Goal: Task Accomplishment & Management: Complete application form

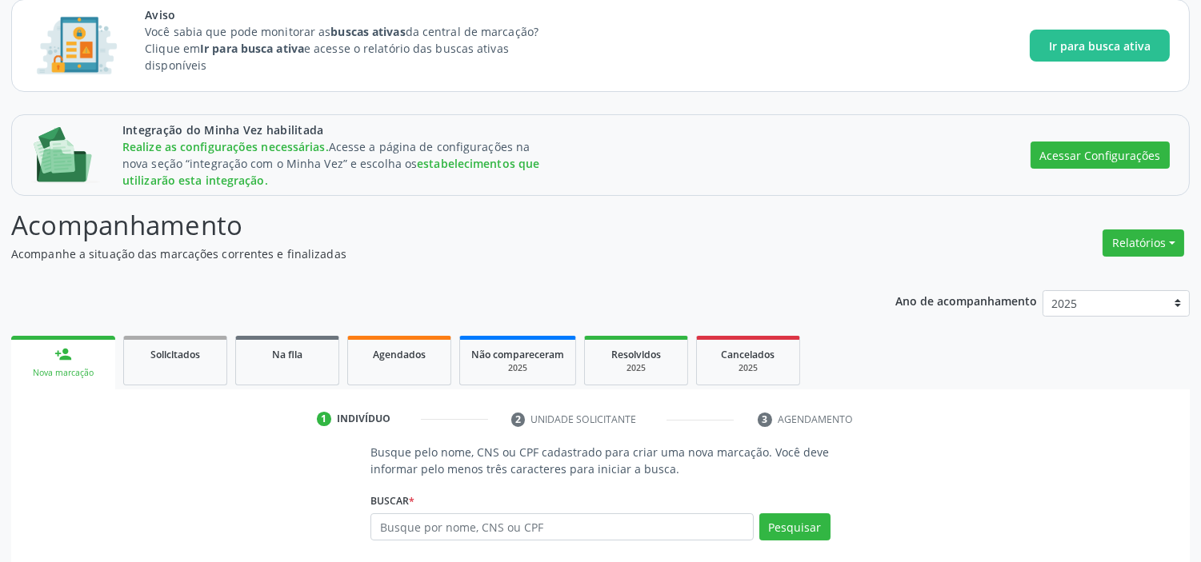
scroll to position [250, 0]
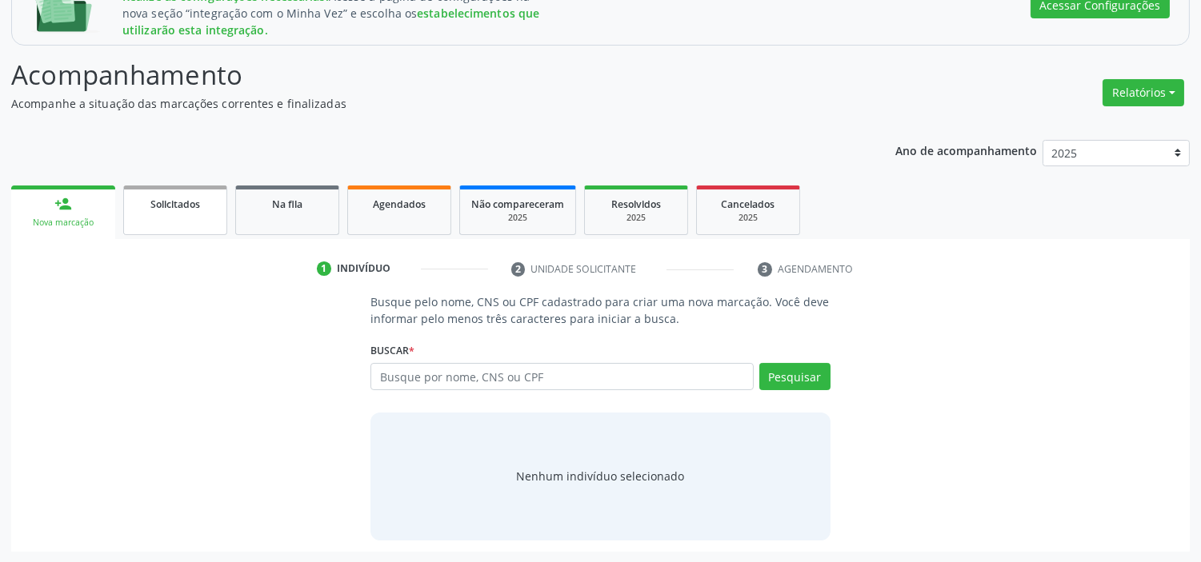
click at [190, 202] on span "Solicitados" at bounding box center [175, 205] width 50 height 14
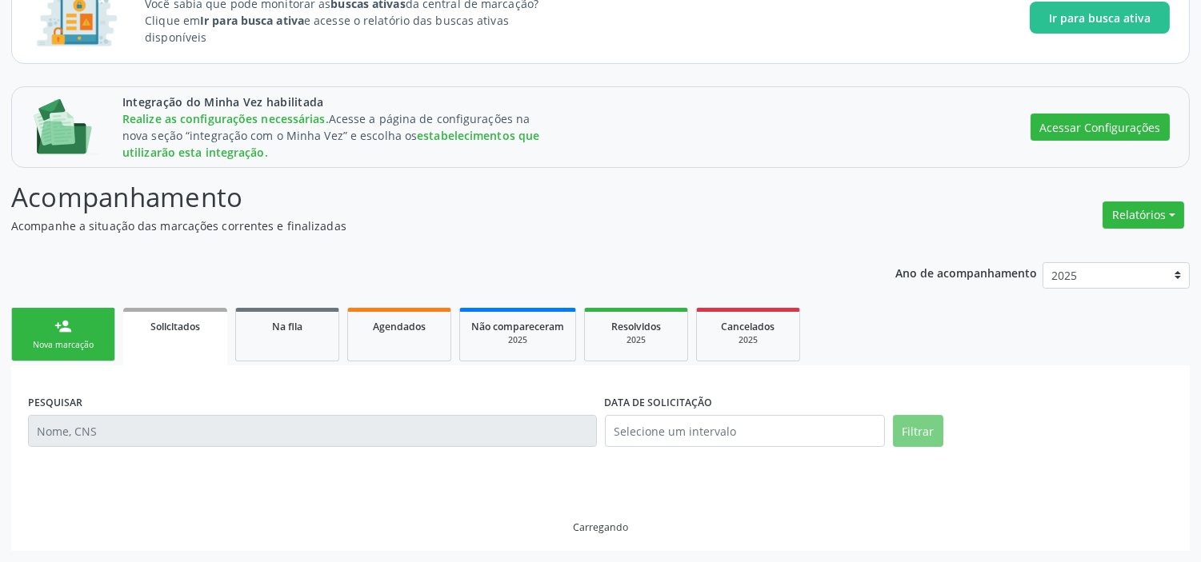
scroll to position [128, 0]
click at [289, 337] on link "Na fila" at bounding box center [287, 335] width 104 height 54
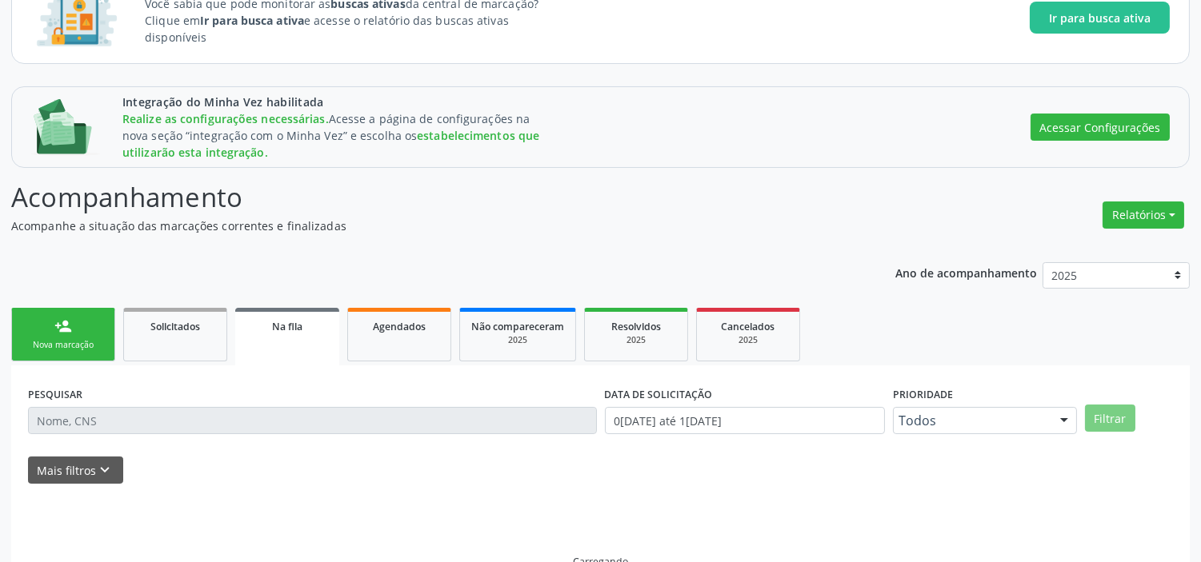
click at [286, 320] on span "Na fila" at bounding box center [287, 327] width 30 height 14
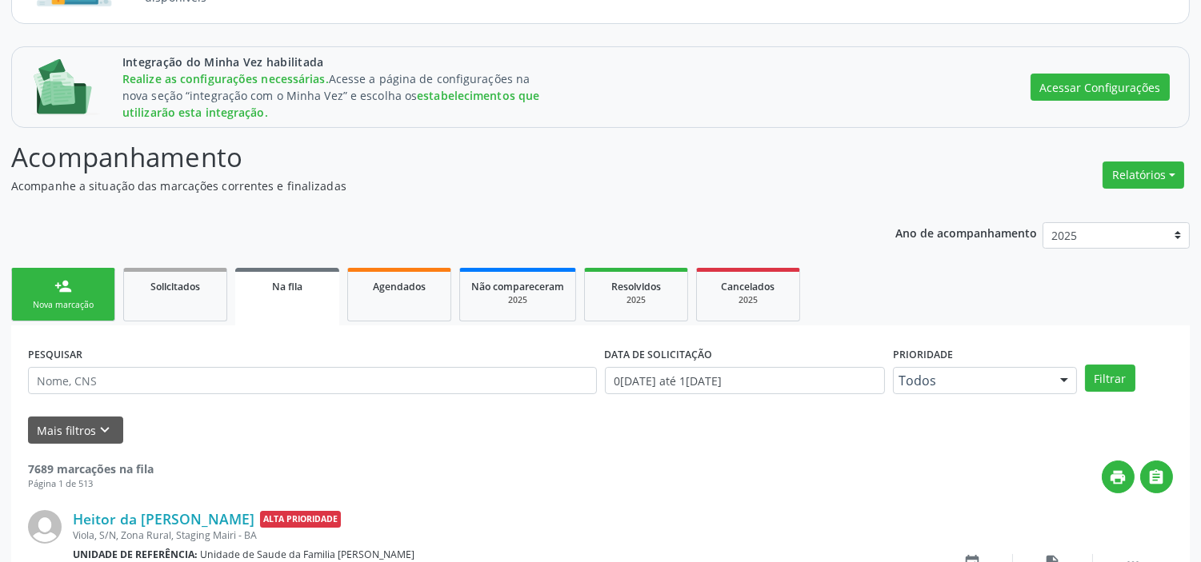
scroll to position [0, 0]
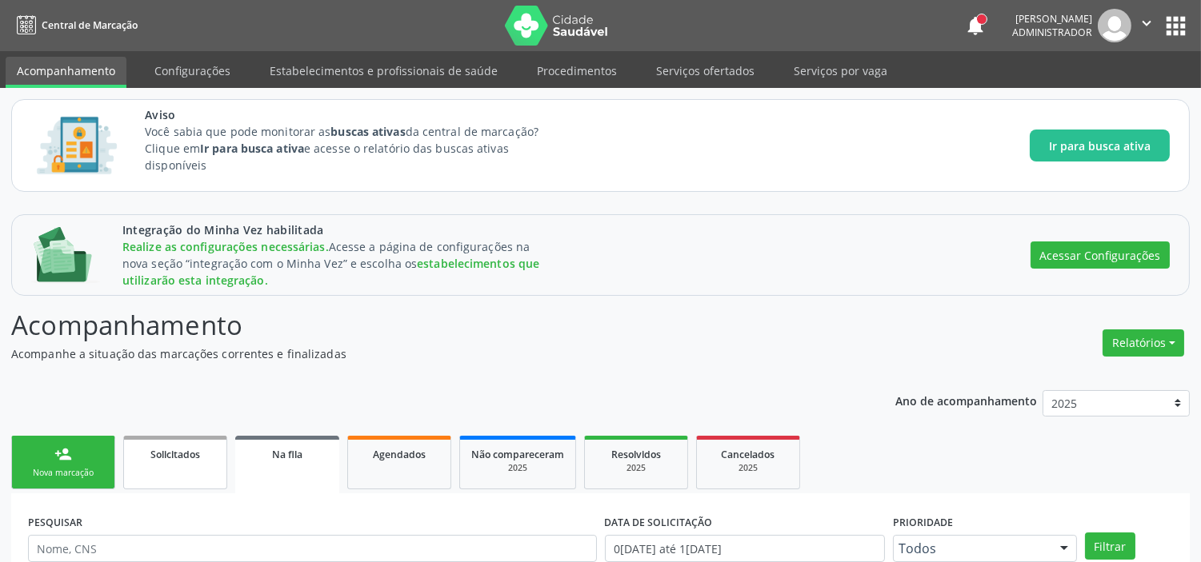
click at [166, 449] on span "Solicitados" at bounding box center [175, 455] width 50 height 14
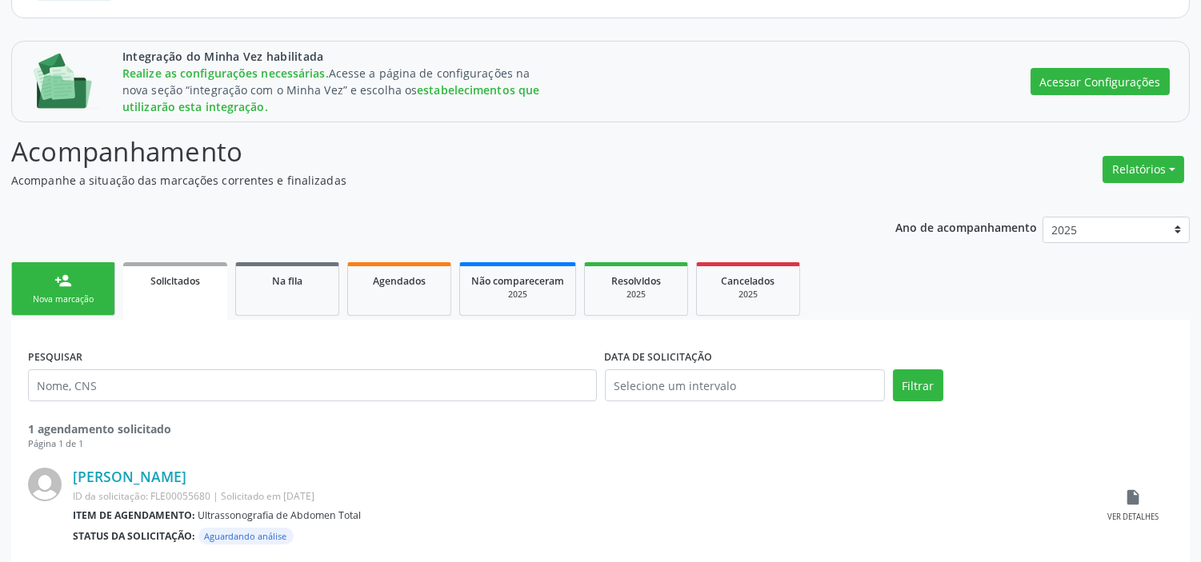
scroll to position [200, 0]
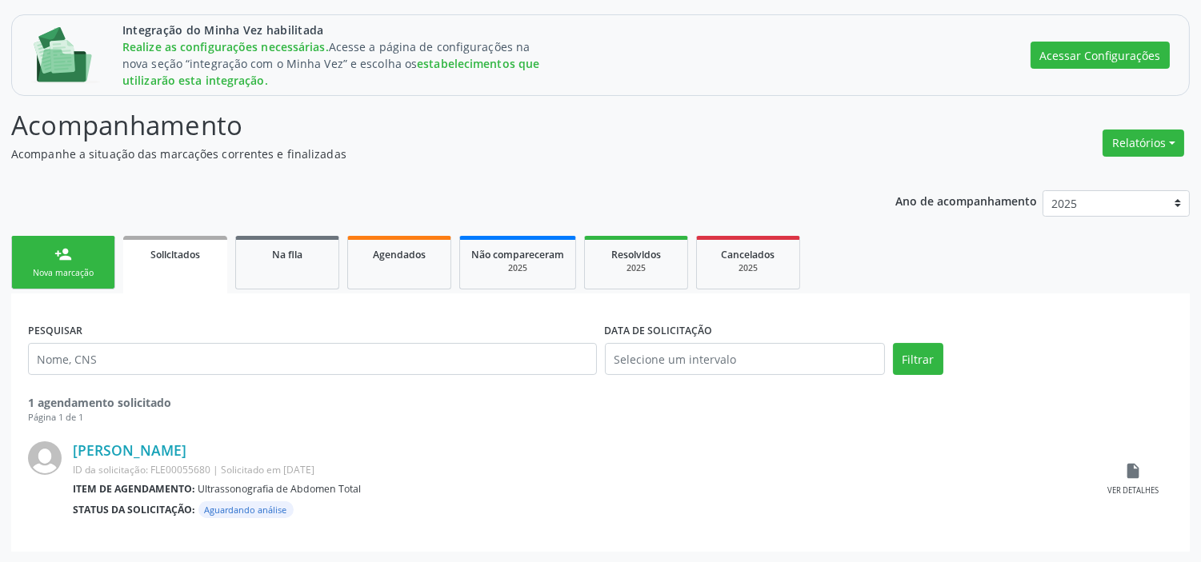
click at [93, 262] on link "person_add Nova marcação" at bounding box center [63, 263] width 104 height 54
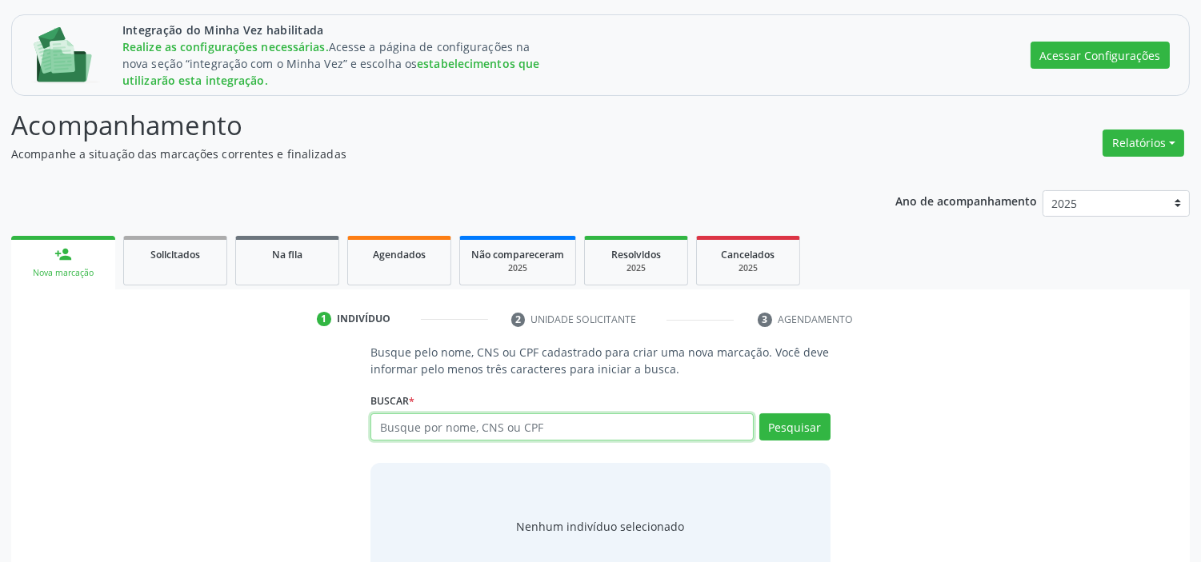
click at [400, 426] on input "text" at bounding box center [561, 427] width 382 height 27
type input "j"
type input "[PERSON_NAME]"
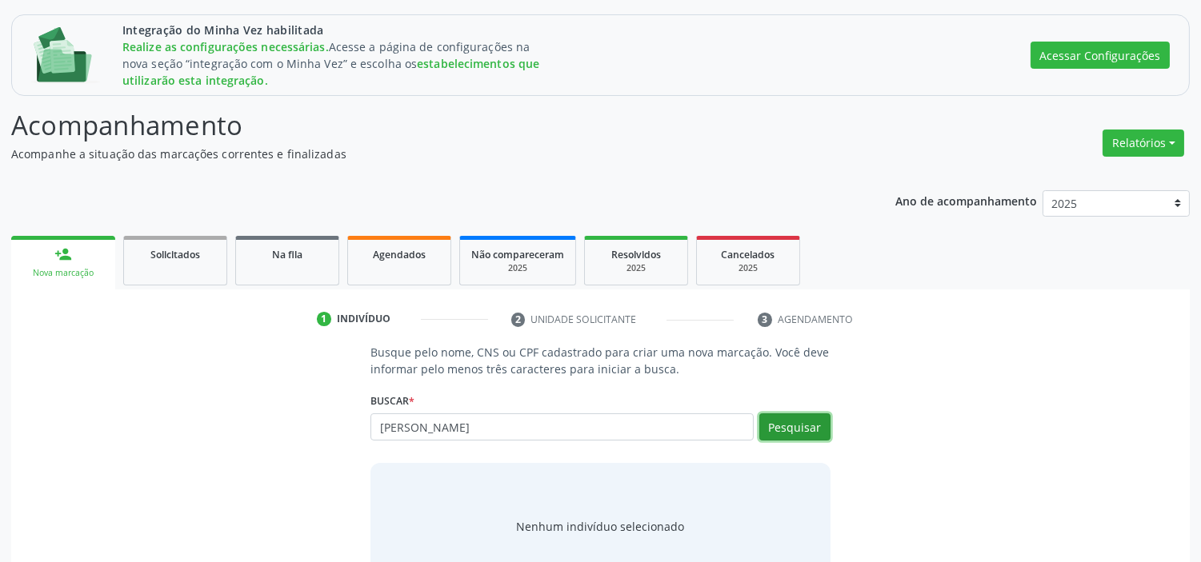
click at [816, 418] on button "Pesquisar" at bounding box center [794, 427] width 71 height 27
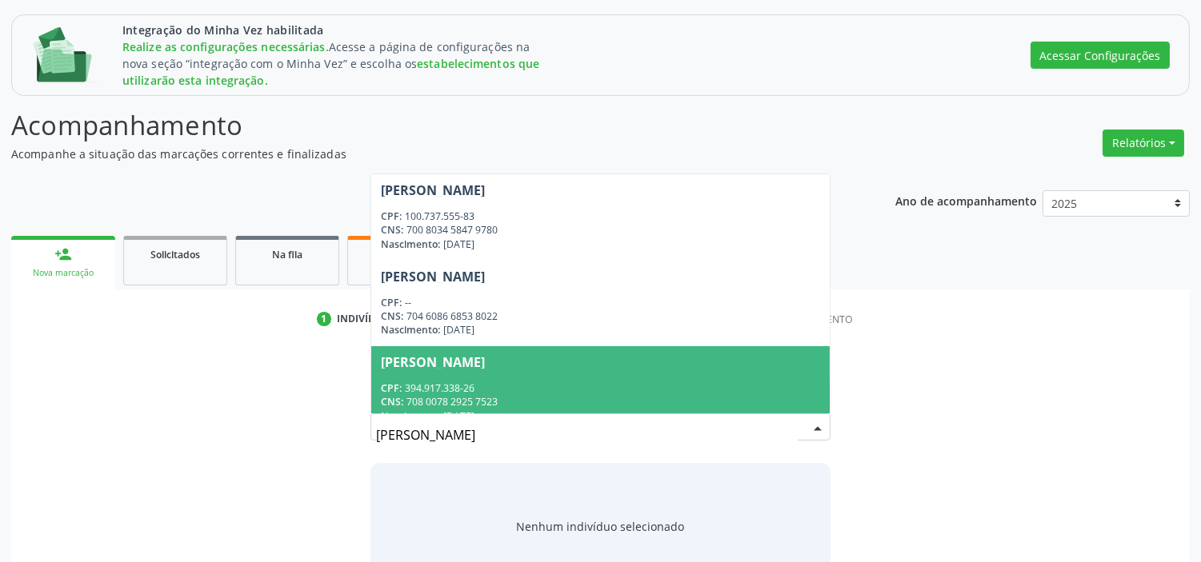
click at [453, 378] on span "Ana Claudia Oliveira da Silva CPF: 394.917.338-26 CNS: 708 0078 2925 7523 Nasci…" at bounding box center [600, 389] width 458 height 86
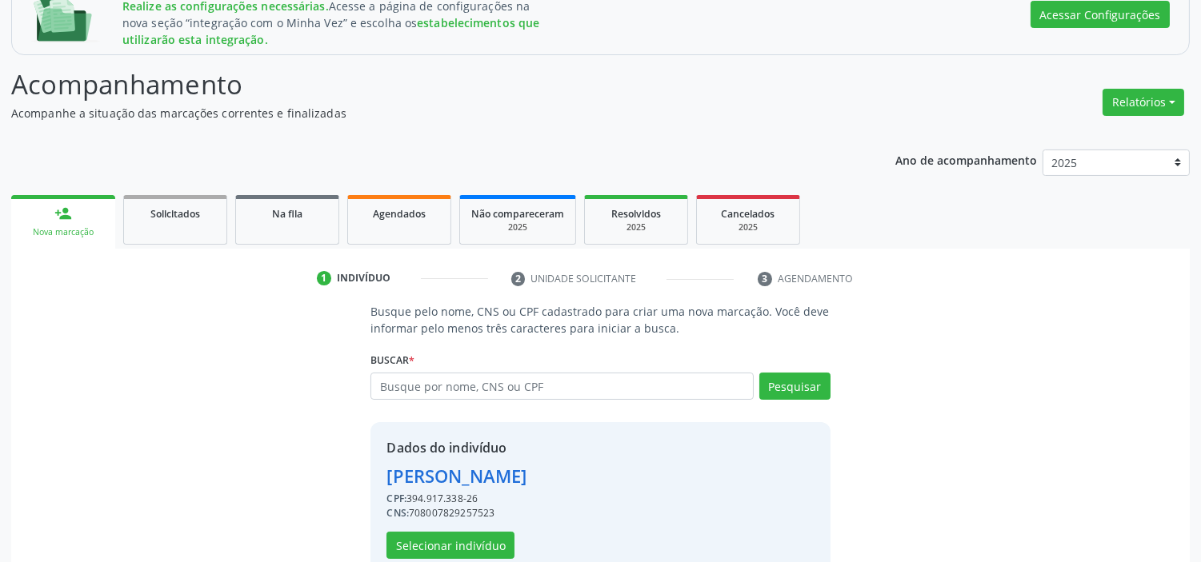
scroll to position [275, 0]
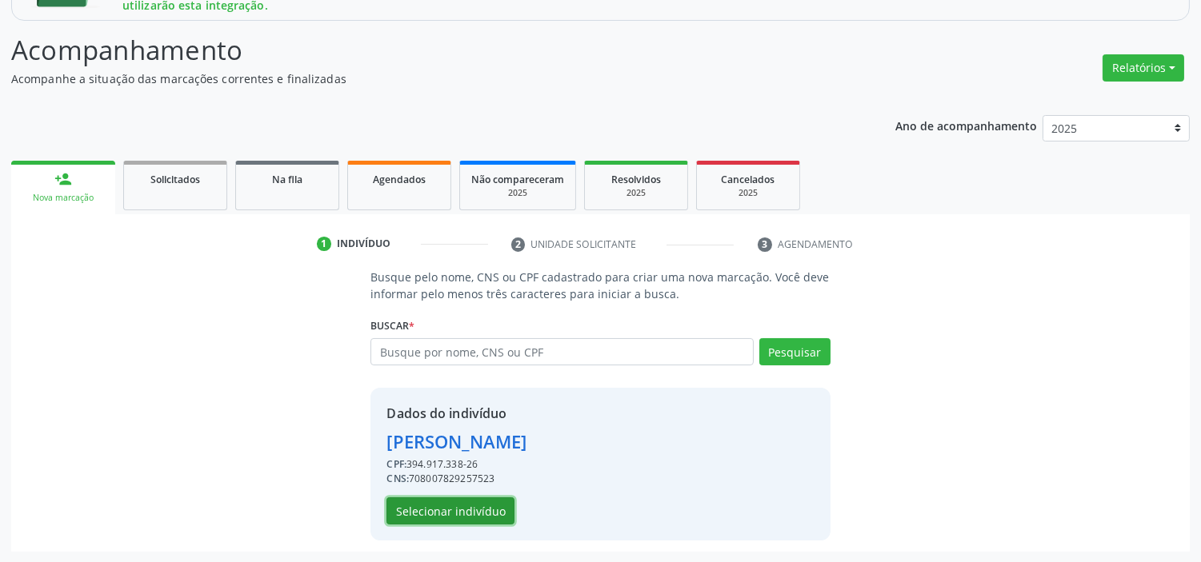
click at [416, 513] on button "Selecionar indivíduo" at bounding box center [450, 511] width 128 height 27
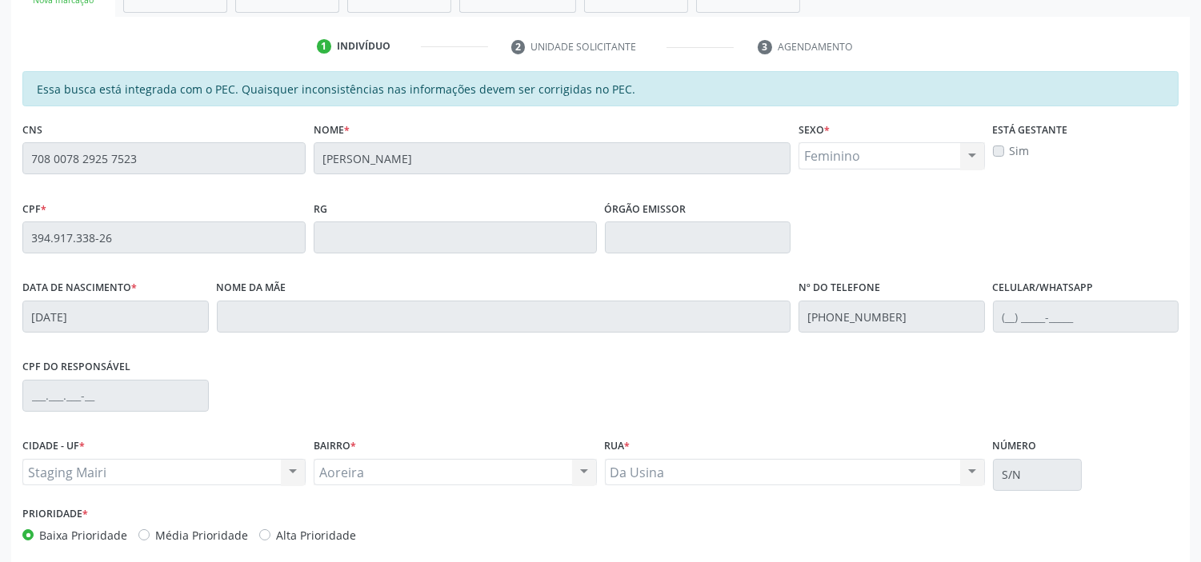
scroll to position [547, 0]
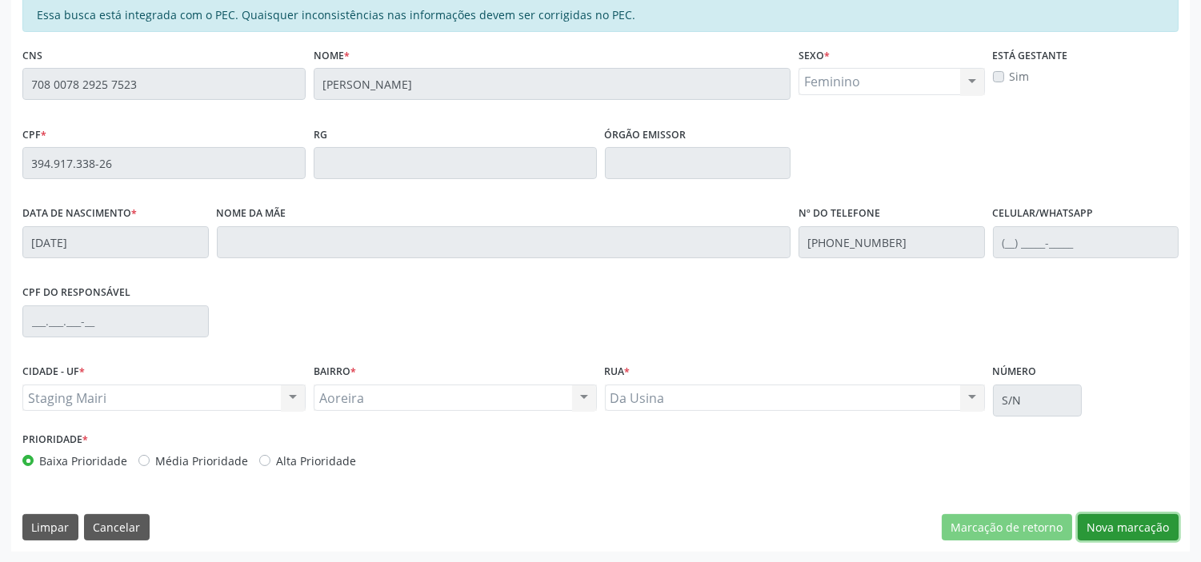
drag, startPoint x: 1115, startPoint y: 528, endPoint x: 650, endPoint y: 400, distance: 482.0
click at [1115, 529] on button "Nova marcação" at bounding box center [1127, 527] width 101 height 27
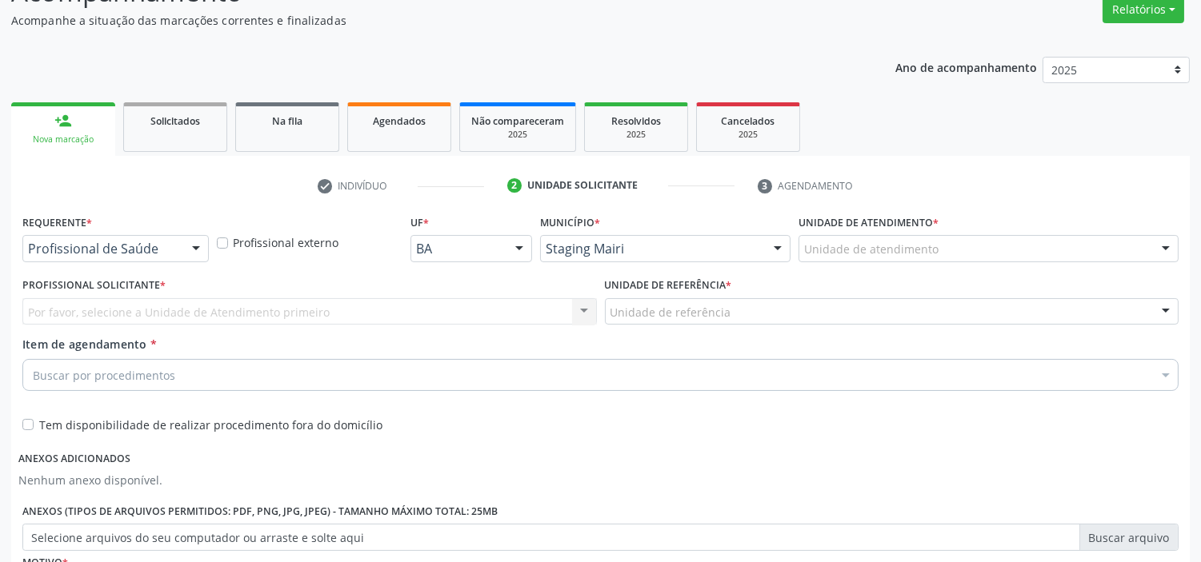
scroll to position [512, 0]
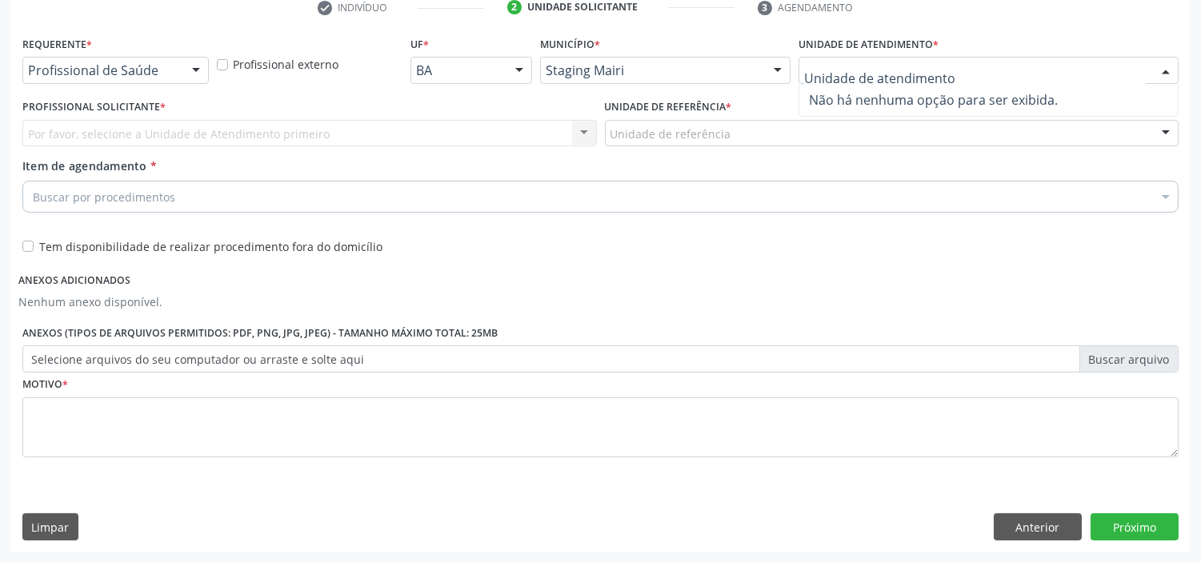
click at [852, 70] on input "text" at bounding box center [975, 78] width 342 height 32
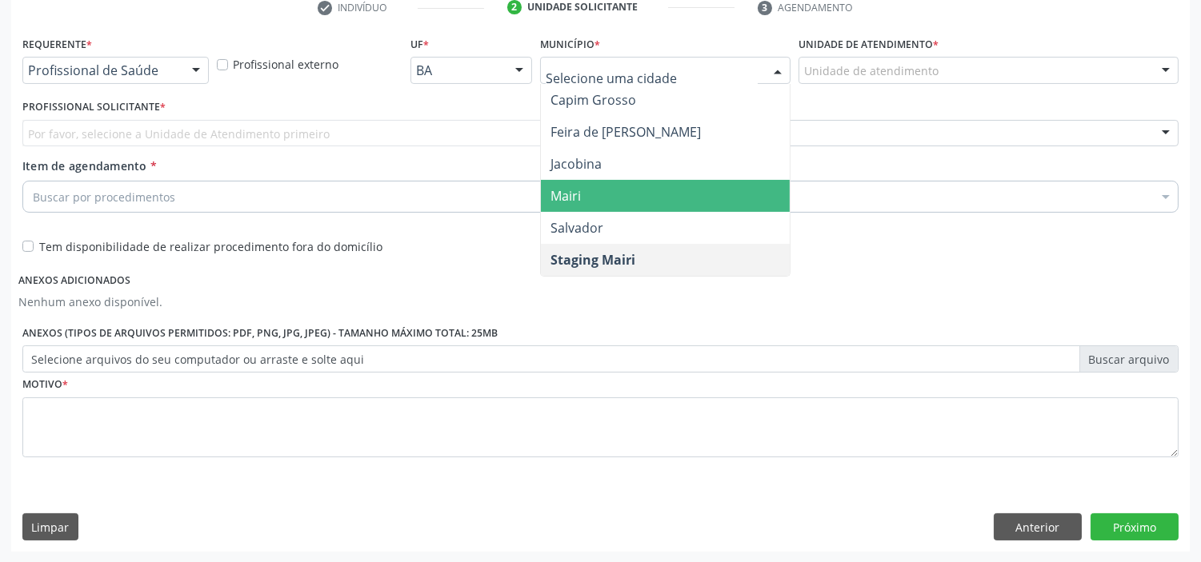
drag, startPoint x: 603, startPoint y: 186, endPoint x: 853, endPoint y: 50, distance: 284.9
click at [608, 182] on span "Mairi" at bounding box center [665, 196] width 249 height 32
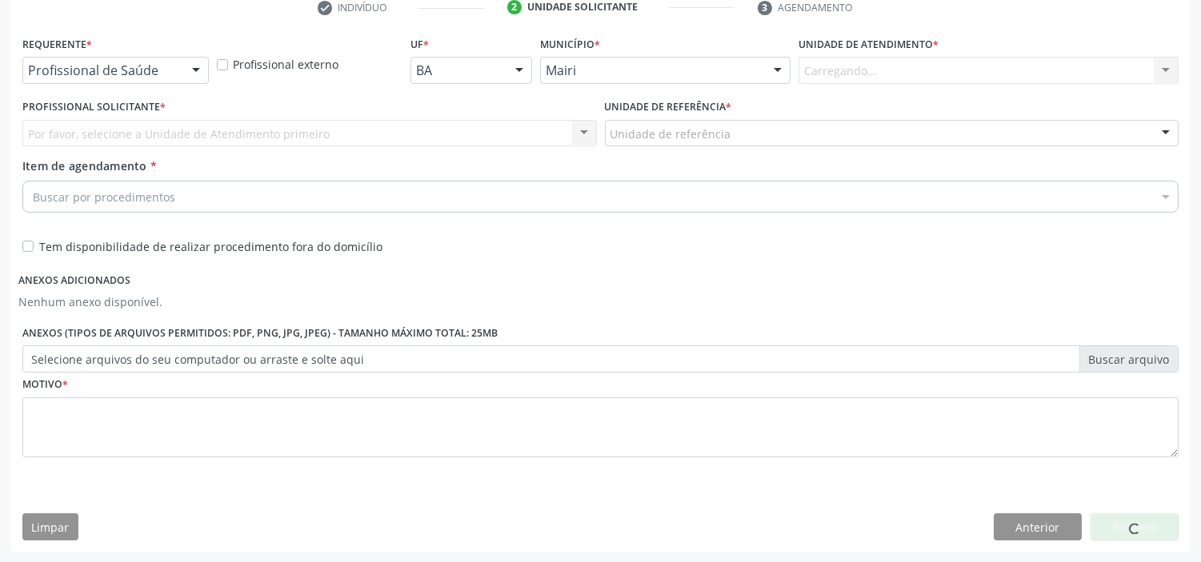
click at [891, 56] on label "Unidade de atendimento *" at bounding box center [868, 44] width 140 height 25
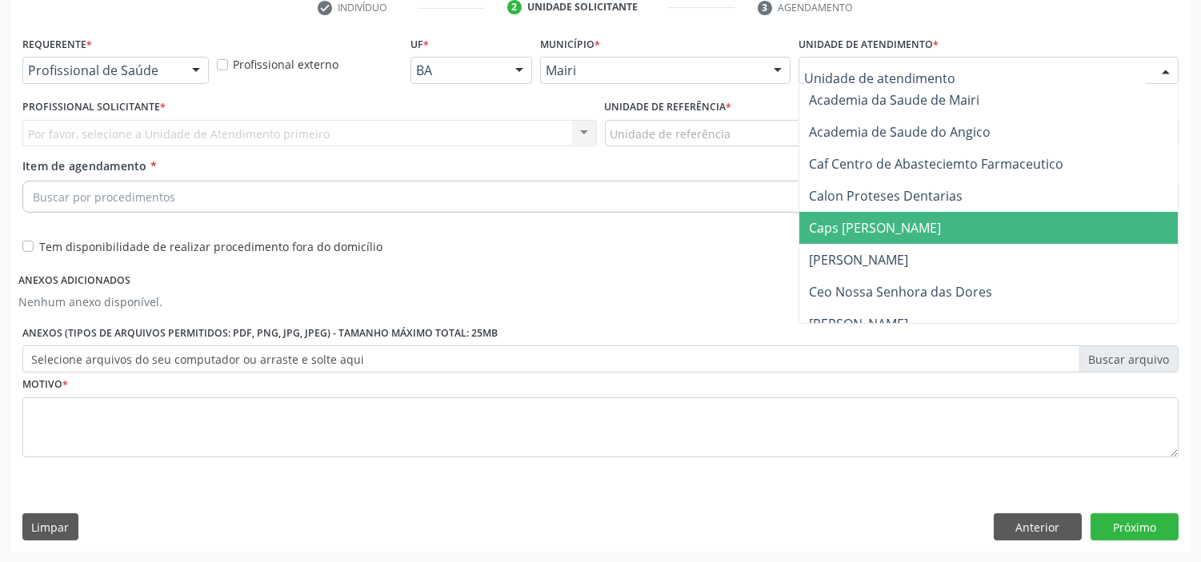
click at [852, 225] on span "Caps [PERSON_NAME]" at bounding box center [875, 228] width 132 height 18
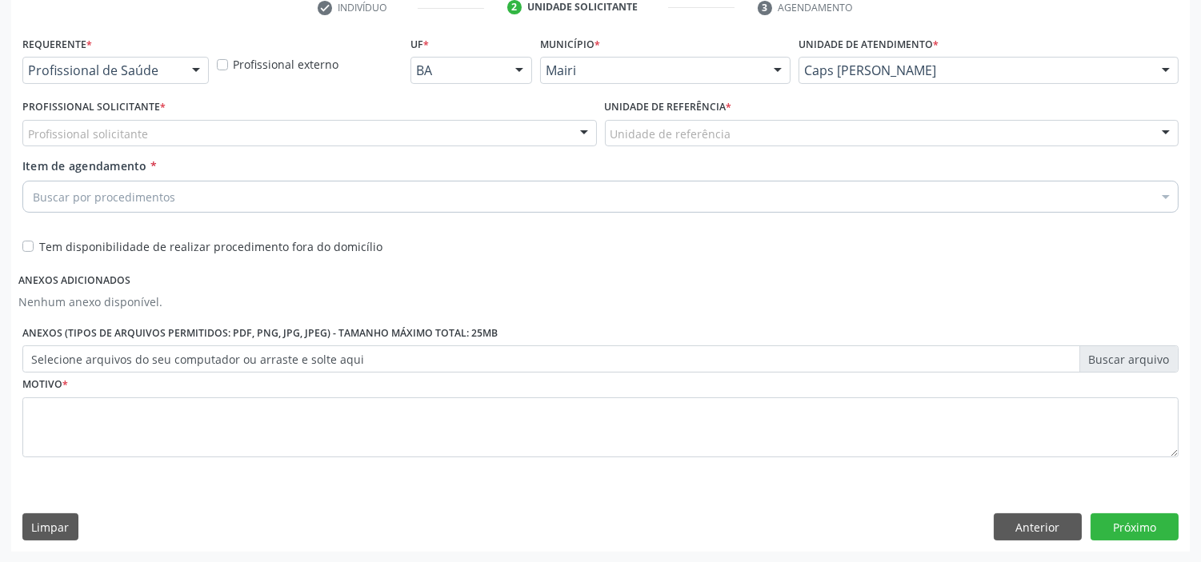
click at [579, 133] on div at bounding box center [584, 134] width 24 height 27
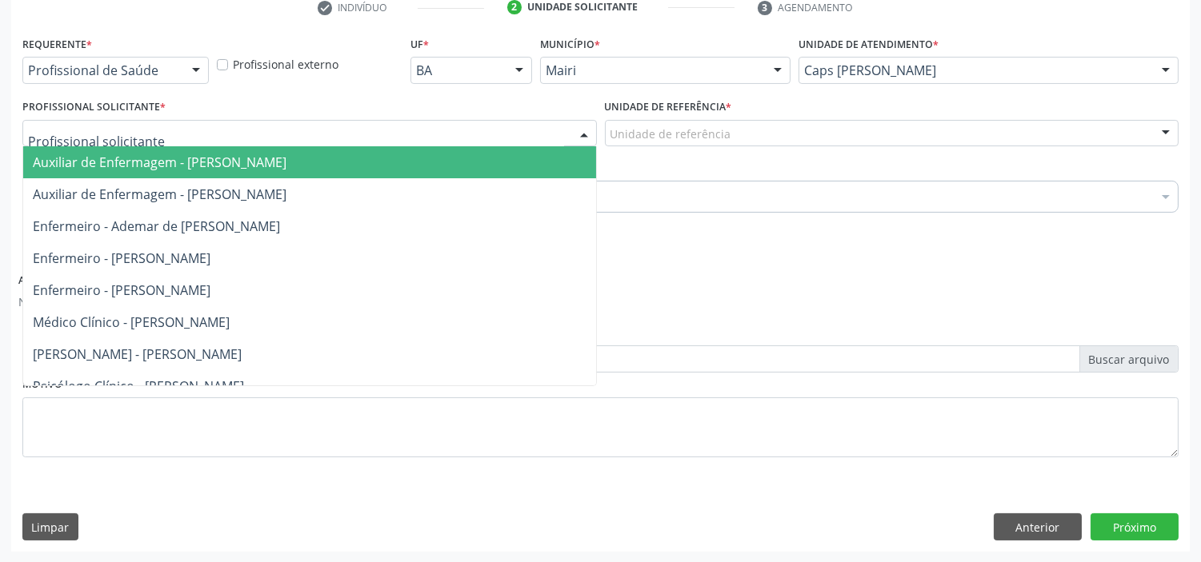
click at [442, 165] on span "Auxiliar de Enfermagem - Genildo Alves Ribeiro" at bounding box center [309, 162] width 573 height 32
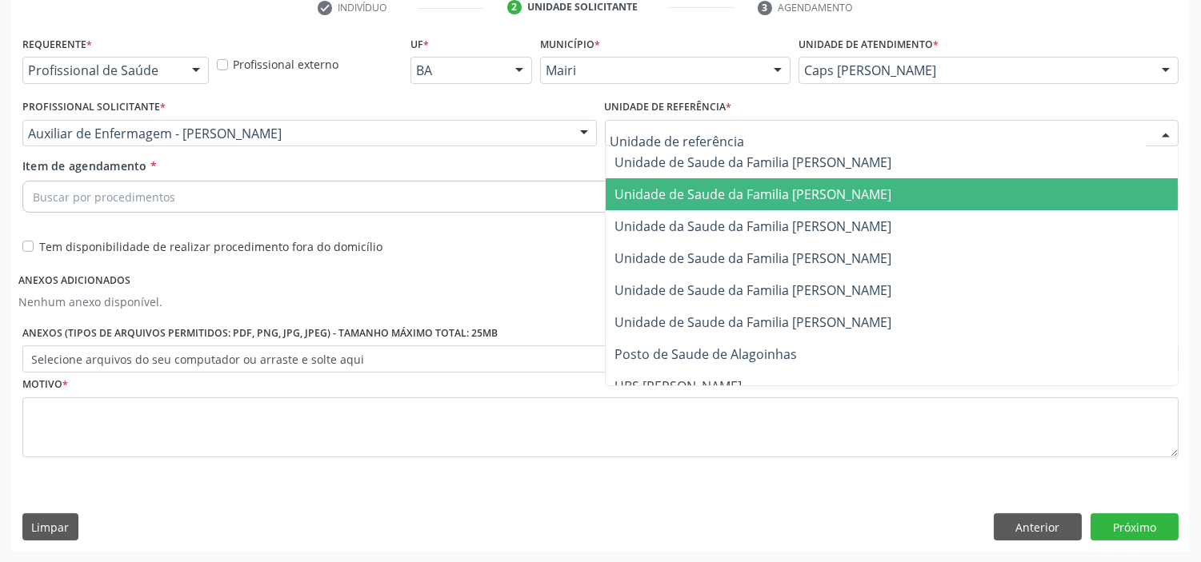
click at [640, 184] on span "Unidade de Saude da Familia [PERSON_NAME]" at bounding box center [891, 194] width 573 height 32
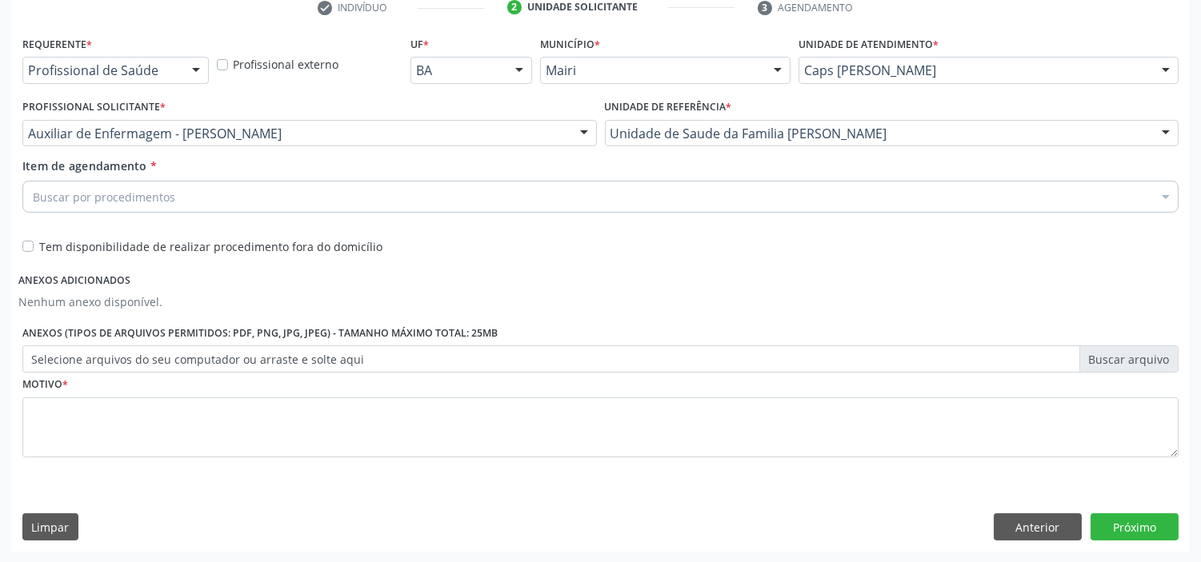
click at [283, 186] on div "Buscar por procedimentos" at bounding box center [600, 197] width 1156 height 32
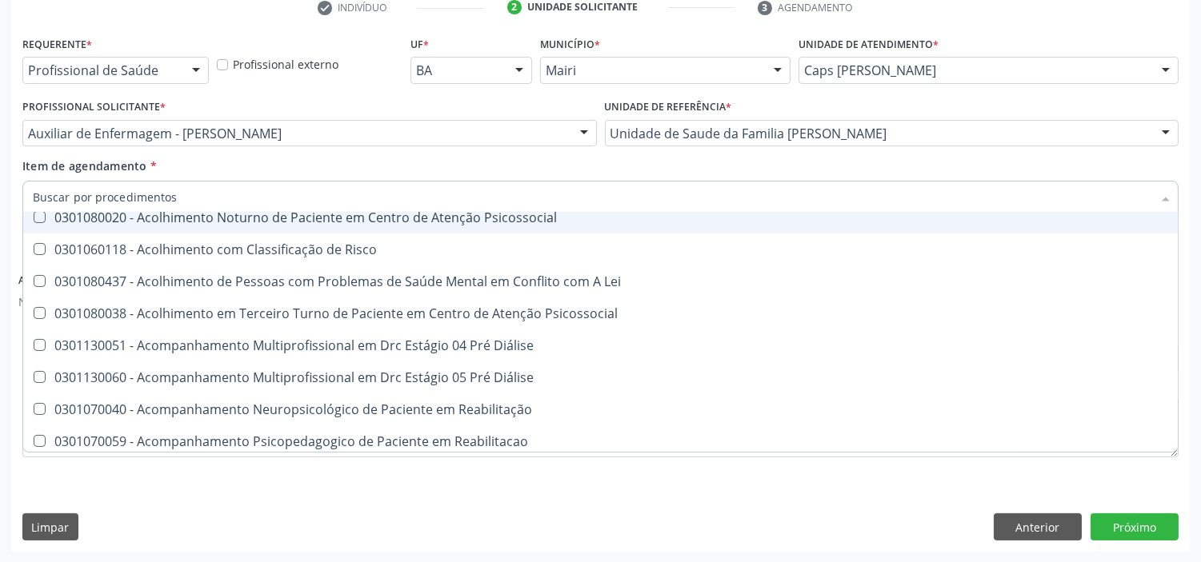
scroll to position [710, 0]
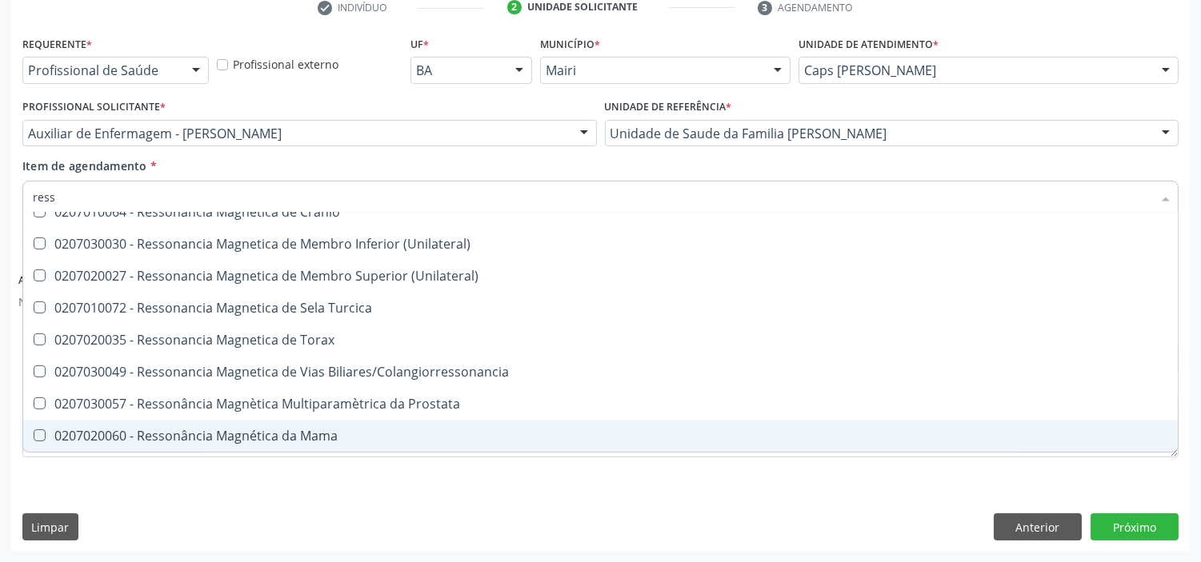
type input "resso"
click at [292, 435] on div "0207020060 - Ressonância Magnética da Mama" at bounding box center [600, 436] width 1135 height 13
checkbox Mama "true"
click at [468, 476] on div "Motivo *" at bounding box center [600, 426] width 1164 height 107
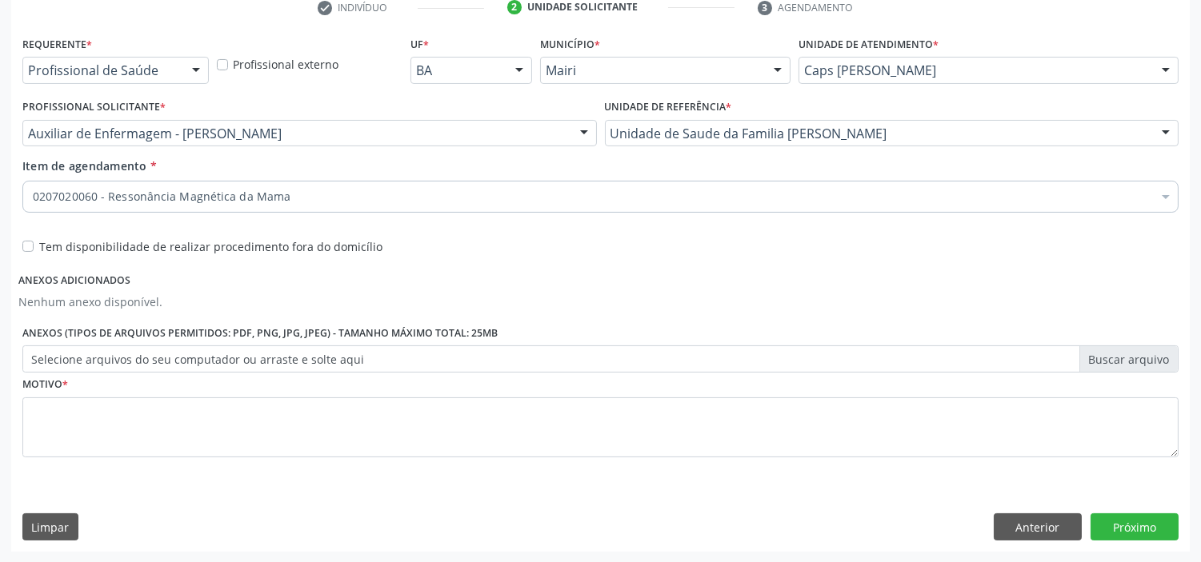
scroll to position [0, 0]
click at [39, 246] on label "Tem disponibilidade de realizar procedimento fora do domicílio" at bounding box center [210, 246] width 343 height 17
click at [26, 246] on input "Tem disponibilidade de realizar procedimento fora do domicílio" at bounding box center [27, 245] width 11 height 14
checkbox input "true"
click at [1120, 357] on label "Selecione arquivos do seu computador ou arraste e solte aqui" at bounding box center [600, 359] width 1156 height 27
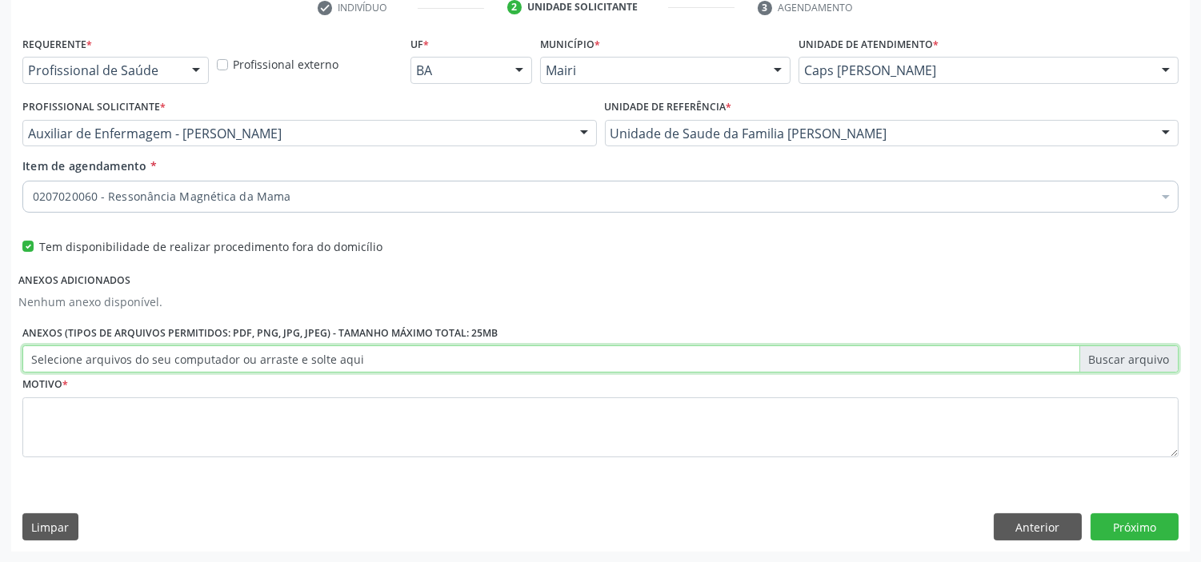
click at [1120, 357] on input "Selecione arquivos do seu computador ou arraste e solte aqui" at bounding box center [600, 359] width 1156 height 27
type input "C:\fakepath\staging.cidadaosaudavel.sysvale.com_app_regulation_demands-history(…"
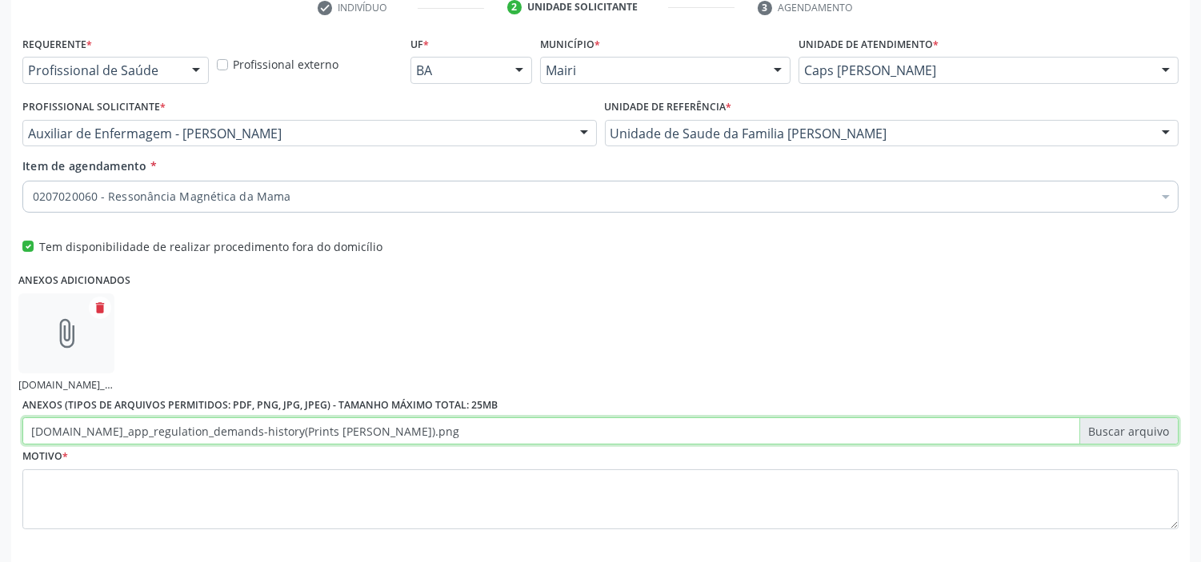
scroll to position [584, 0]
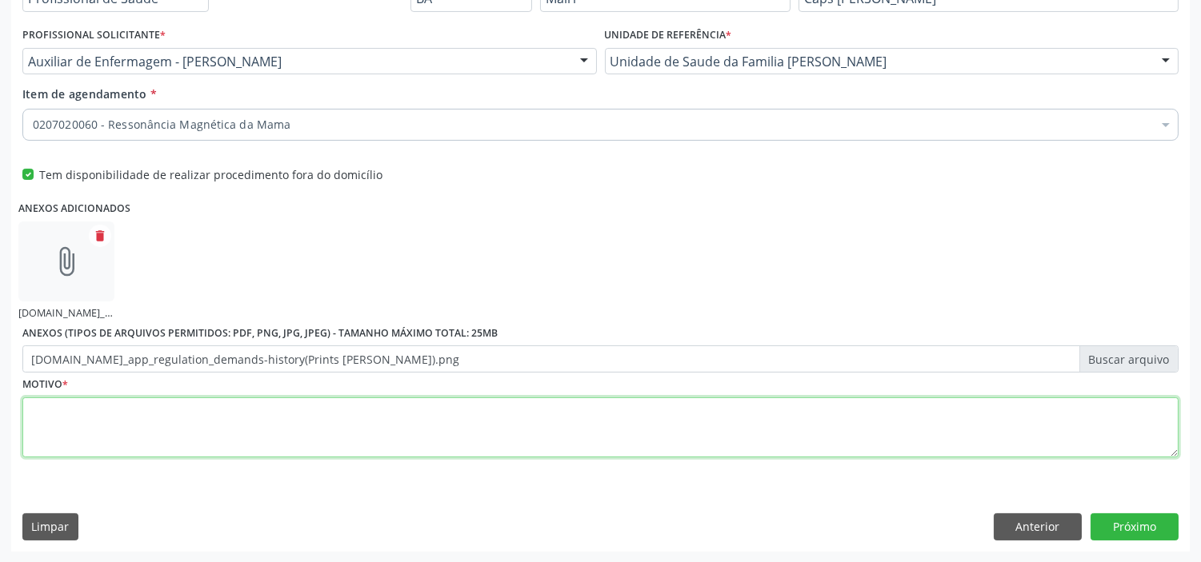
click at [372, 406] on textarea at bounding box center [600, 428] width 1156 height 61
type textarea "avaliação"
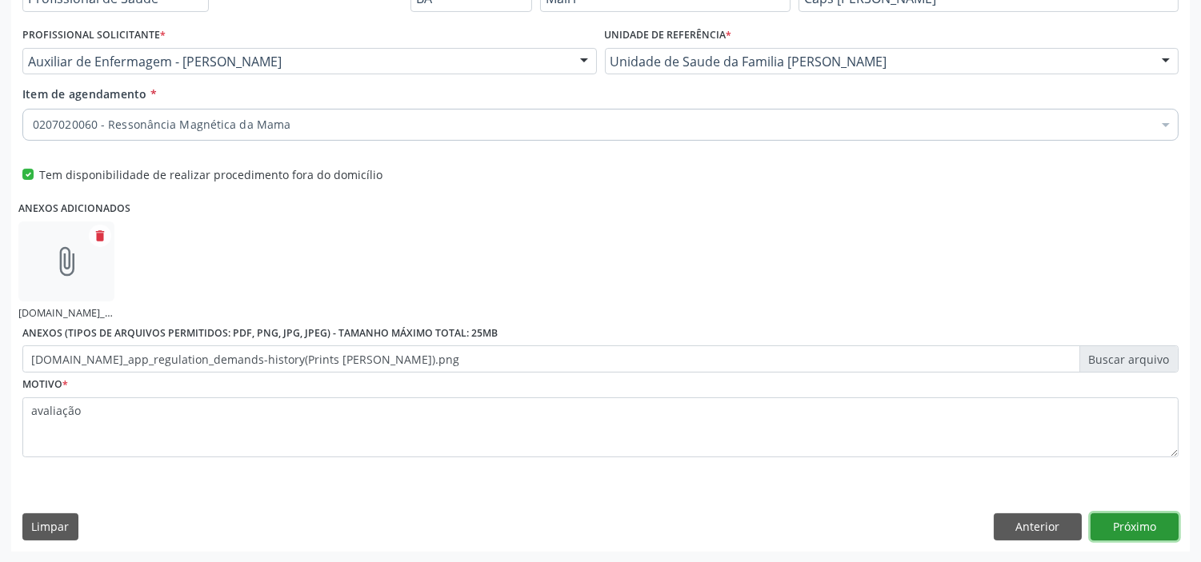
click at [1130, 523] on button "Próximo" at bounding box center [1134, 526] width 88 height 27
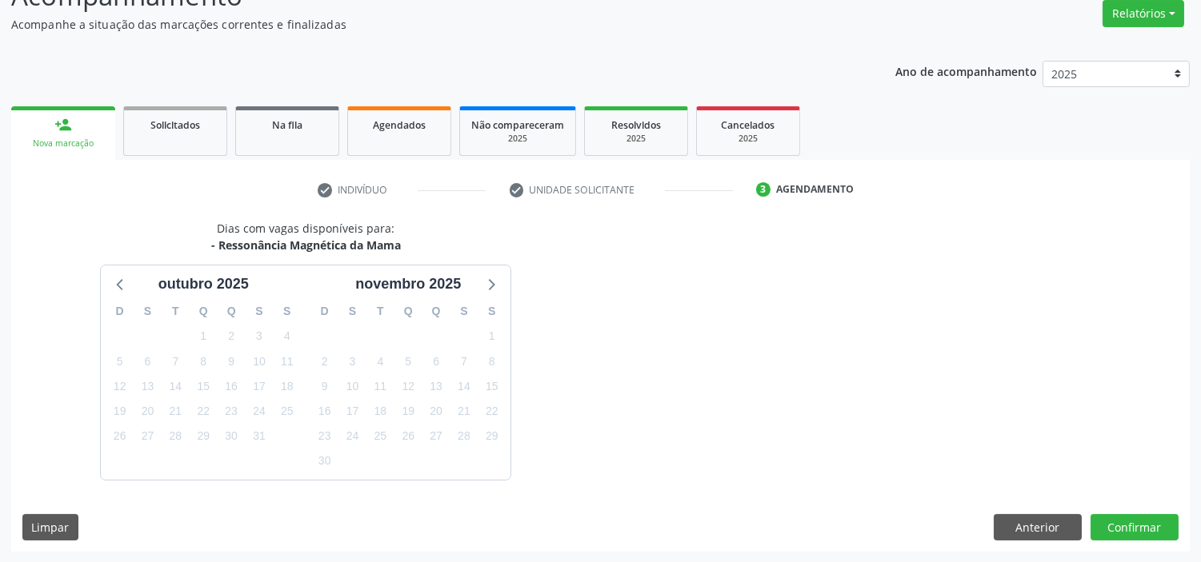
scroll to position [378, 0]
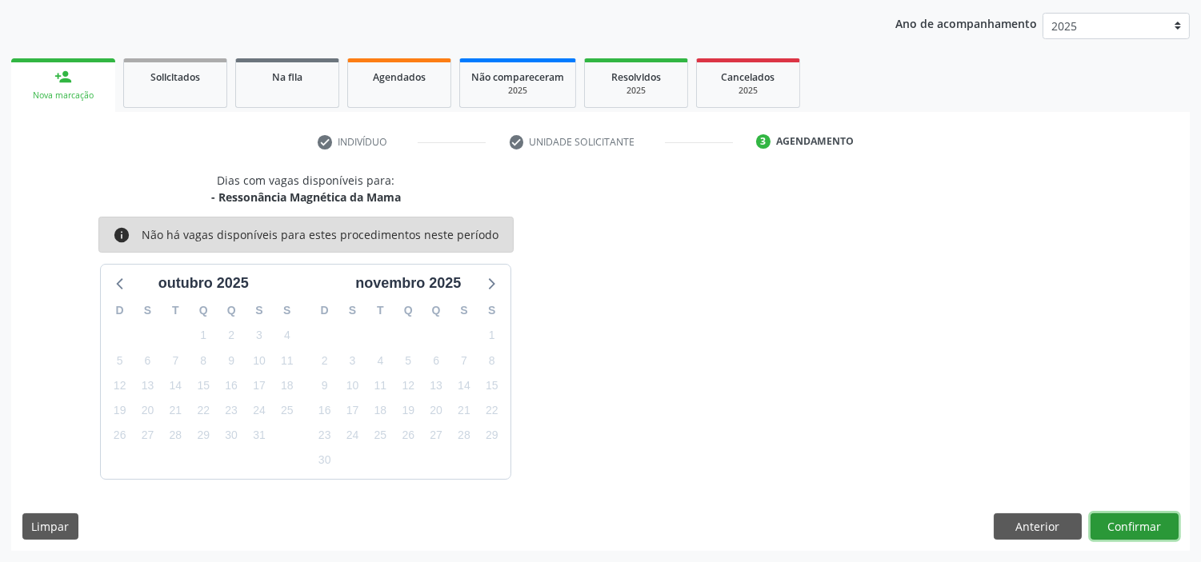
click at [1133, 513] on button "Confirmar" at bounding box center [1134, 526] width 88 height 27
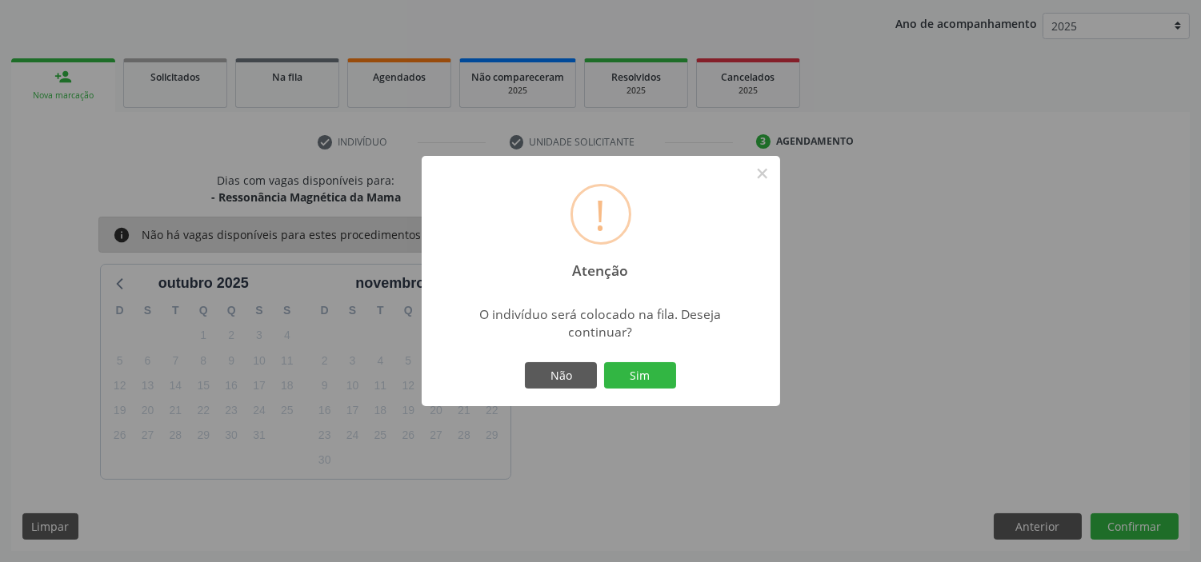
click at [656, 374] on button "Sim" at bounding box center [640, 375] width 72 height 27
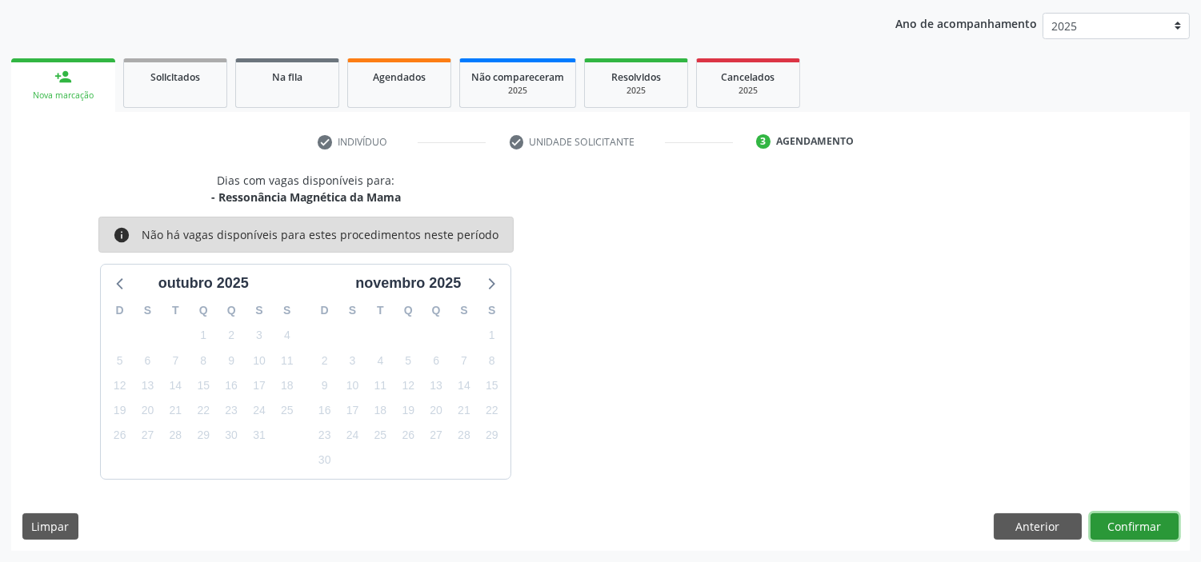
click at [1132, 529] on button "Confirmar" at bounding box center [1134, 526] width 88 height 27
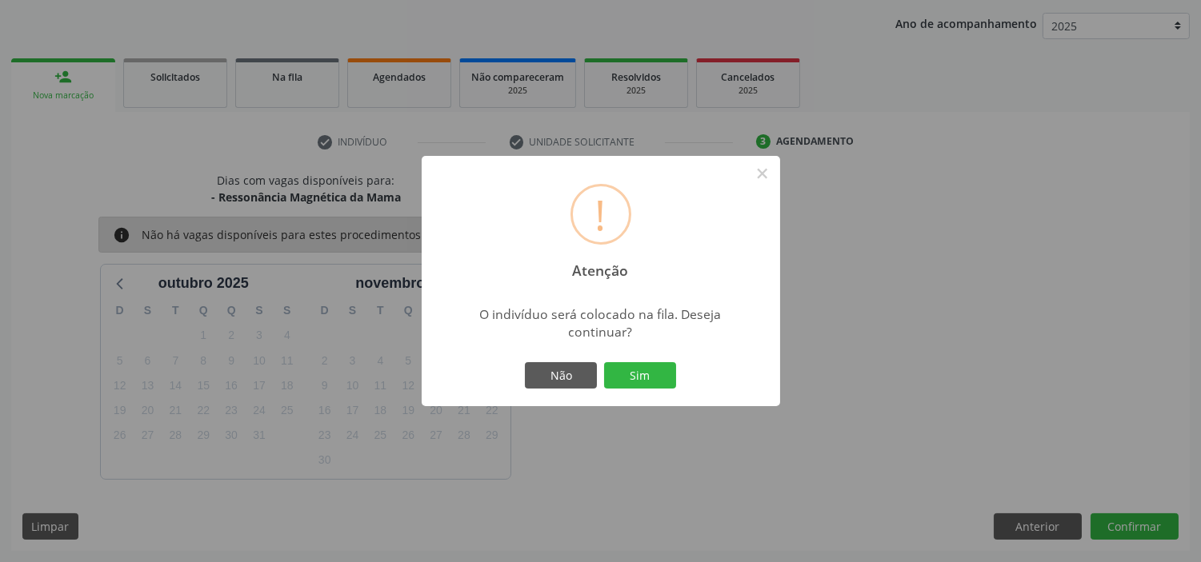
drag, startPoint x: 657, startPoint y: 378, endPoint x: 765, endPoint y: 408, distance: 112.7
click at [656, 379] on button "Sim" at bounding box center [640, 375] width 72 height 27
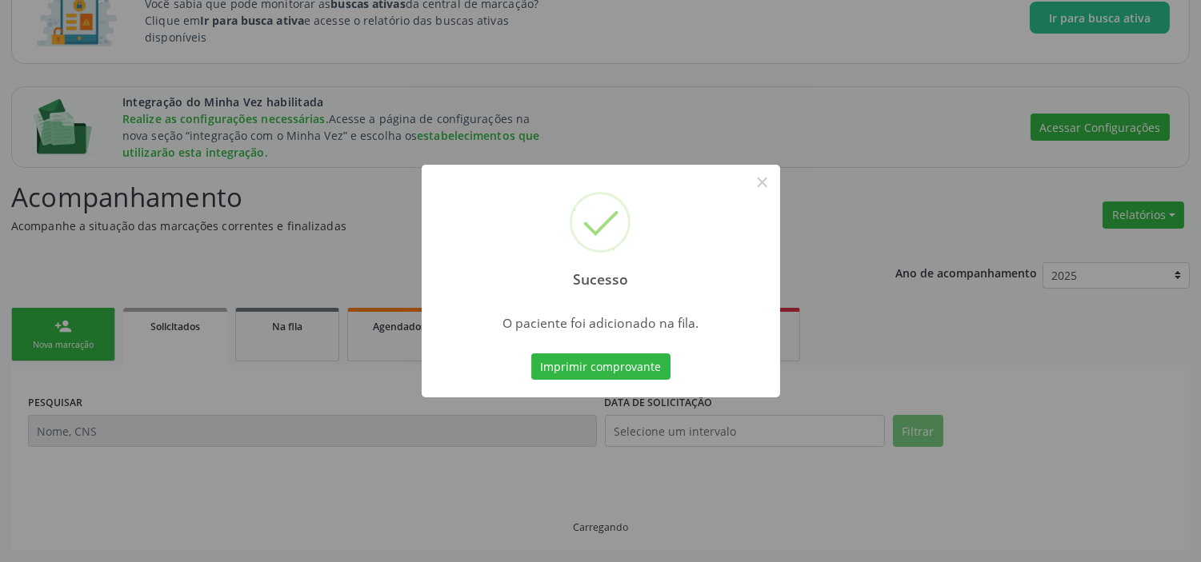
scroll to position [128, 0]
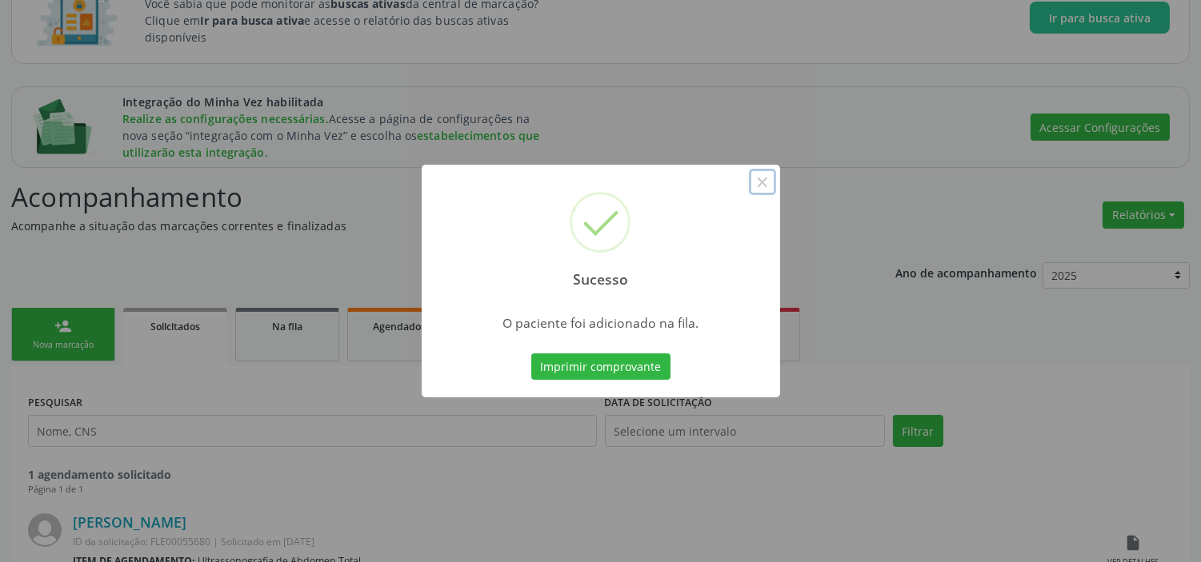
drag, startPoint x: 760, startPoint y: 184, endPoint x: 555, endPoint y: 237, distance: 211.5
click at [761, 184] on button "×" at bounding box center [762, 182] width 27 height 27
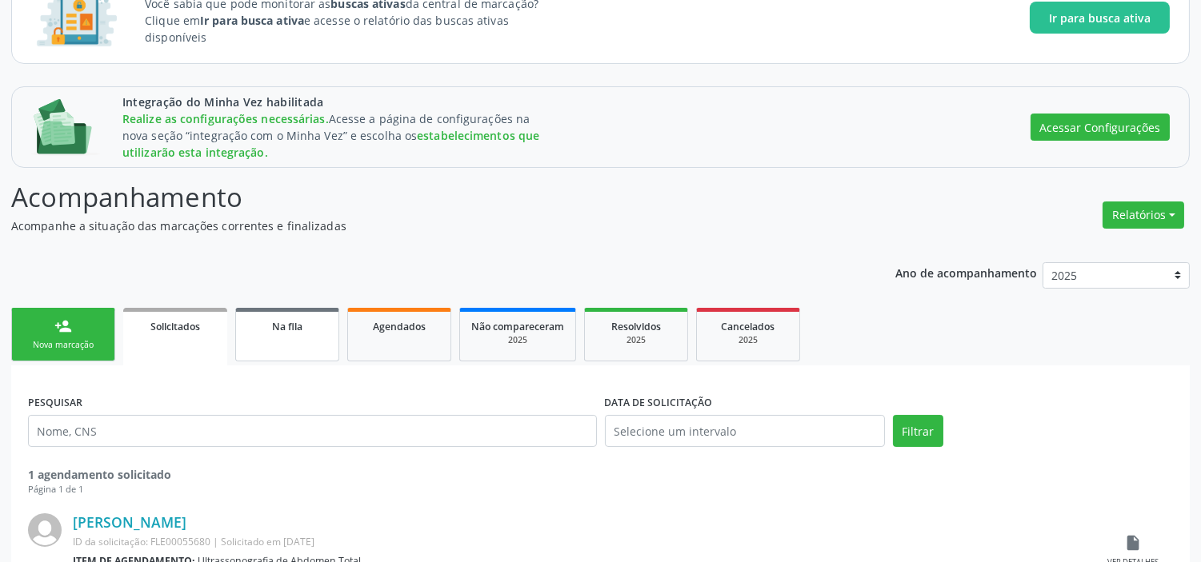
drag, startPoint x: 307, startPoint y: 328, endPoint x: 278, endPoint y: 323, distance: 30.0
click at [308, 326] on div "Na fila" at bounding box center [287, 326] width 80 height 17
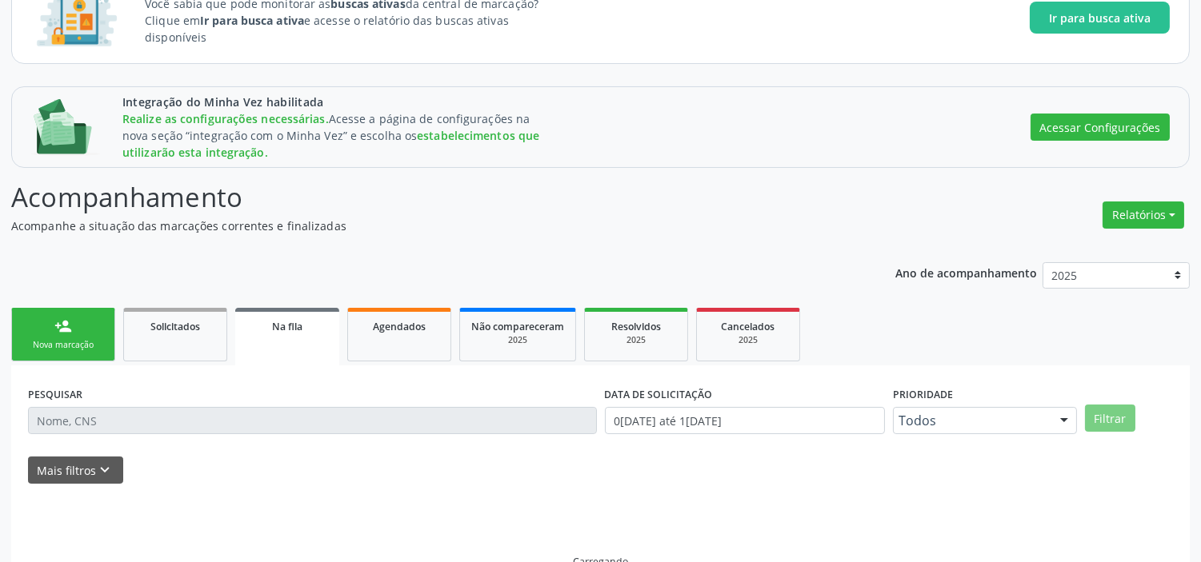
click at [278, 323] on span "Na fila" at bounding box center [287, 327] width 30 height 14
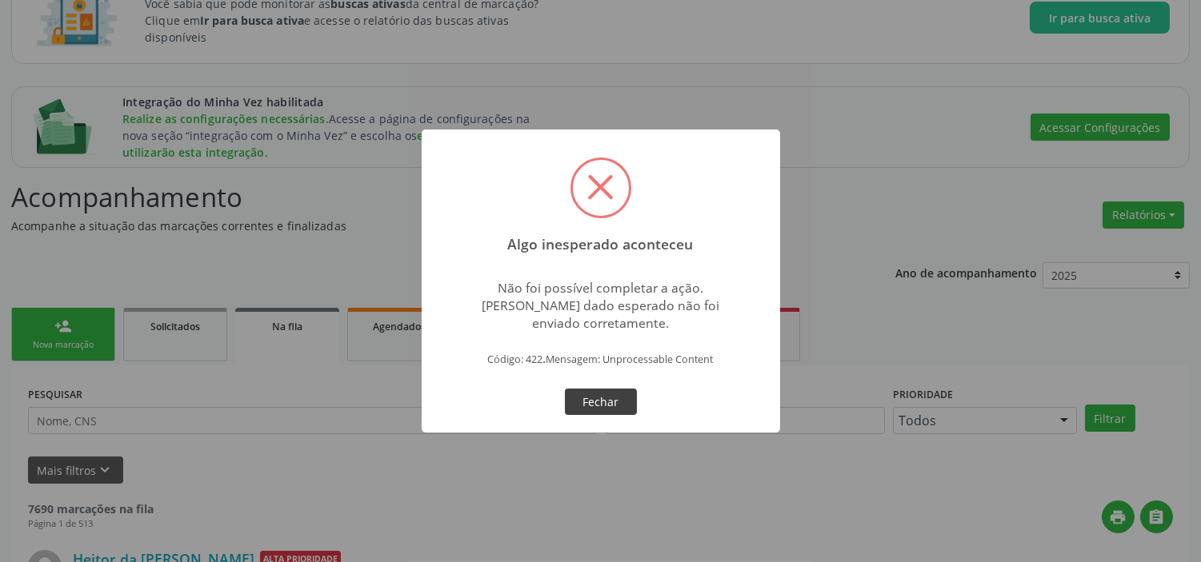
click at [616, 398] on button "Fechar" at bounding box center [601, 402] width 72 height 27
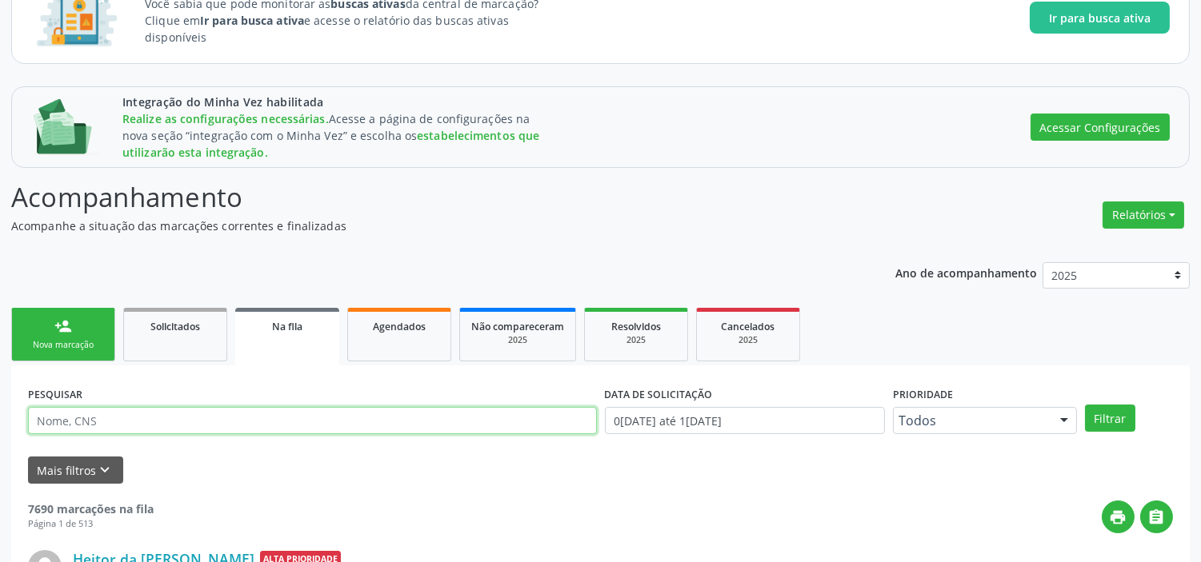
click at [174, 418] on input "text" at bounding box center [312, 420] width 569 height 27
type input "[PERSON_NAME]"
click at [1085, 405] on button "Filtrar" at bounding box center [1110, 418] width 50 height 27
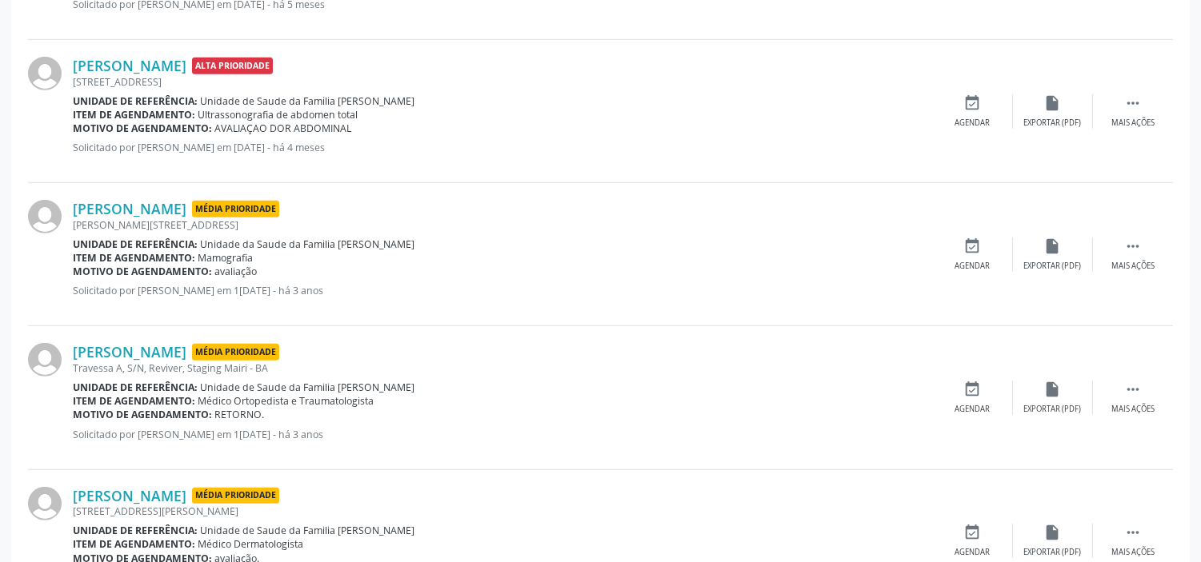
scroll to position [2350, 0]
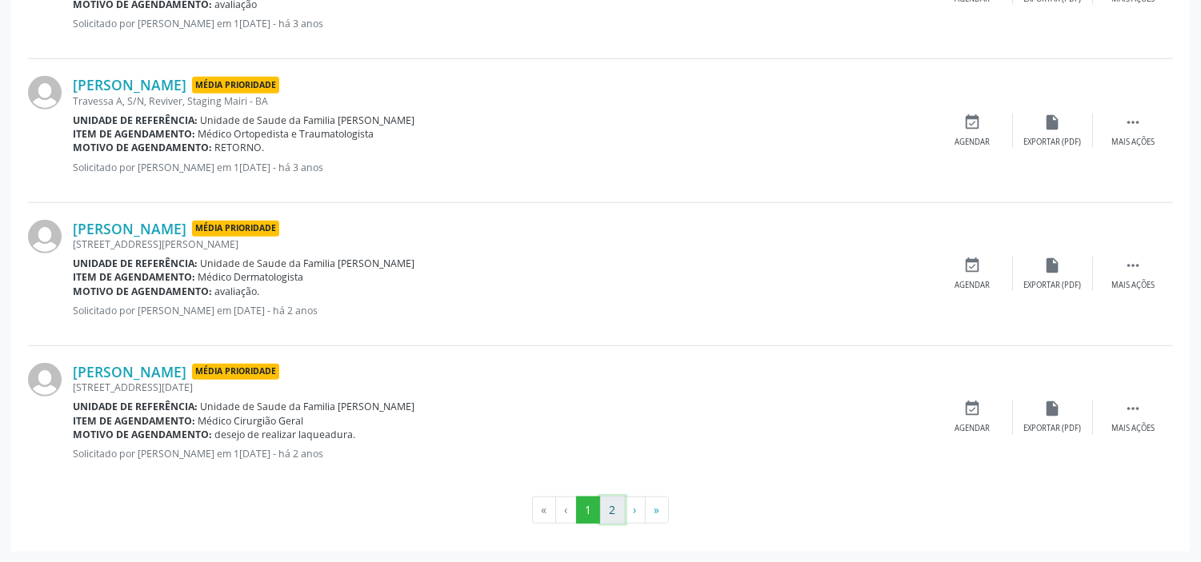
click at [618, 508] on button "2" at bounding box center [612, 510] width 25 height 27
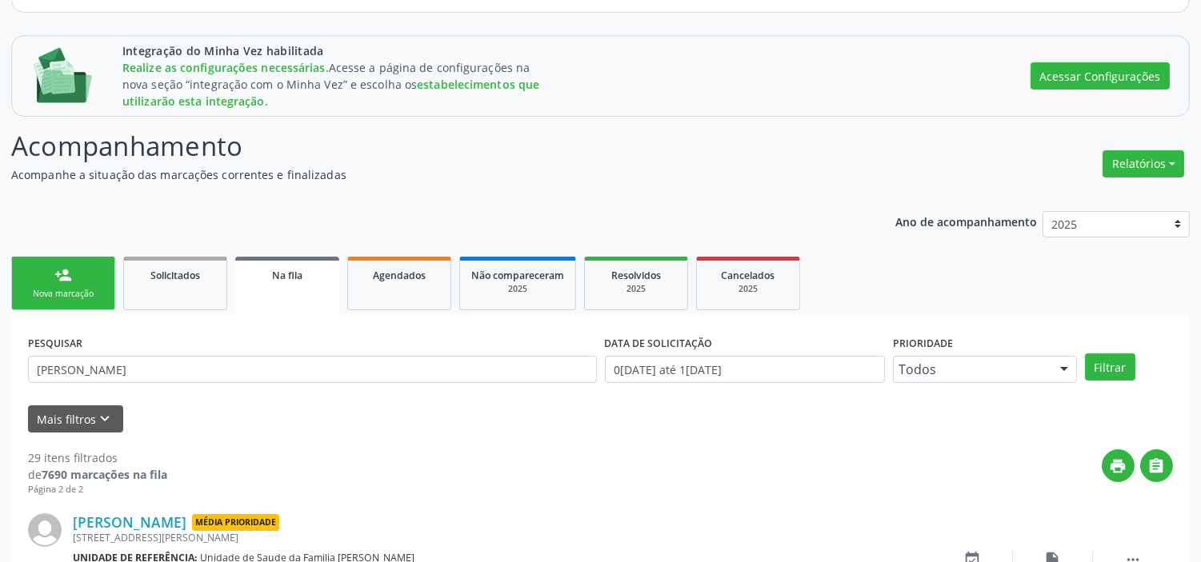
scroll to position [2224, 0]
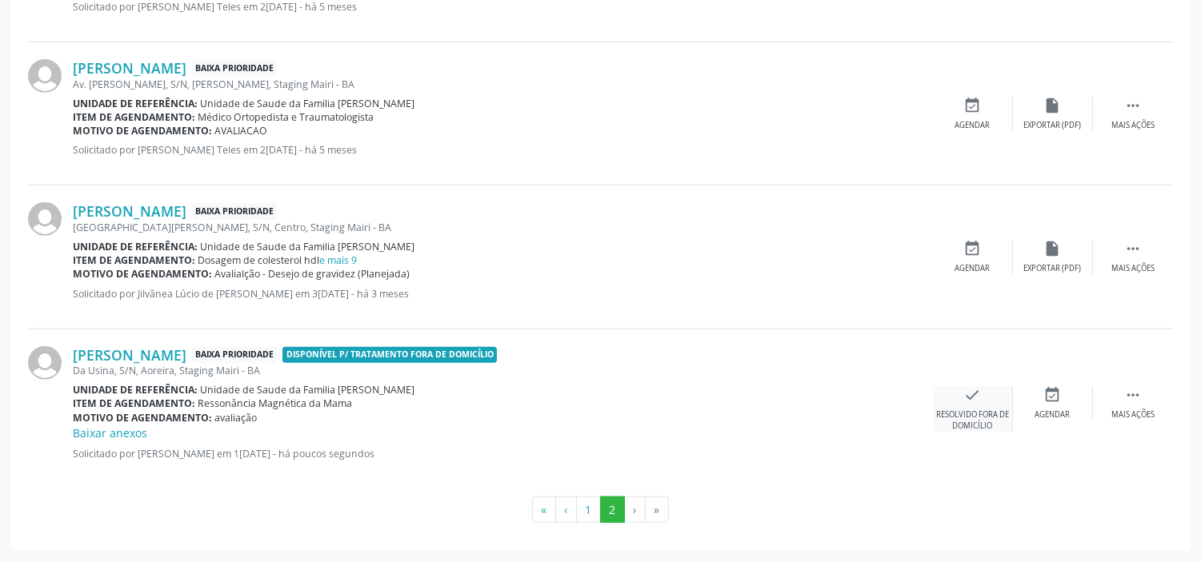
click at [968, 410] on div "Resolvido fora de domicílio" at bounding box center [972, 421] width 79 height 22
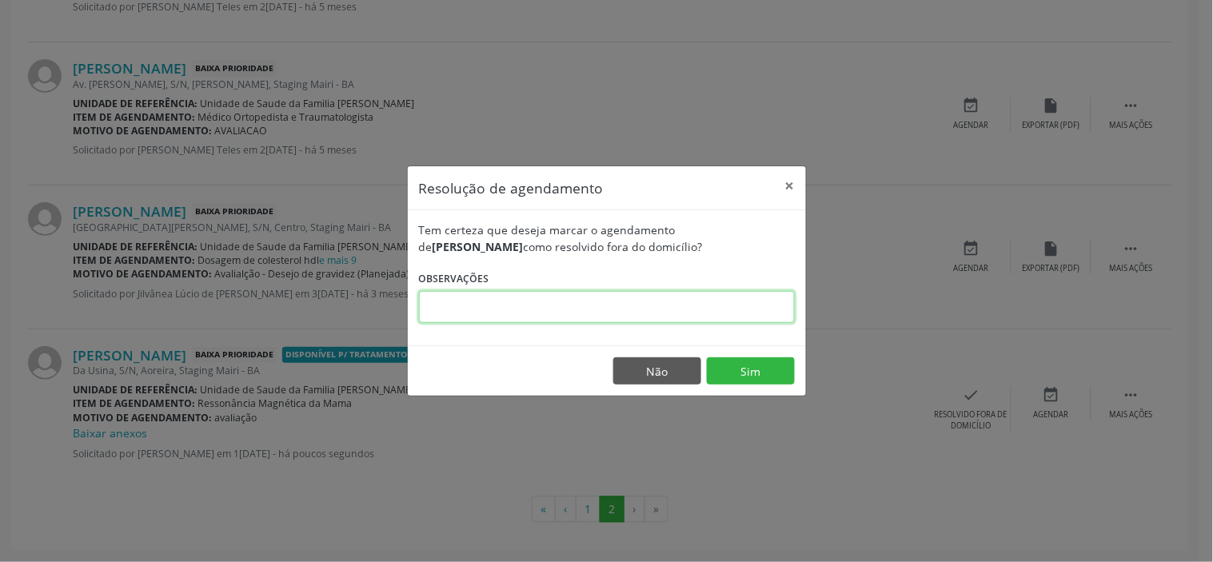
click at [572, 307] on input "text" at bounding box center [607, 307] width 376 height 32
type input "Dia 31/10 - Maceió"
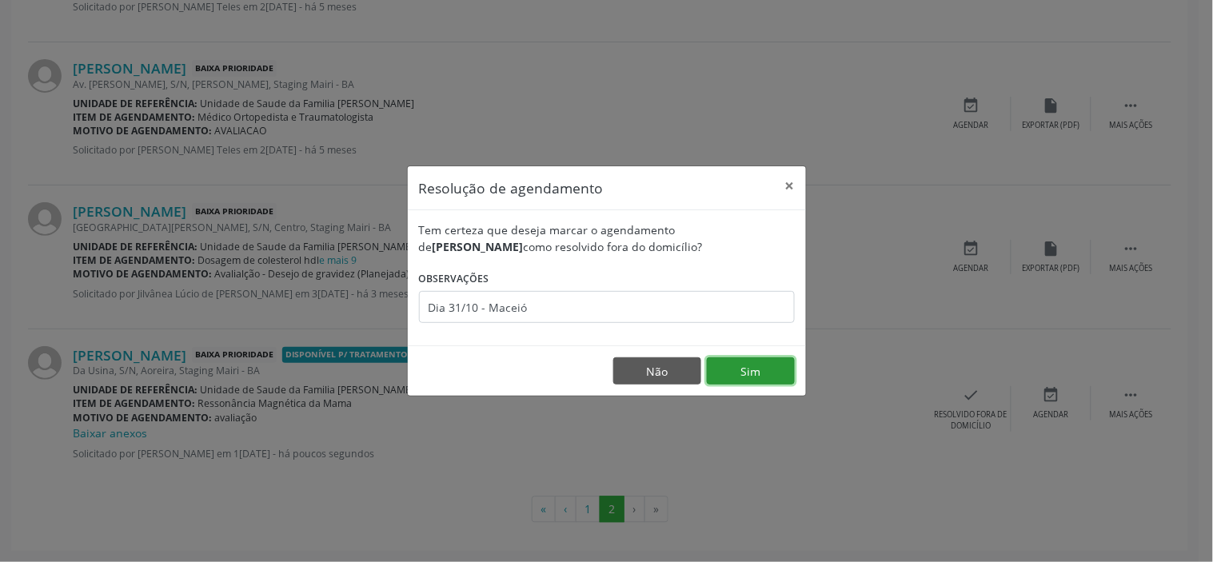
click at [765, 374] on button "Sim" at bounding box center [751, 371] width 88 height 27
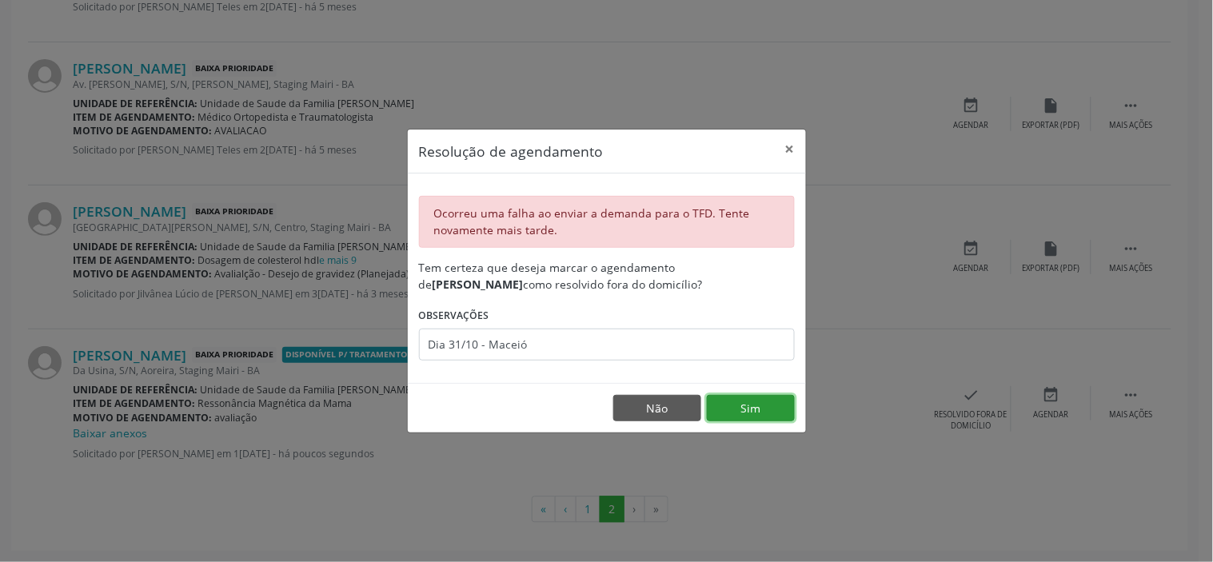
click at [723, 409] on button "Sim" at bounding box center [751, 408] width 88 height 27
drag, startPoint x: 650, startPoint y: 402, endPoint x: 588, endPoint y: 402, distance: 62.4
click at [649, 402] on button "Não" at bounding box center [657, 408] width 88 height 27
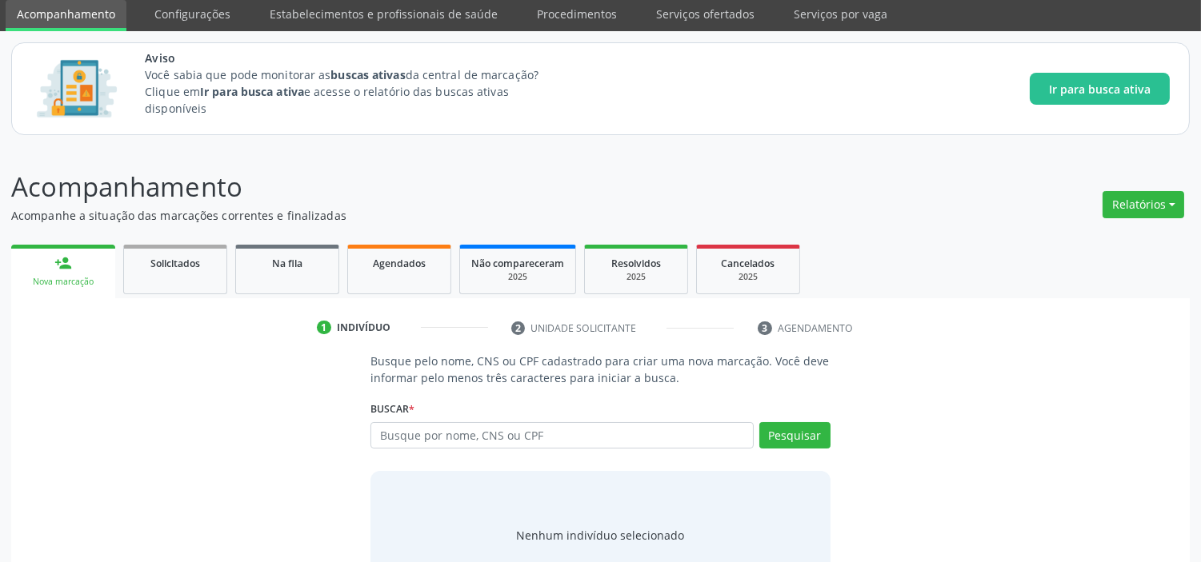
scroll to position [89, 0]
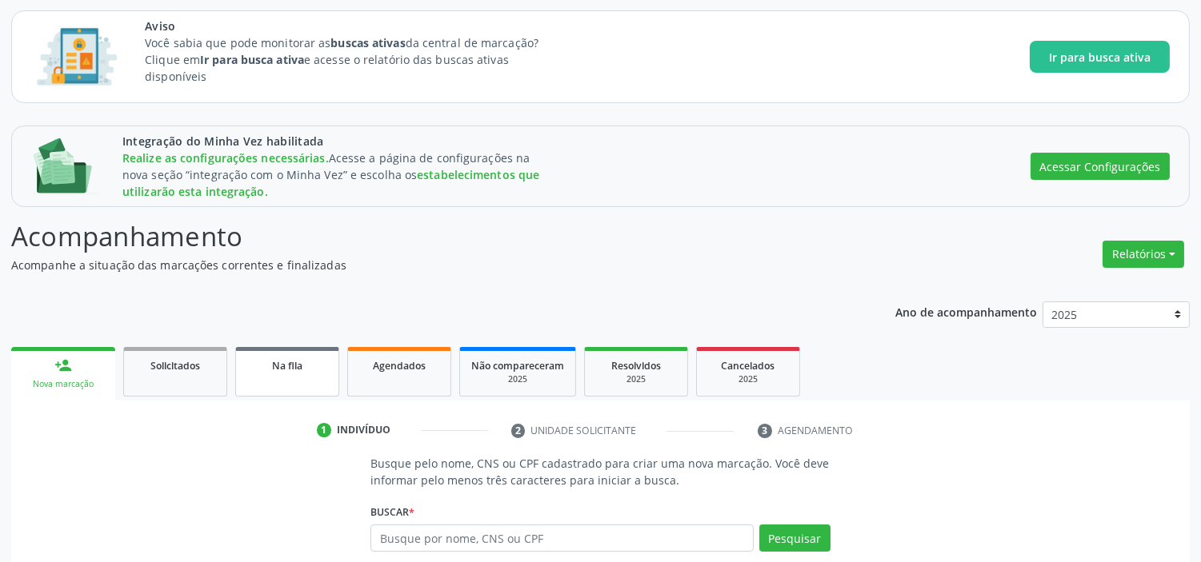
click at [285, 359] on span "Na fila" at bounding box center [287, 366] width 30 height 14
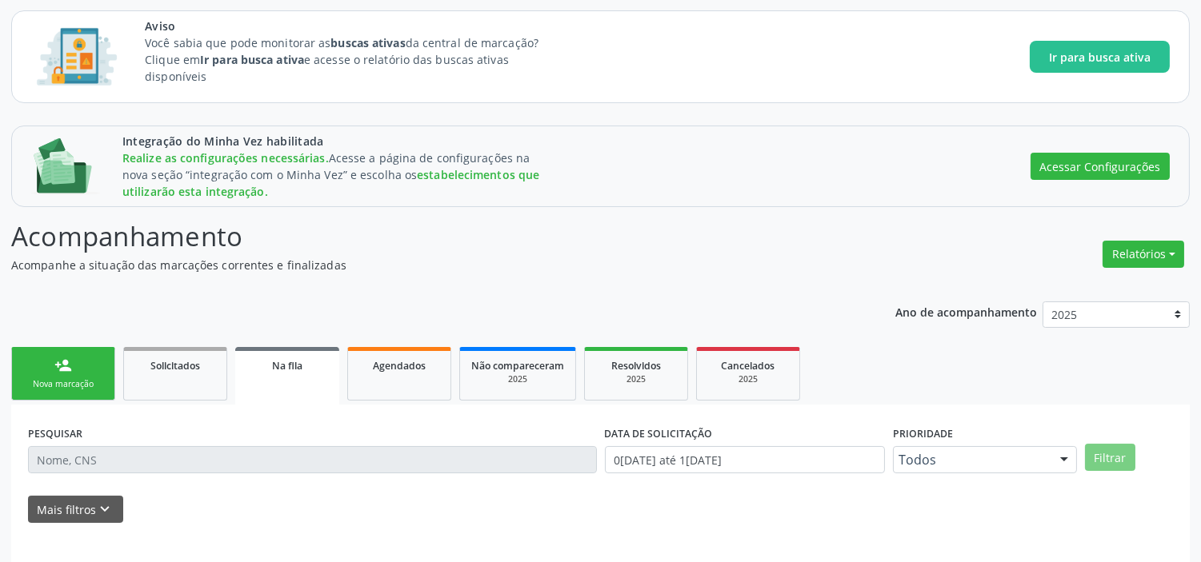
scroll to position [162, 0]
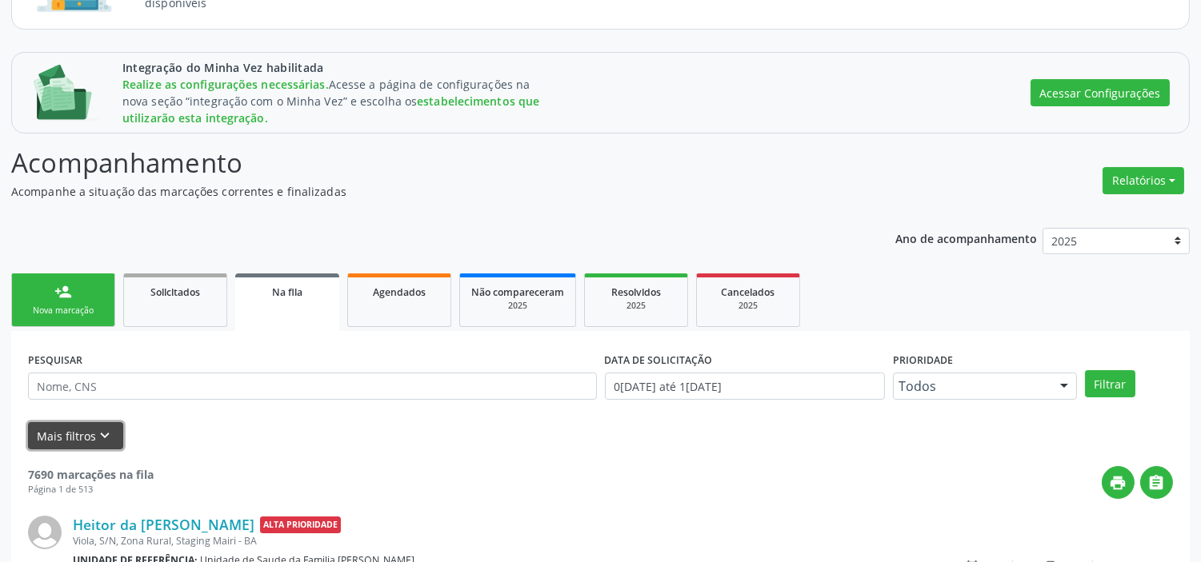
click at [116, 433] on button "Mais filtros keyboard_arrow_down" at bounding box center [75, 436] width 95 height 28
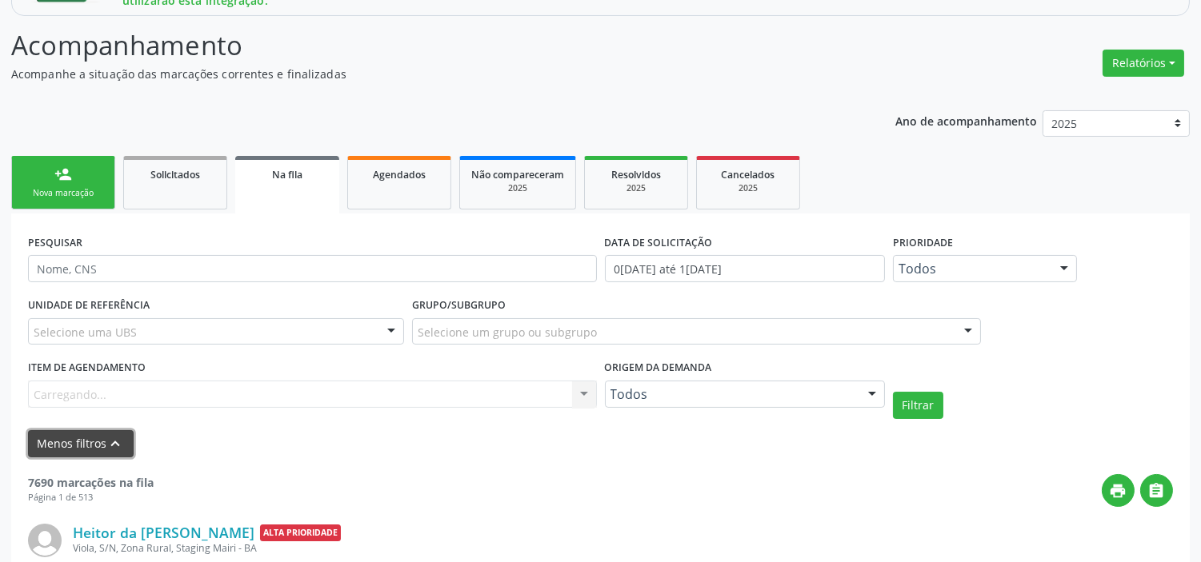
scroll to position [429, 0]
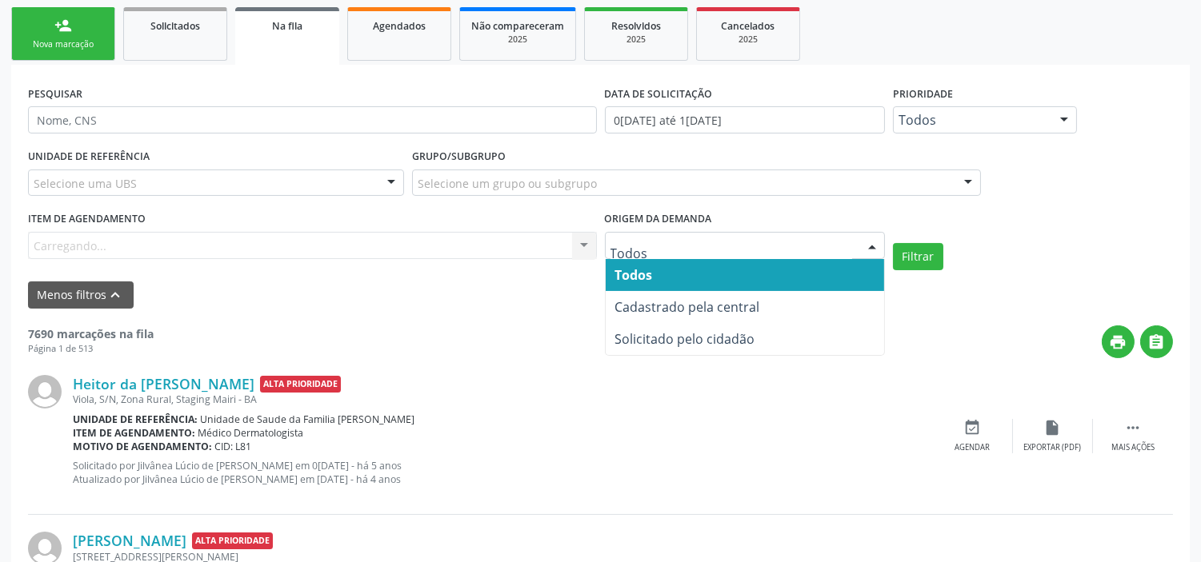
click at [410, 300] on div "Menos filtros keyboard_arrow_up" at bounding box center [600, 296] width 1153 height 28
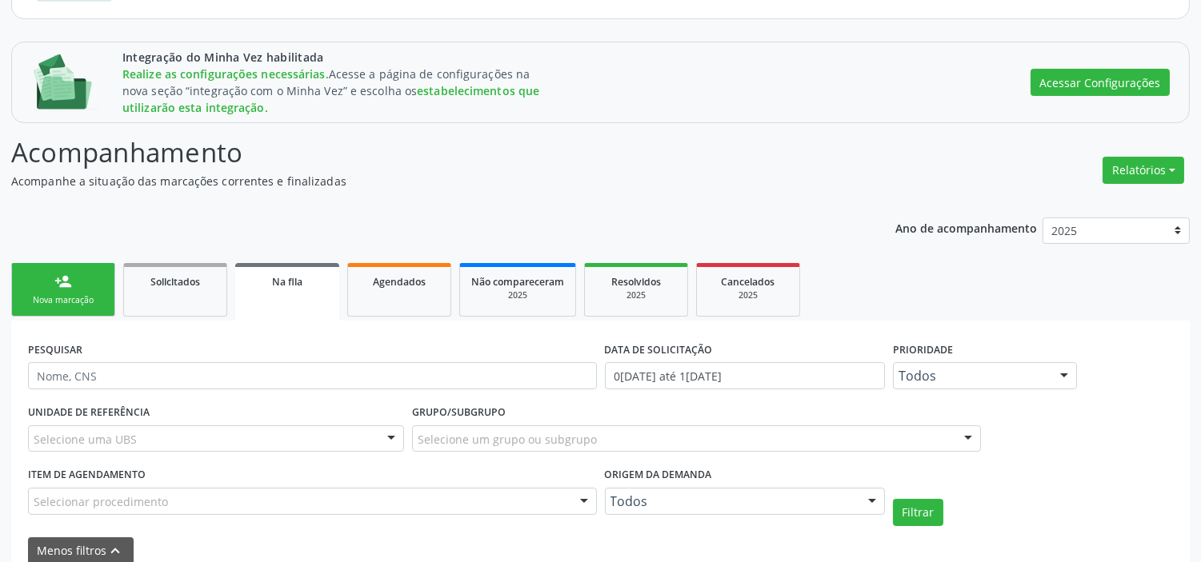
scroll to position [444, 0]
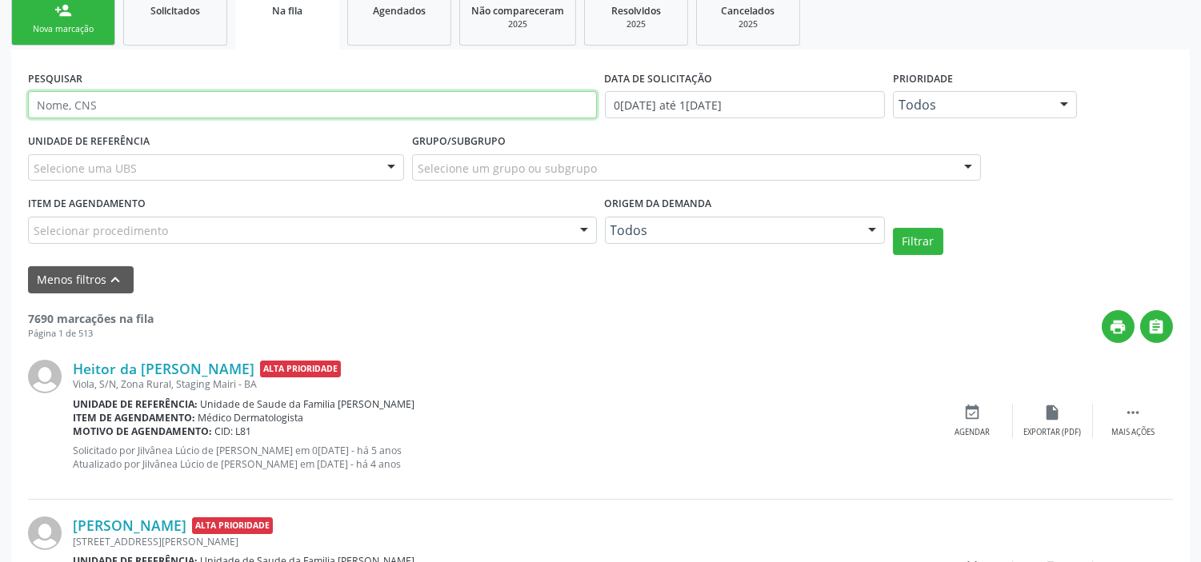
click at [129, 107] on input "text" at bounding box center [312, 104] width 569 height 27
type input "[PERSON_NAME]"
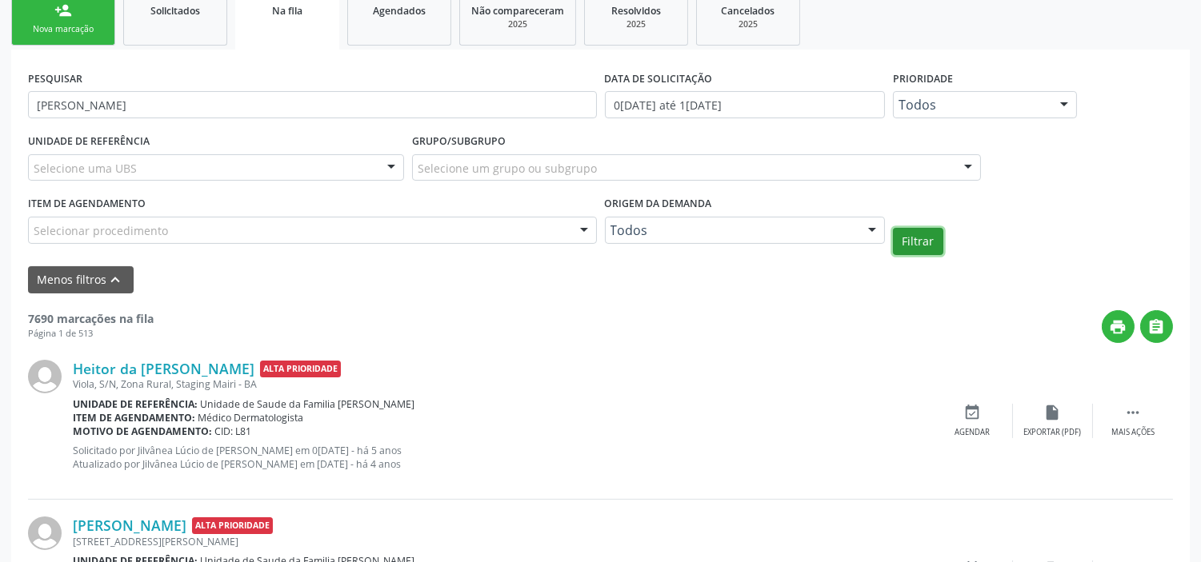
click at [936, 245] on button "Filtrar" at bounding box center [918, 241] width 50 height 27
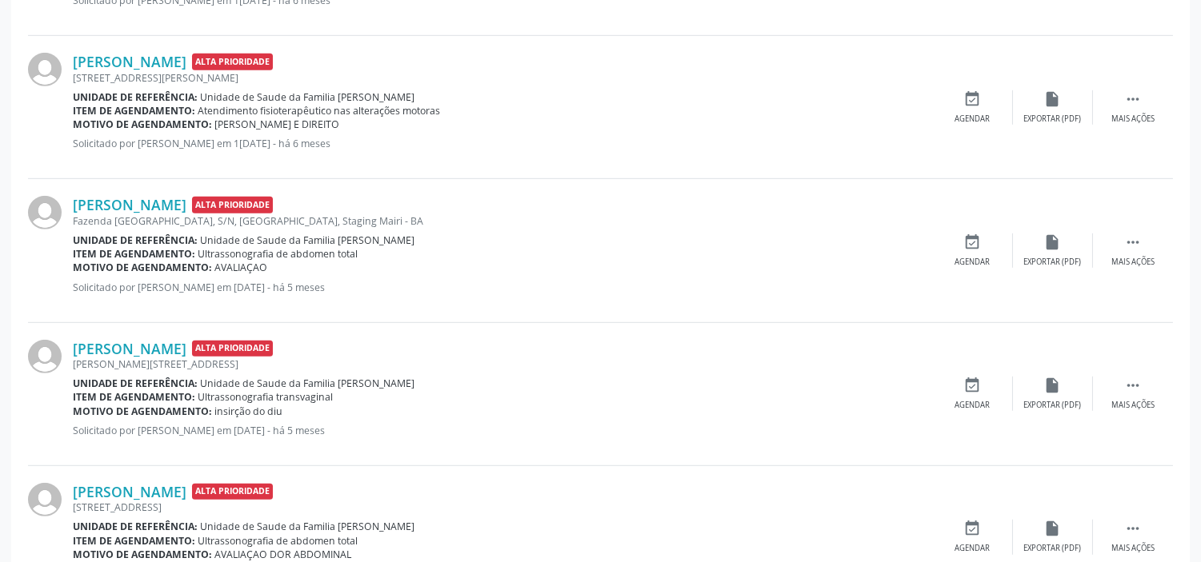
scroll to position [2476, 0]
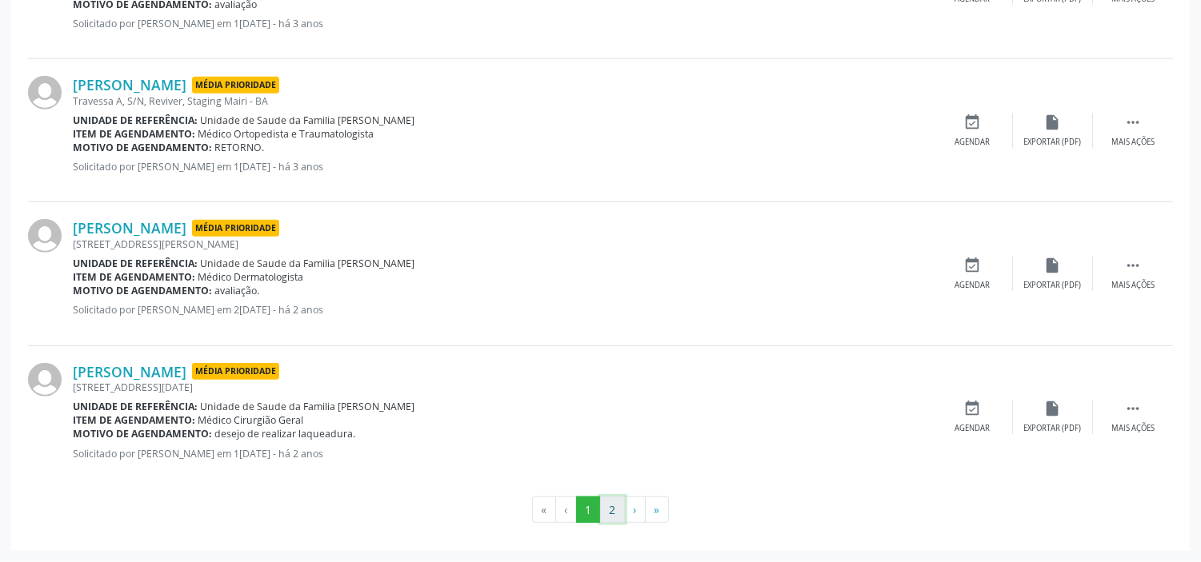
click at [610, 505] on button "2" at bounding box center [612, 510] width 25 height 27
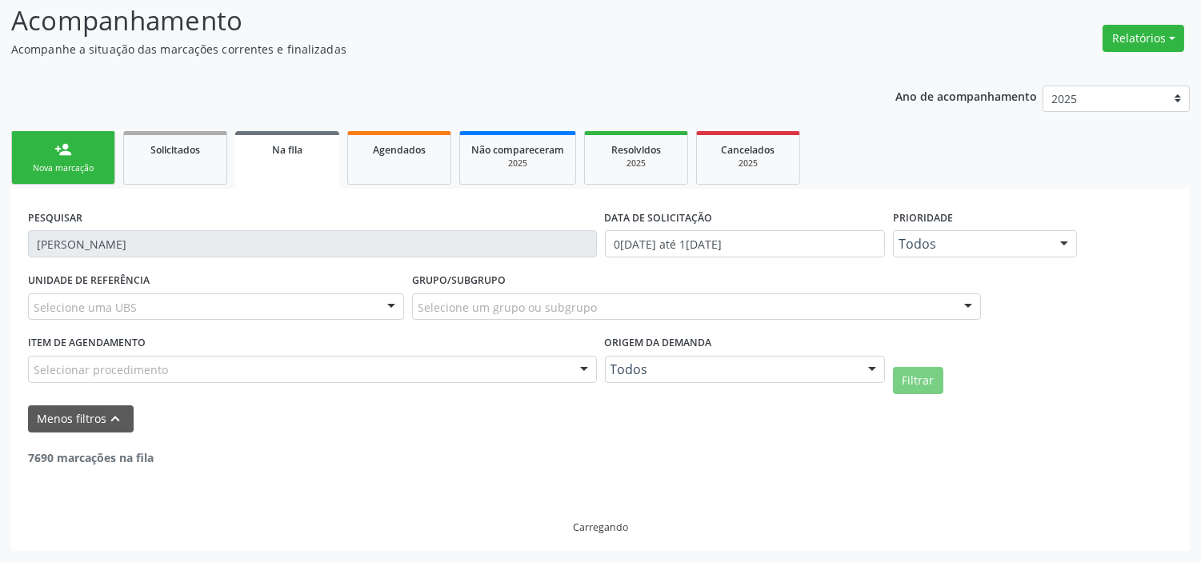
scroll to position [2363, 0]
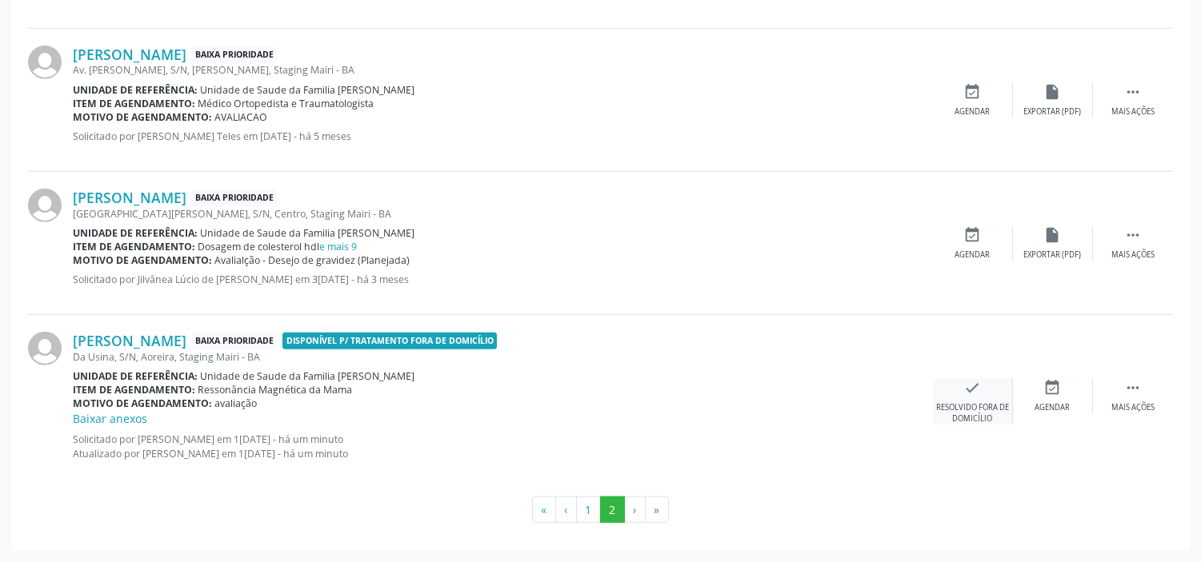
click at [977, 386] on icon "check" at bounding box center [973, 388] width 18 height 18
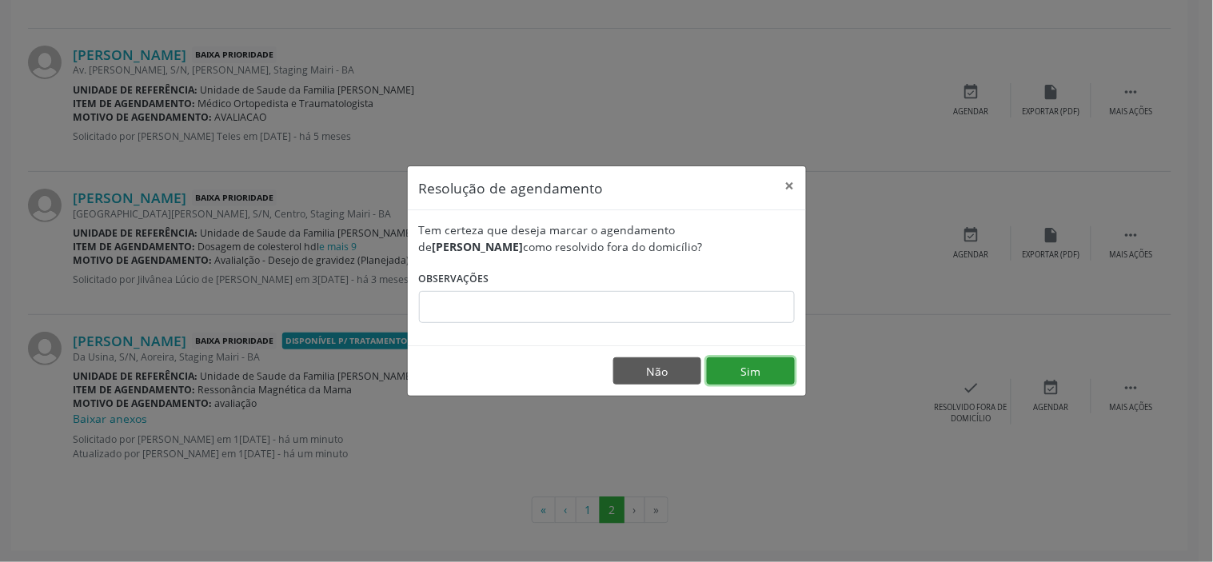
click at [760, 374] on button "Sim" at bounding box center [751, 371] width 88 height 27
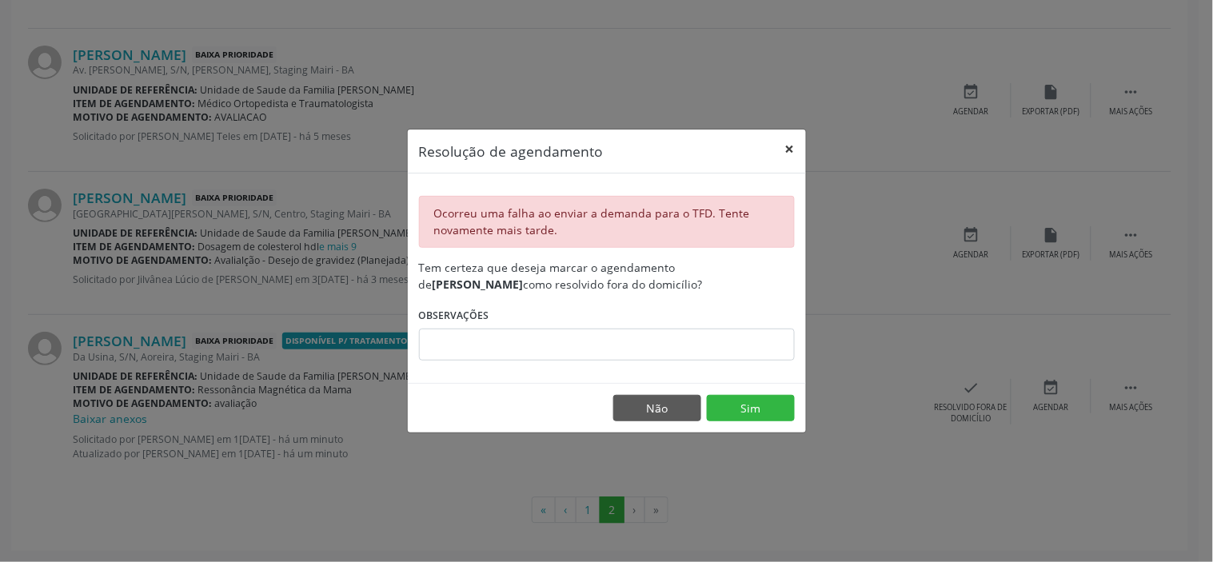
click at [790, 153] on button "×" at bounding box center [790, 149] width 32 height 39
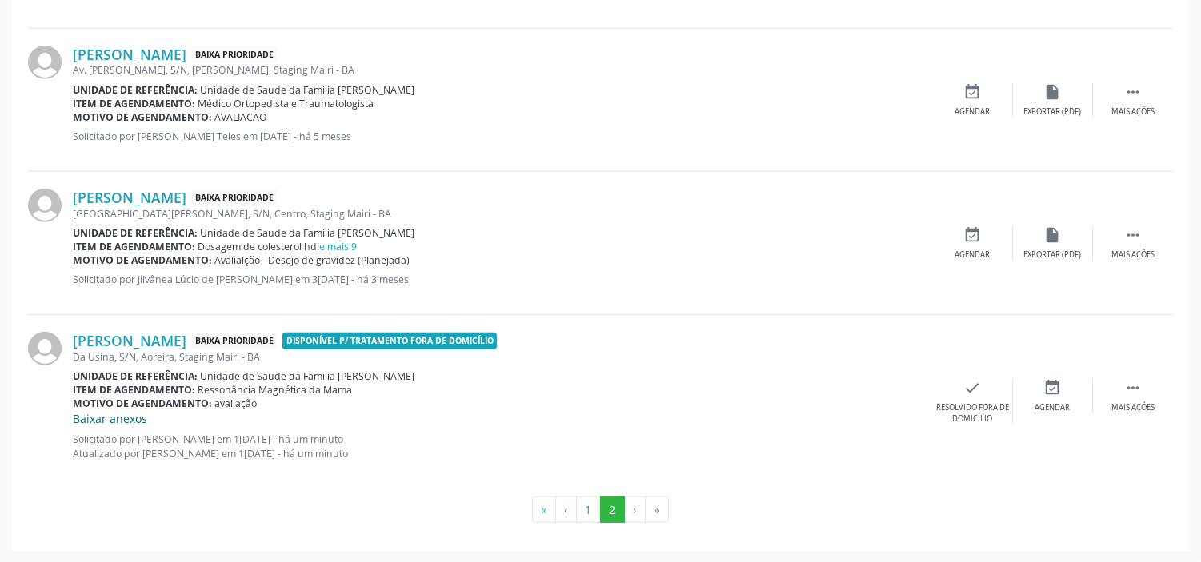
click at [138, 416] on link "Baixar anexos" at bounding box center [110, 418] width 74 height 15
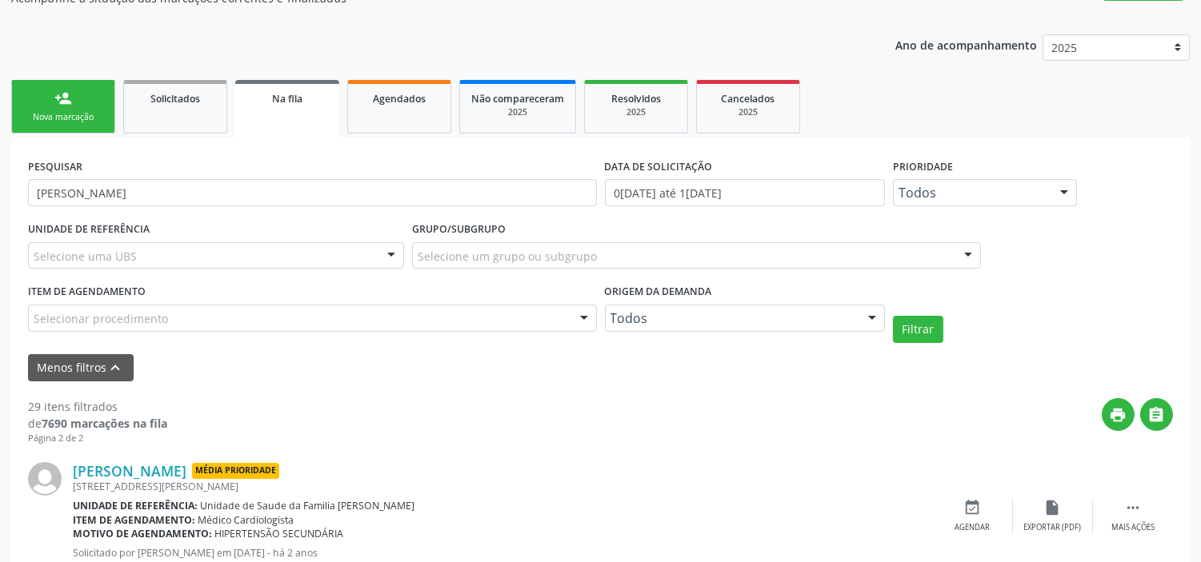
scroll to position [355, 0]
click at [78, 106] on link "person_add Nova marcação" at bounding box center [63, 108] width 104 height 54
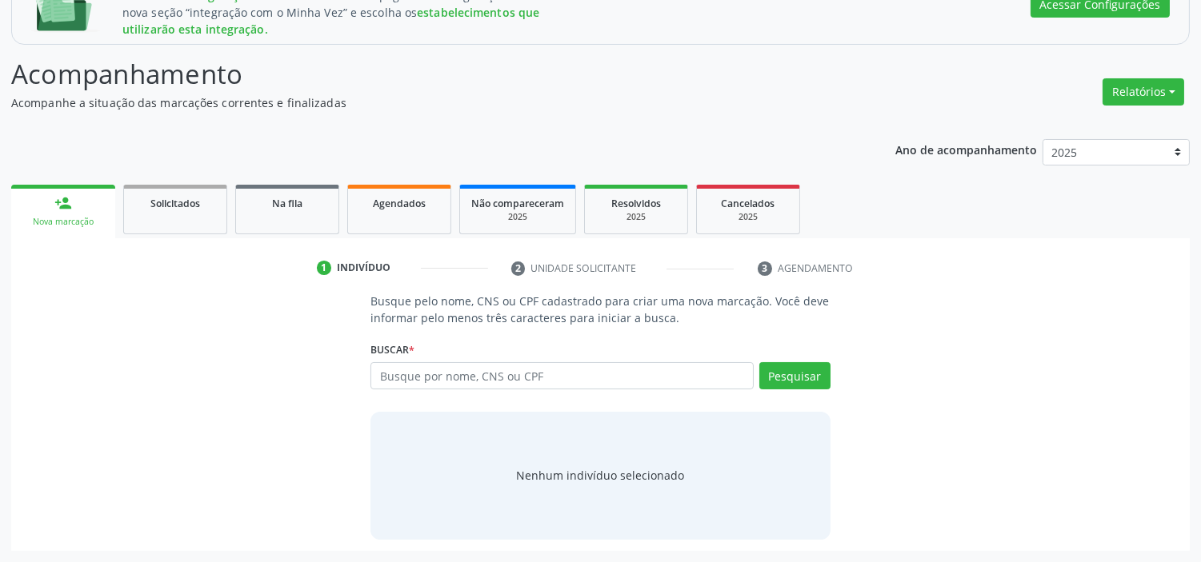
scroll to position [250, 0]
click at [485, 385] on input "text" at bounding box center [561, 376] width 382 height 27
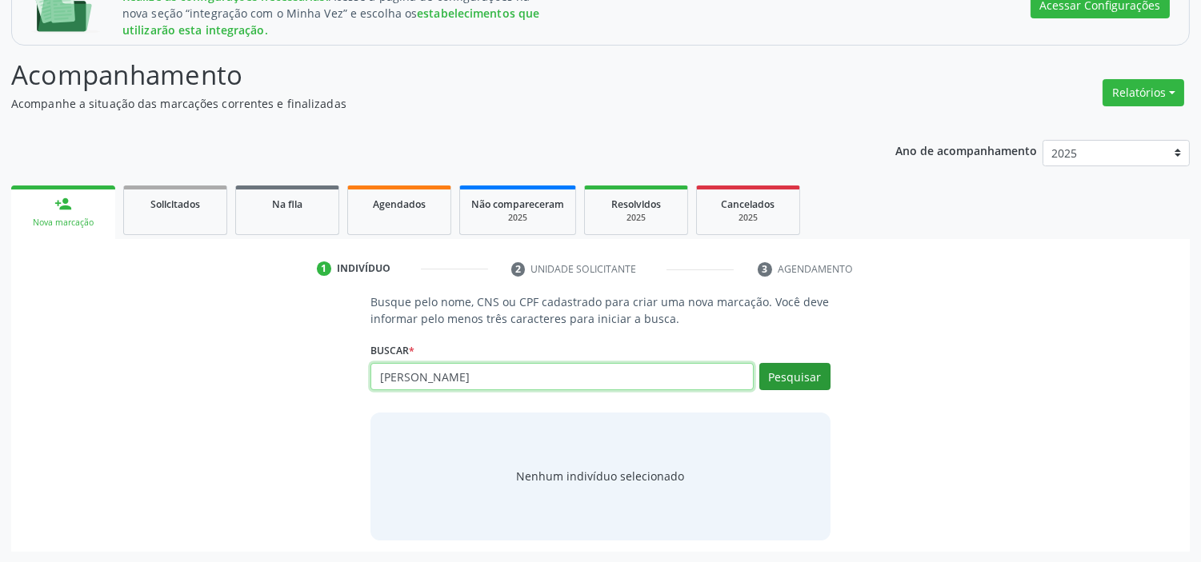
type input "[PERSON_NAME]"
click at [805, 371] on button "Pesquisar" at bounding box center [794, 376] width 71 height 27
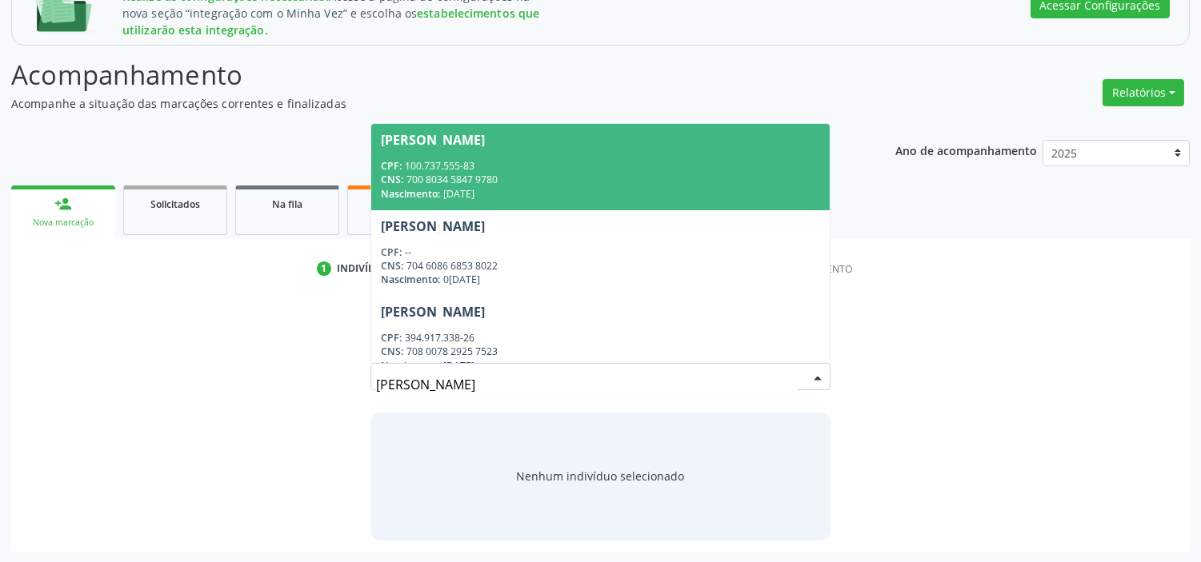
click at [456, 174] on div "CNS: 700 8034 5847 9780" at bounding box center [600, 180] width 438 height 14
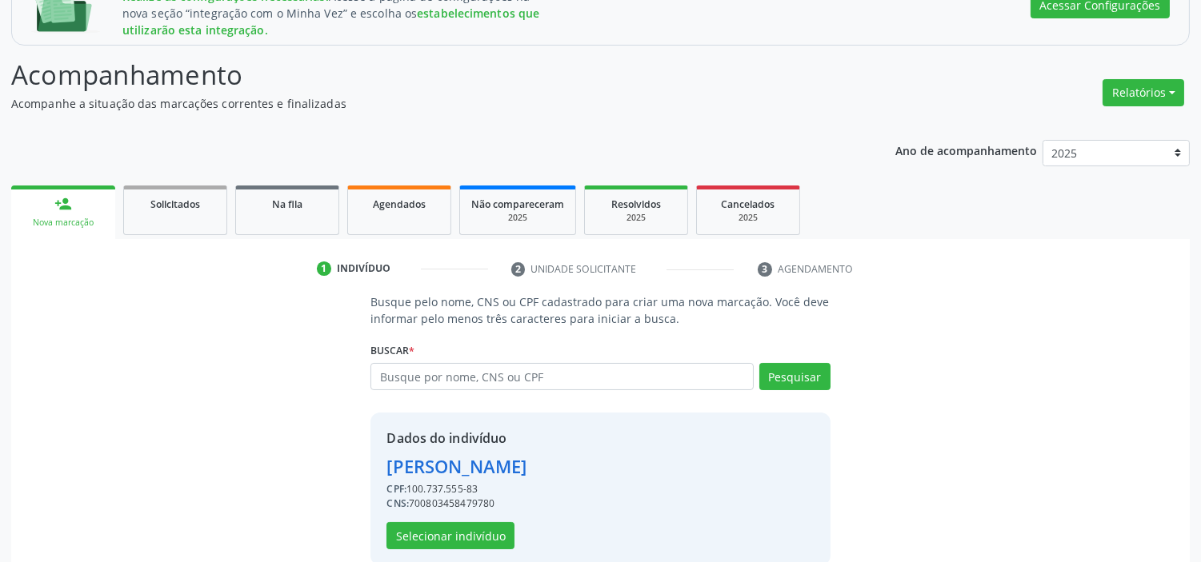
scroll to position [275, 0]
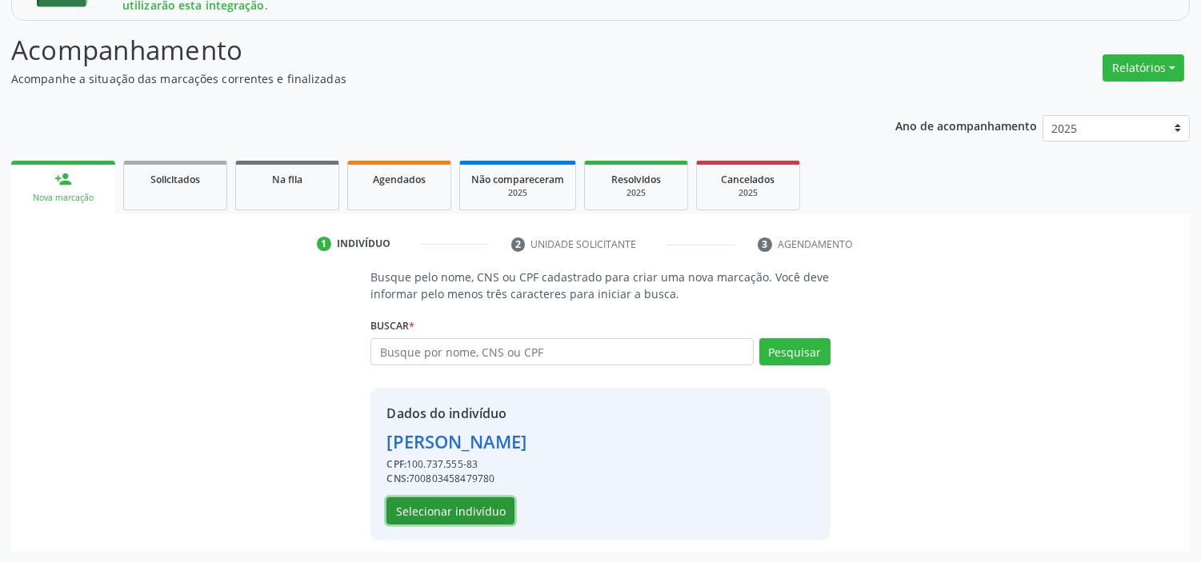
click at [477, 504] on button "Selecionar indivíduo" at bounding box center [450, 511] width 128 height 27
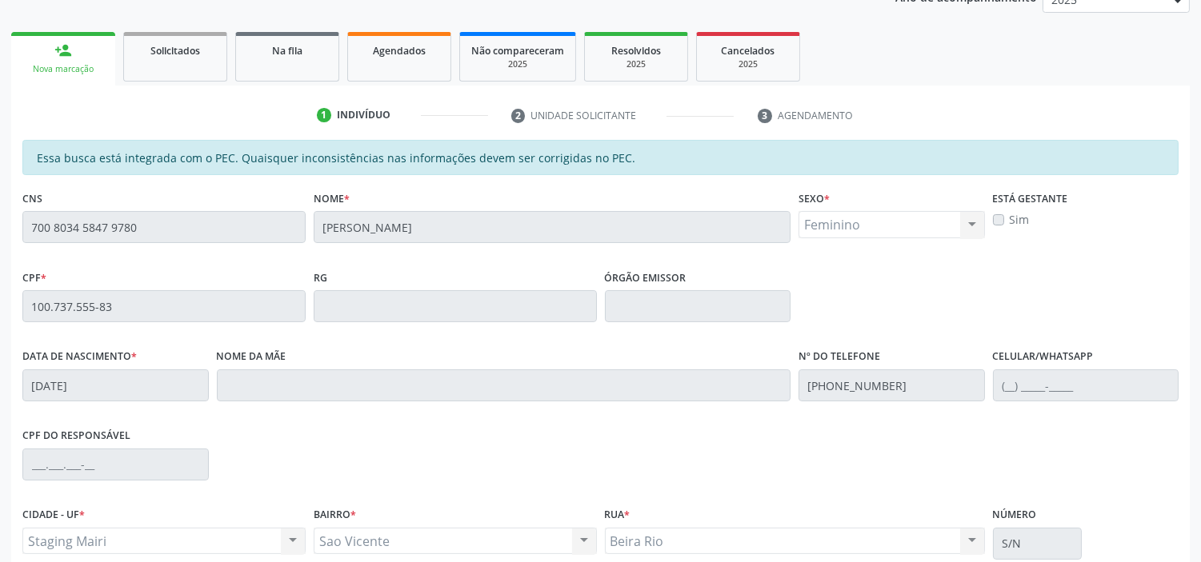
scroll to position [547, 0]
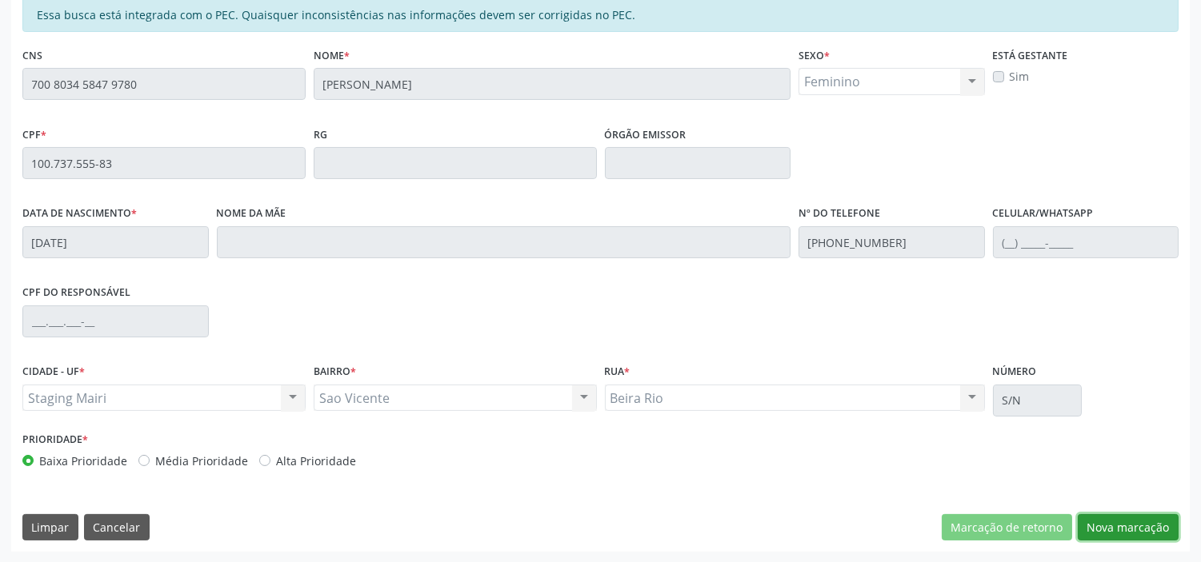
click at [1102, 517] on button "Nova marcação" at bounding box center [1127, 527] width 101 height 27
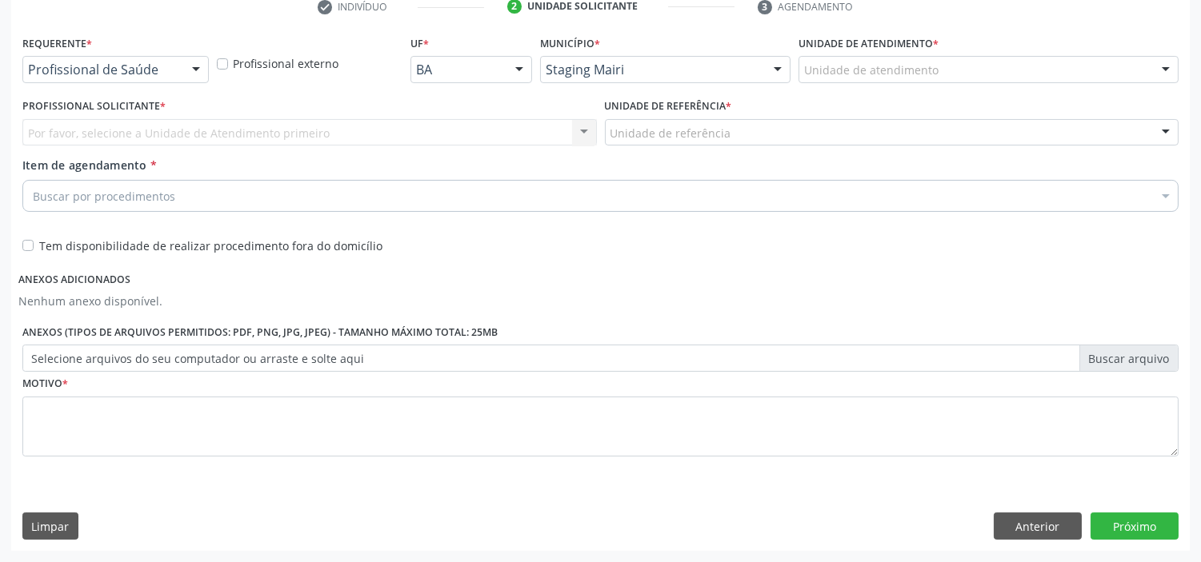
scroll to position [512, 0]
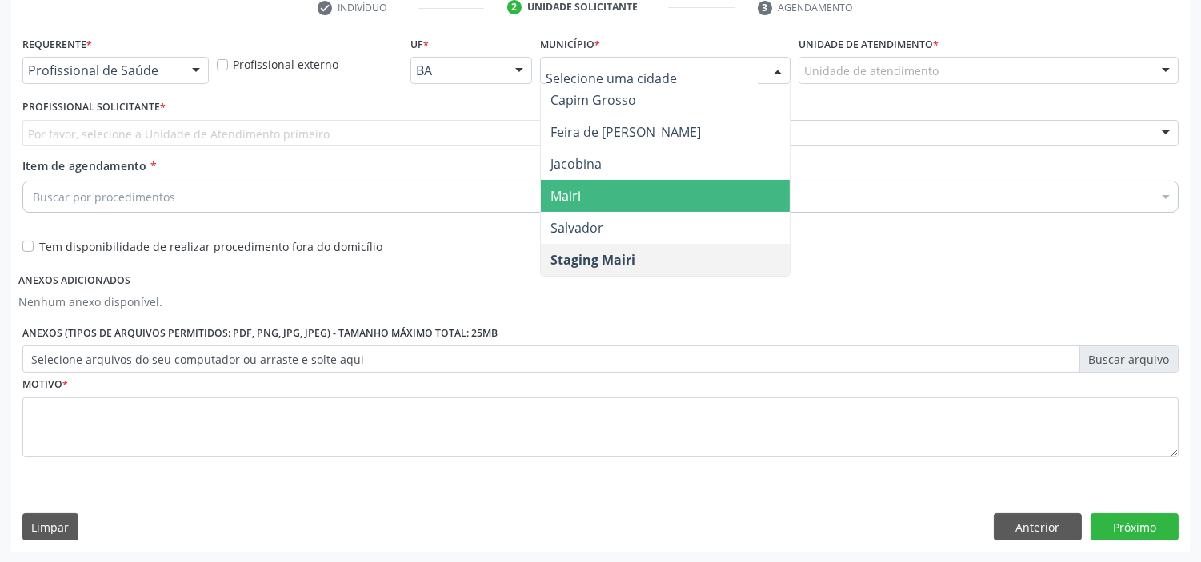
click at [588, 184] on span "Mairi" at bounding box center [665, 196] width 249 height 32
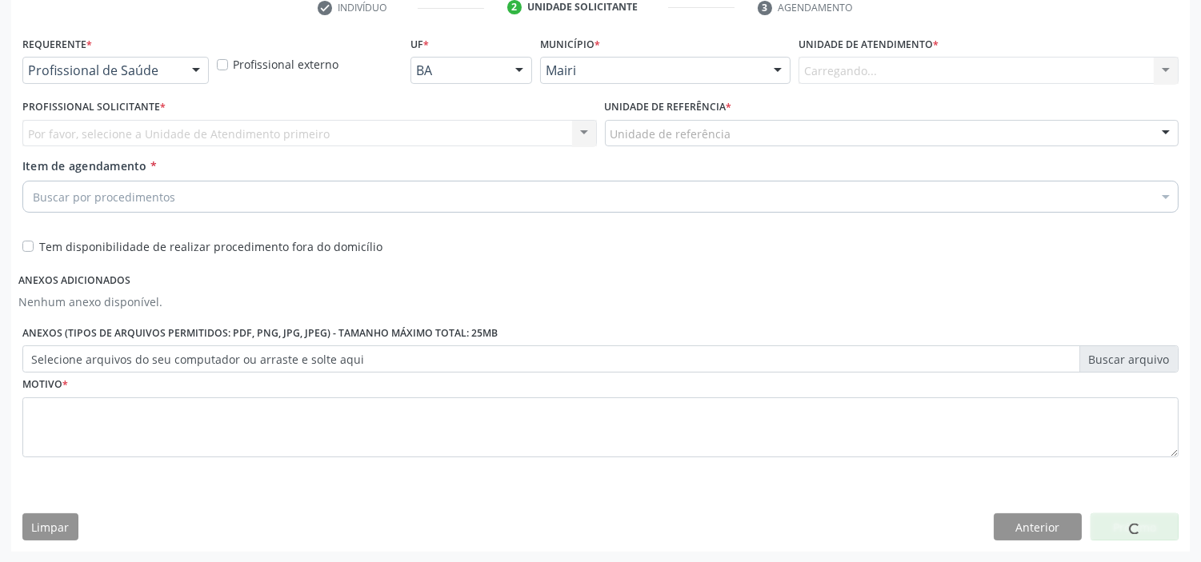
click at [872, 69] on div "Carregando... Nenhum resultado encontrado para: " " Não há nenhuma opção para s…" at bounding box center [988, 70] width 380 height 27
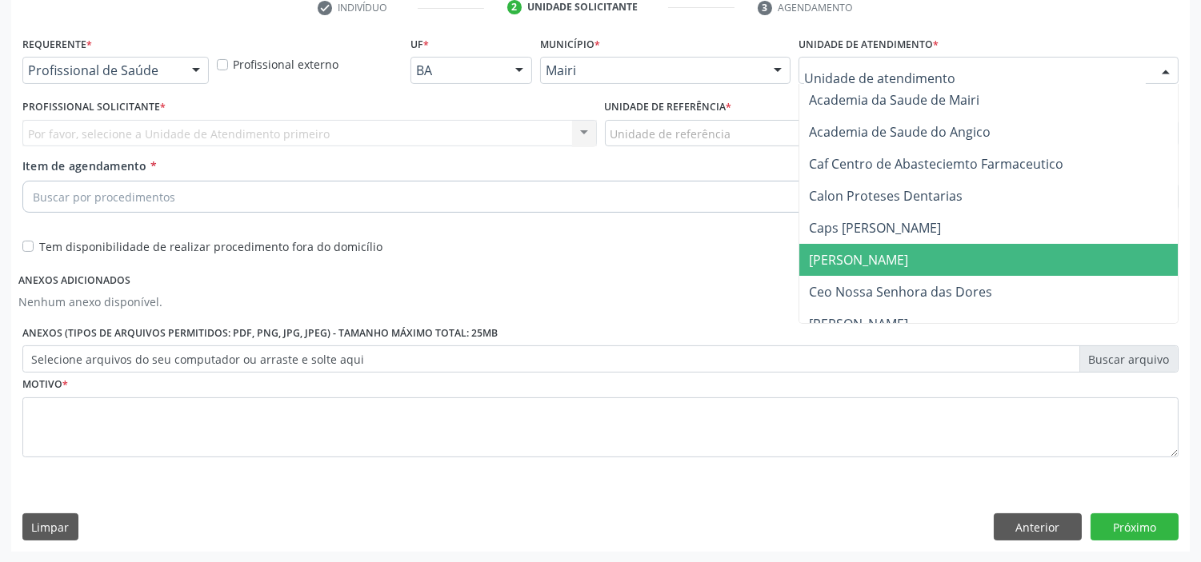
drag, startPoint x: 854, startPoint y: 265, endPoint x: 718, endPoint y: 250, distance: 136.8
click at [853, 266] on span "[PERSON_NAME]" at bounding box center [858, 260] width 99 height 18
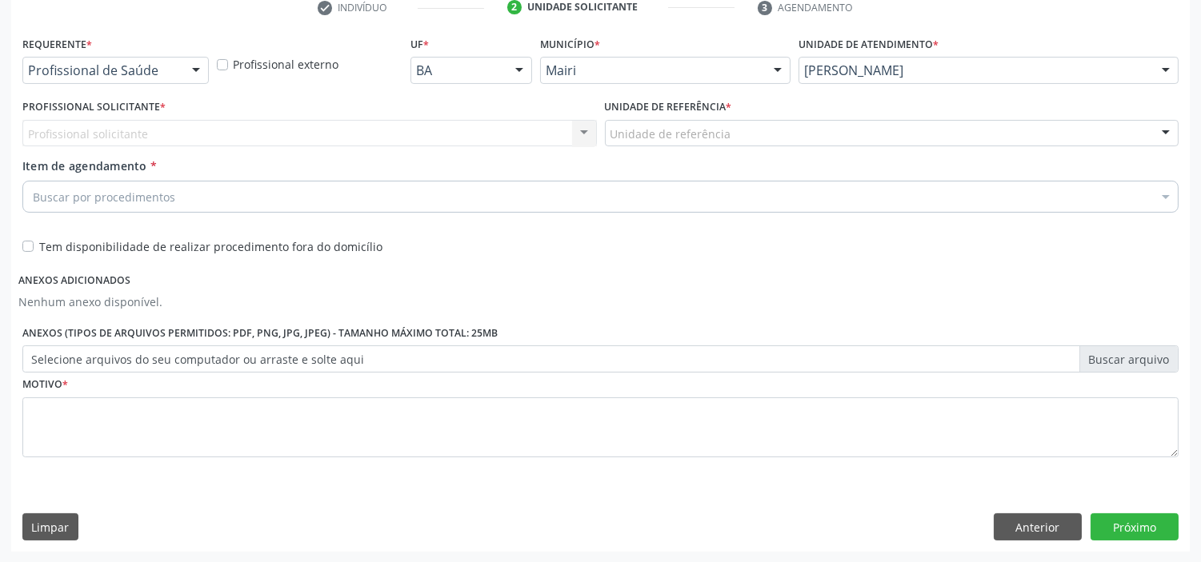
click at [211, 128] on div "Profissional solicitante Nenhum resultado encontrado para: " " Não há nenhuma o…" at bounding box center [309, 133] width 574 height 27
click at [574, 130] on div "Profissional solicitante Nenhum resultado encontrado para: " " Não há nenhuma o…" at bounding box center [309, 133] width 574 height 27
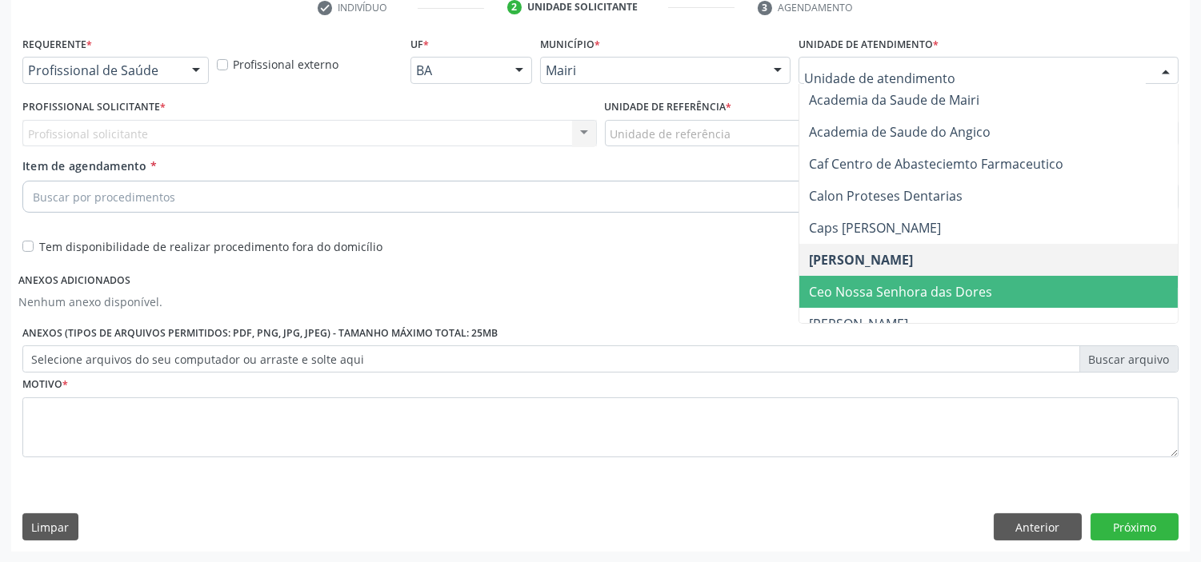
click at [836, 278] on span "Ceo Nossa Senhora das Dores" at bounding box center [1006, 292] width 414 height 32
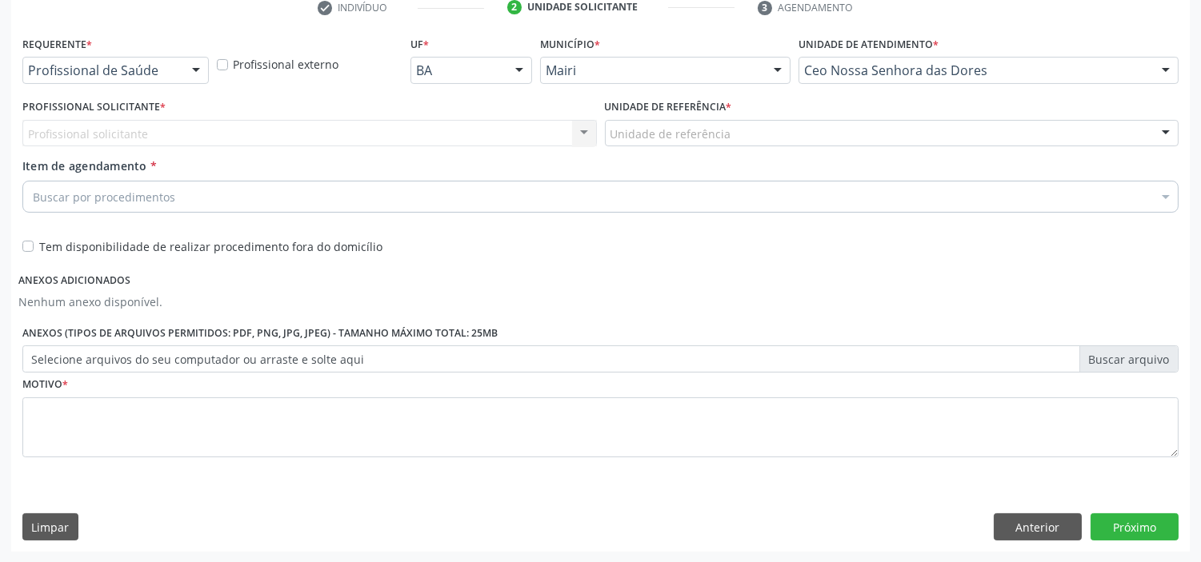
click at [478, 133] on div "Profissional solicitante Nenhum resultado encontrado para: " " Não há nenhuma o…" at bounding box center [309, 133] width 574 height 27
click at [580, 126] on div "Profissional solicitante Nenhum resultado encontrado para: " " Não há nenhuma o…" at bounding box center [309, 133] width 574 height 27
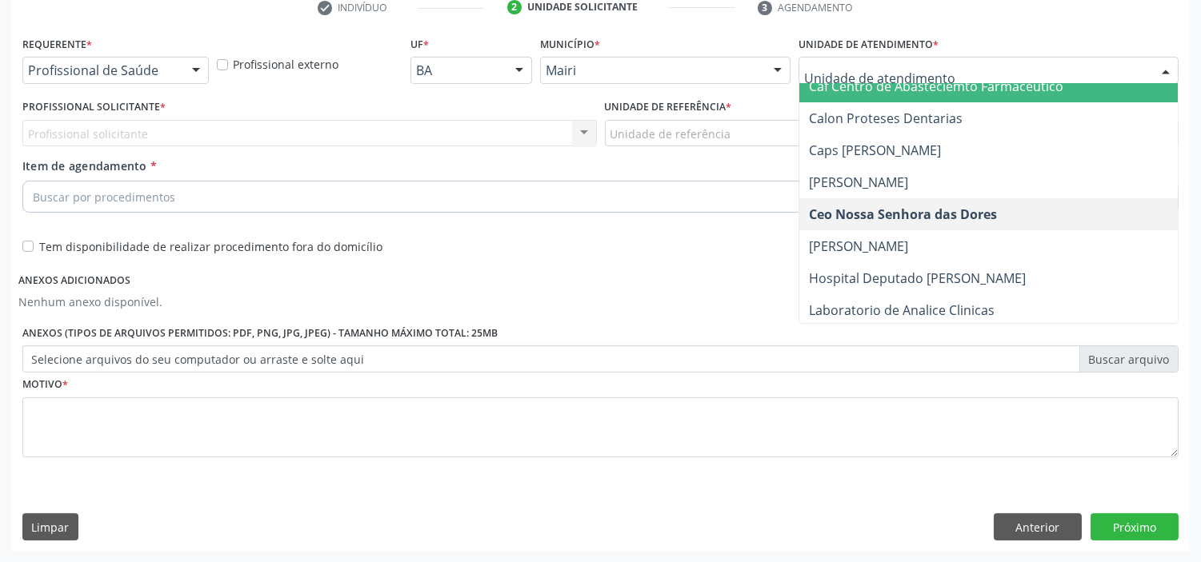
scroll to position [178, 0]
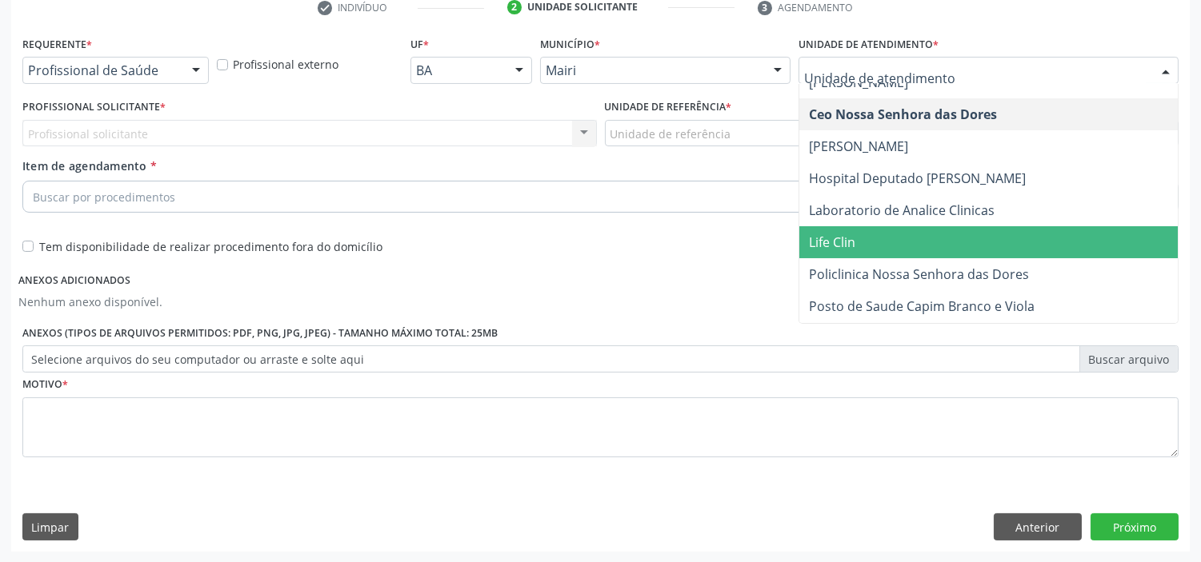
drag, startPoint x: 838, startPoint y: 233, endPoint x: 798, endPoint y: 220, distance: 42.0
click at [837, 234] on span "Life Clin" at bounding box center [832, 243] width 46 height 18
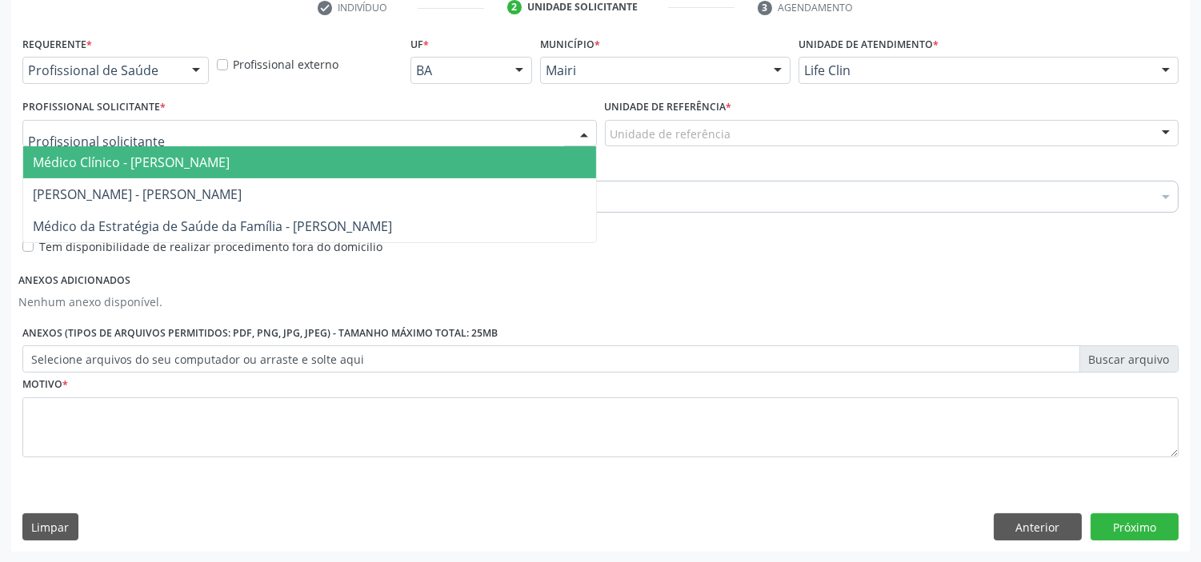
click at [585, 126] on div at bounding box center [584, 134] width 24 height 27
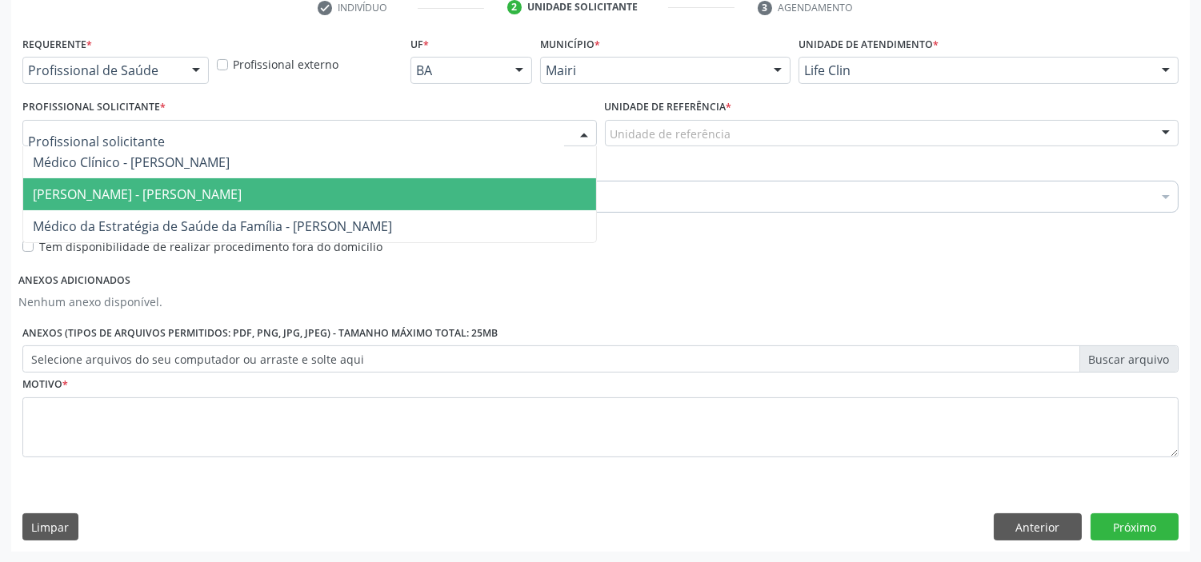
click at [217, 190] on span "[PERSON_NAME] - [PERSON_NAME]" at bounding box center [137, 195] width 209 height 18
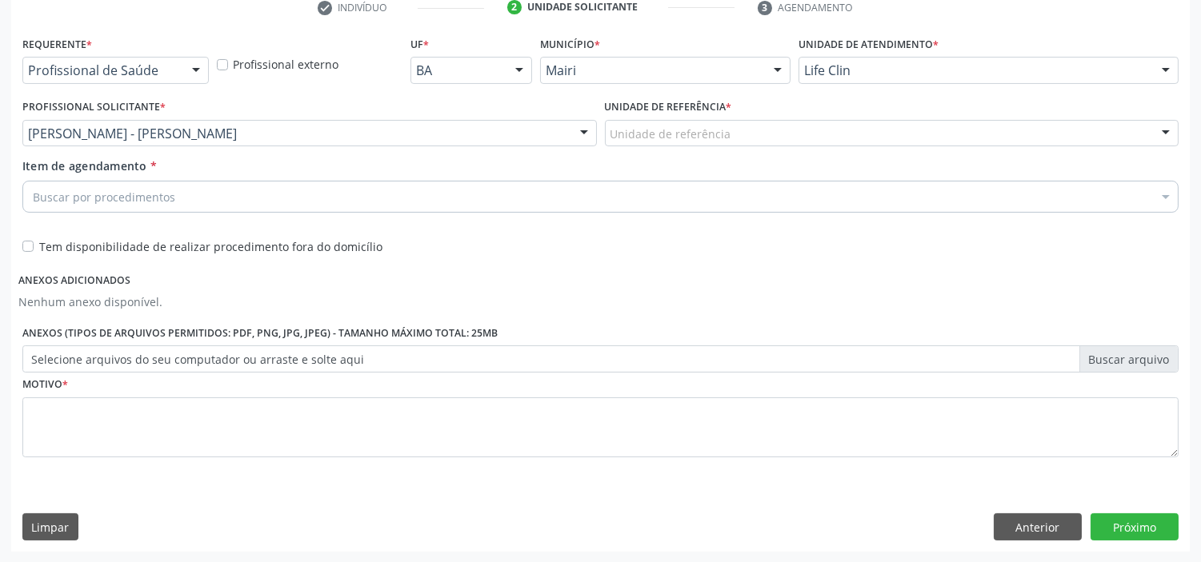
click at [334, 194] on div "Buscar por procedimentos" at bounding box center [600, 197] width 1156 height 32
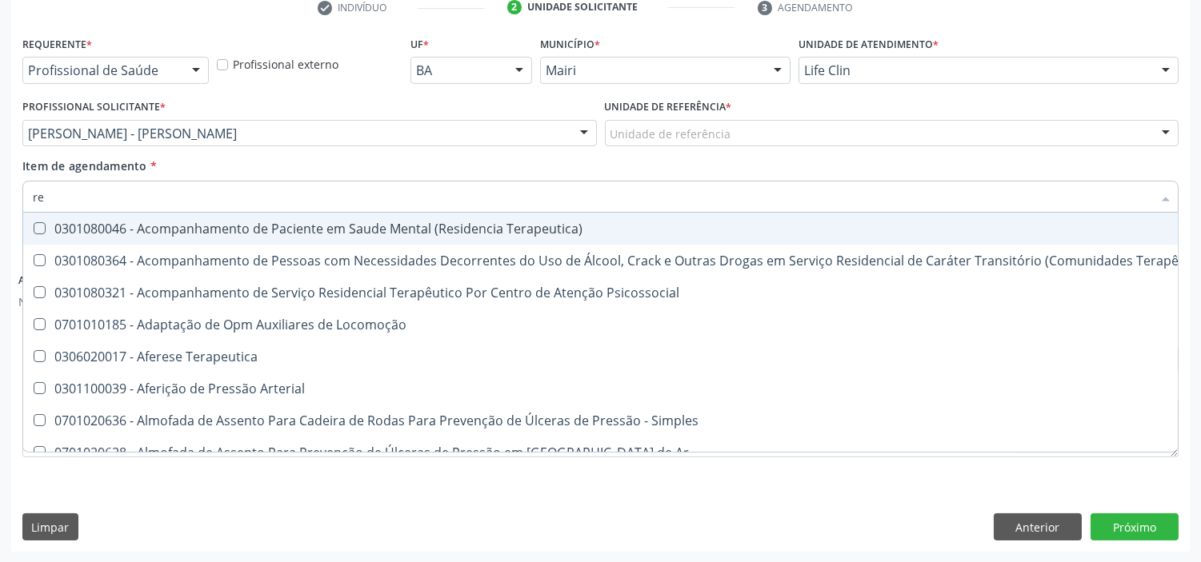
type input "r"
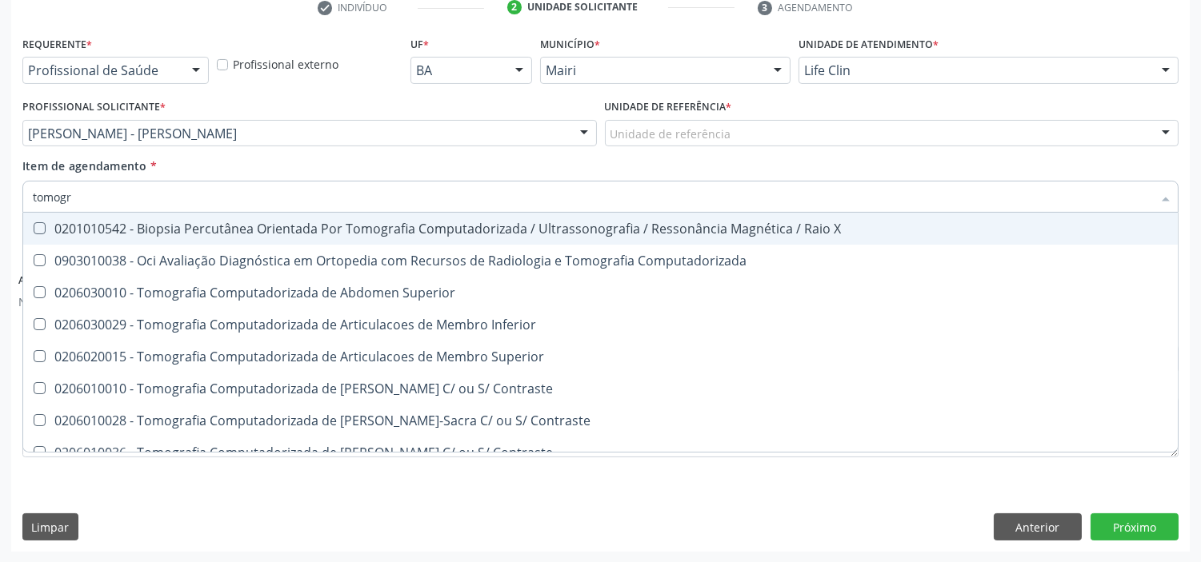
type input "tomogra"
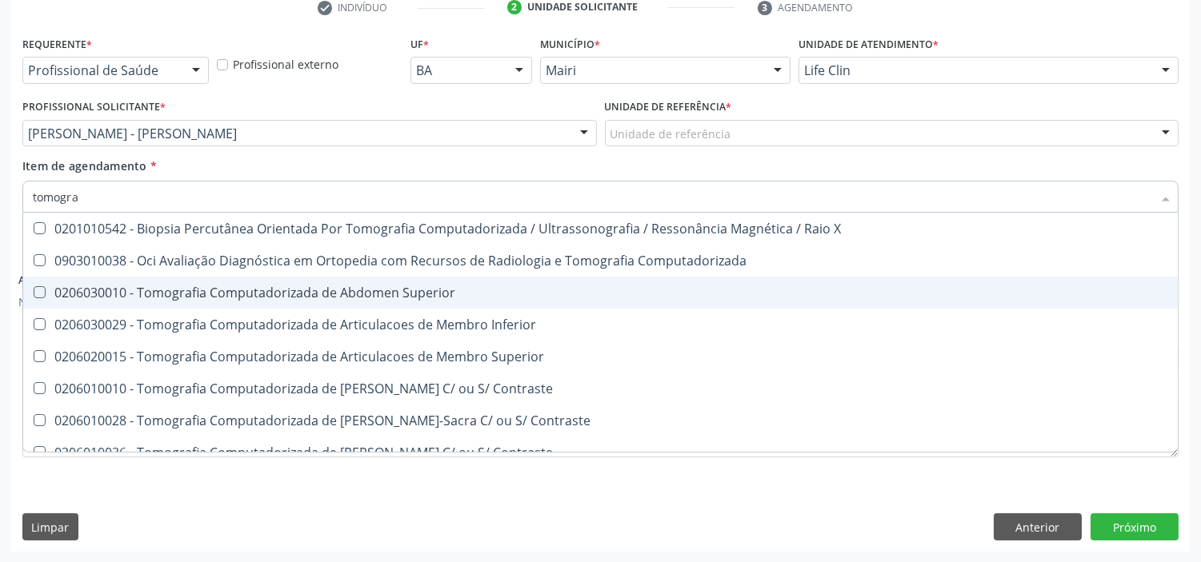
click at [235, 290] on div "0206030010 - Tomografia Computadorizada de Abdomen Superior" at bounding box center [600, 292] width 1135 height 13
checkbox Superior "true"
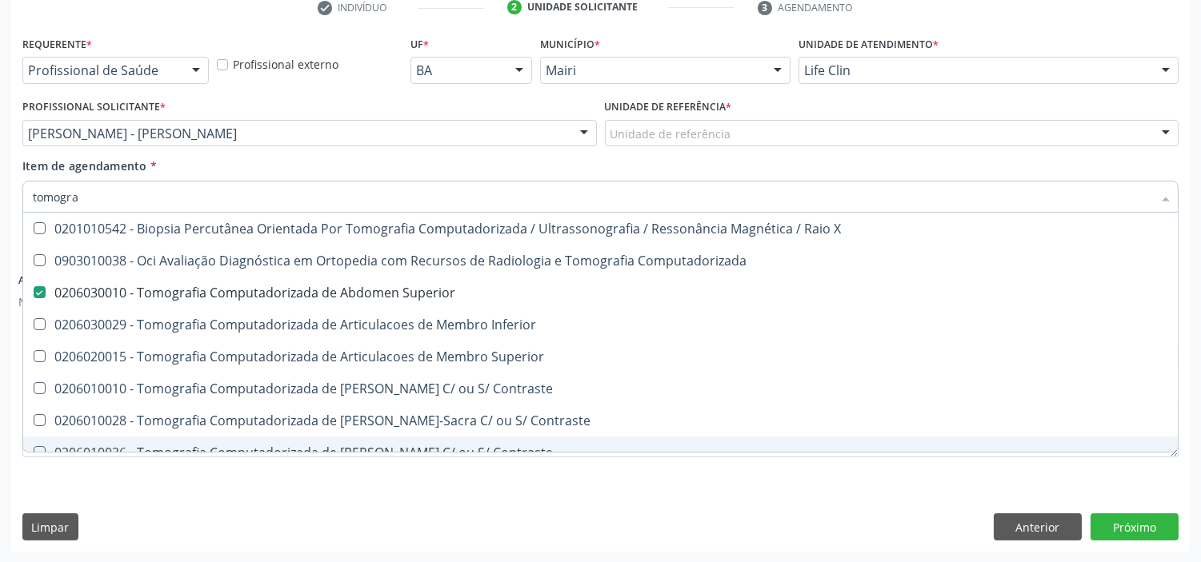
click at [1070, 470] on div "Motivo *" at bounding box center [600, 426] width 1164 height 107
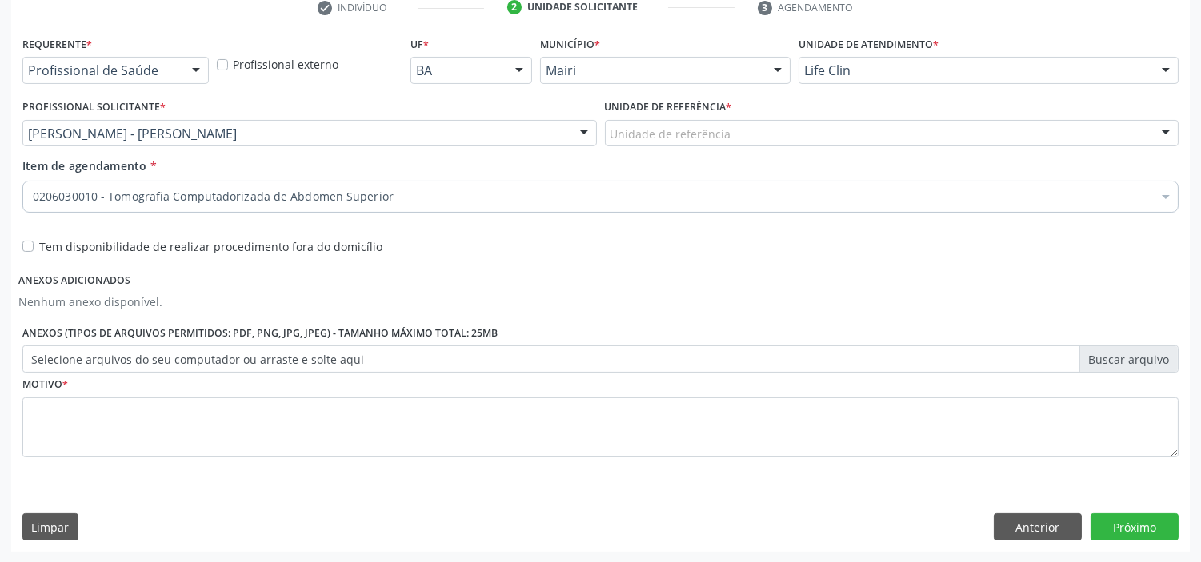
click at [163, 248] on label "Tem disponibilidade de realizar procedimento fora do domicílio" at bounding box center [210, 246] width 343 height 17
click at [34, 248] on input "Tem disponibilidade de realizar procedimento fora do domicílio" at bounding box center [27, 245] width 11 height 14
checkbox input "true"
click at [113, 354] on label "Selecione arquivos do seu computador ou arraste e solte aqui" at bounding box center [600, 359] width 1156 height 27
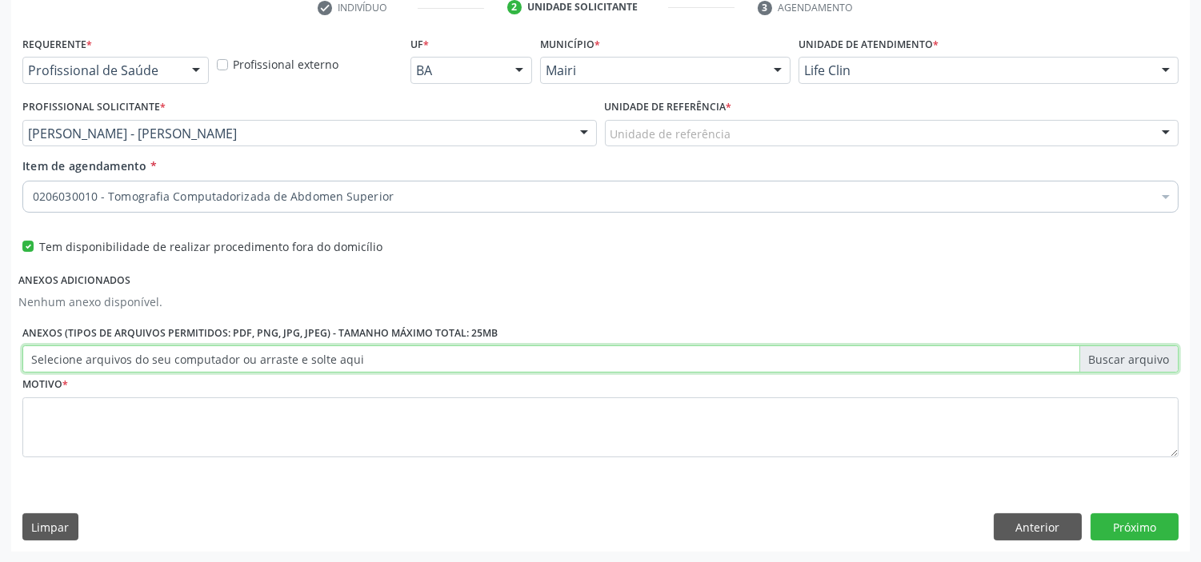
click at [113, 354] on input "Selecione arquivos do seu computador ou arraste e solte aqui" at bounding box center [600, 359] width 1156 height 27
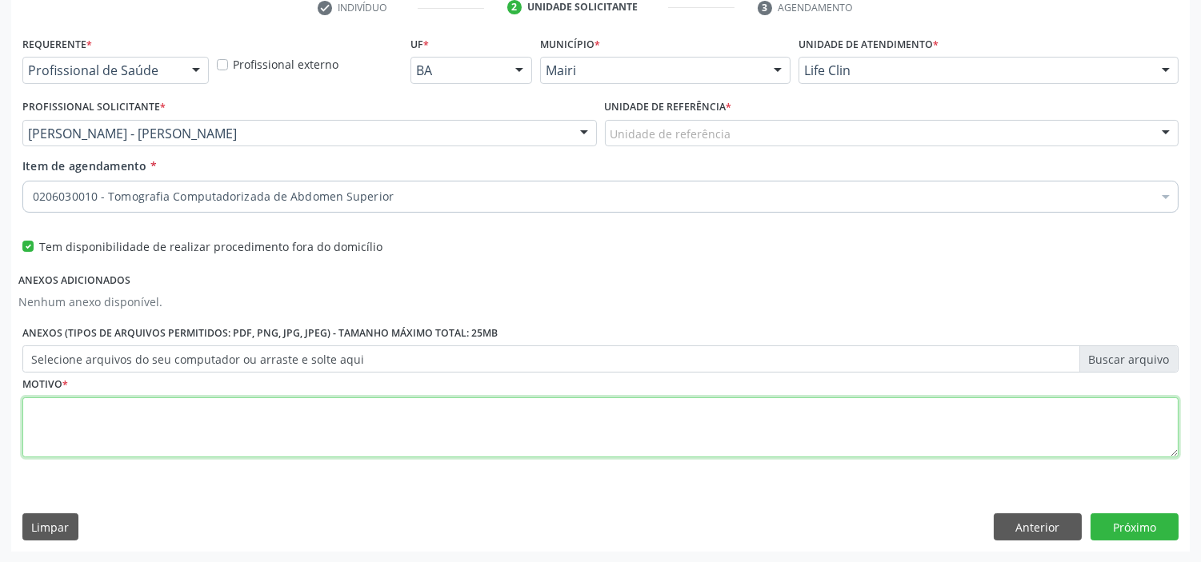
click at [155, 406] on textarea at bounding box center [600, 428] width 1156 height 61
type textarea "avaliação"
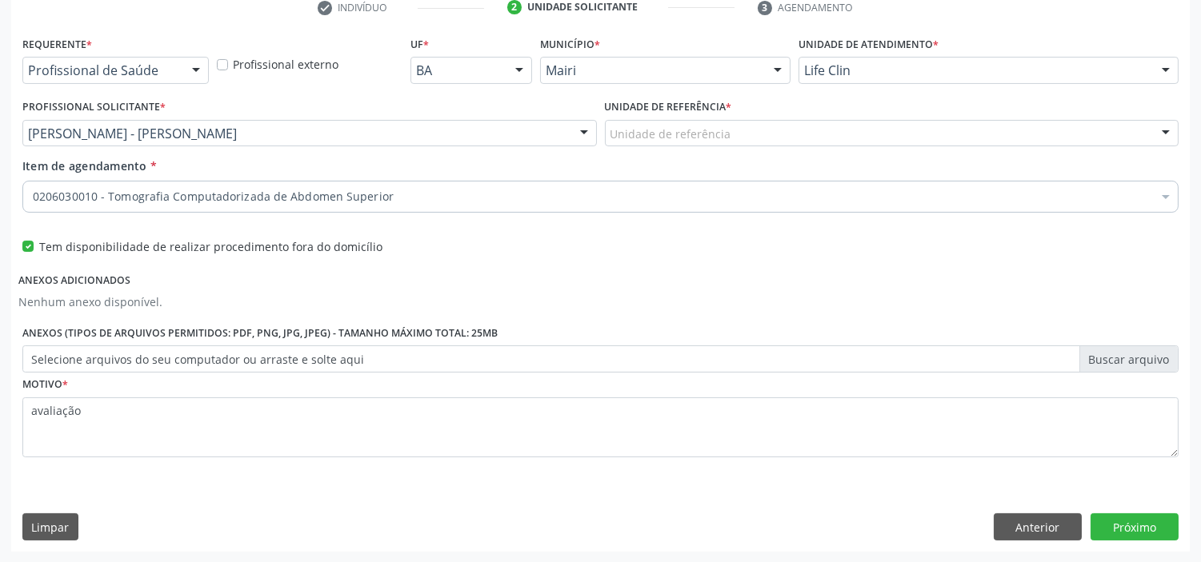
click at [1131, 509] on div "Requerente * Profissional de Saúde Profissional de Saúde Paciente Nenhum result…" at bounding box center [600, 291] width 1178 height 519
click at [1138, 521] on button "Próximo" at bounding box center [1134, 526] width 88 height 27
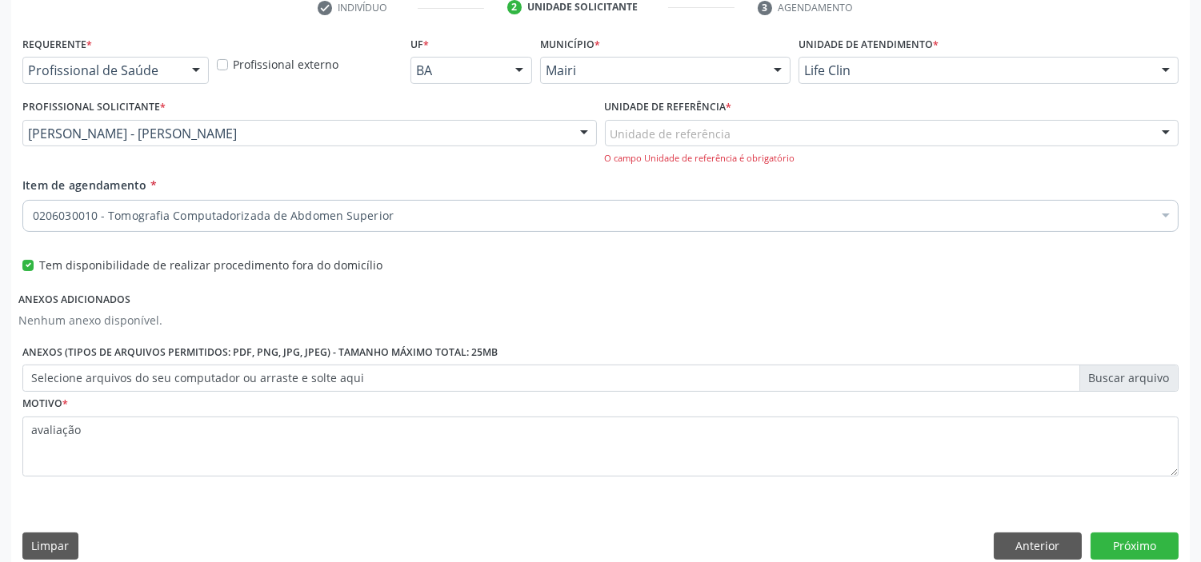
click at [741, 132] on div "Unidade de referência" at bounding box center [892, 133] width 574 height 27
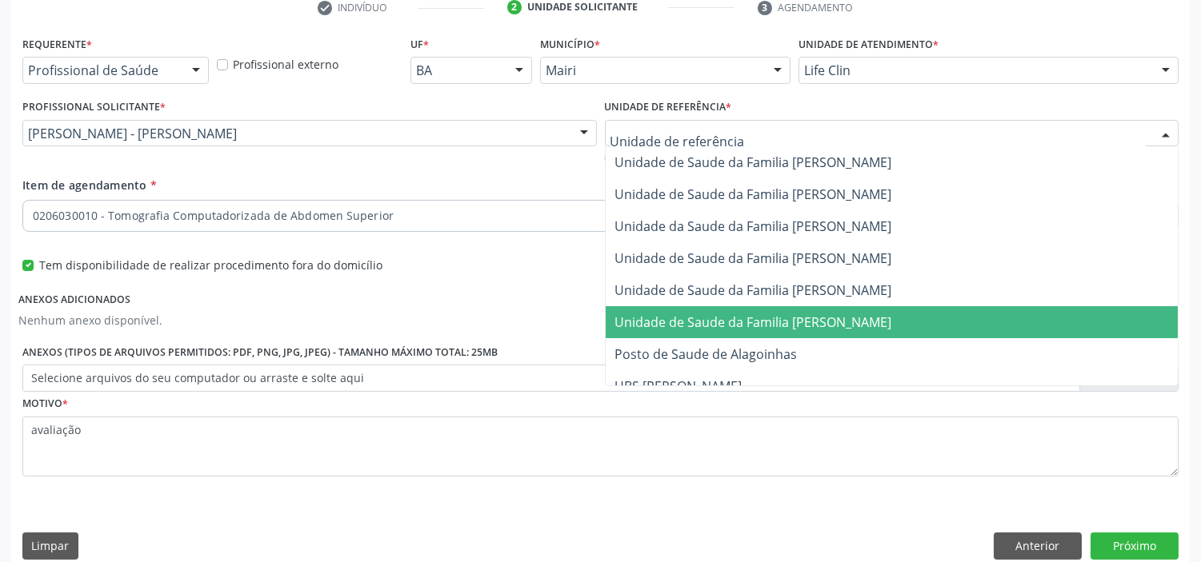
scroll to position [17, 0]
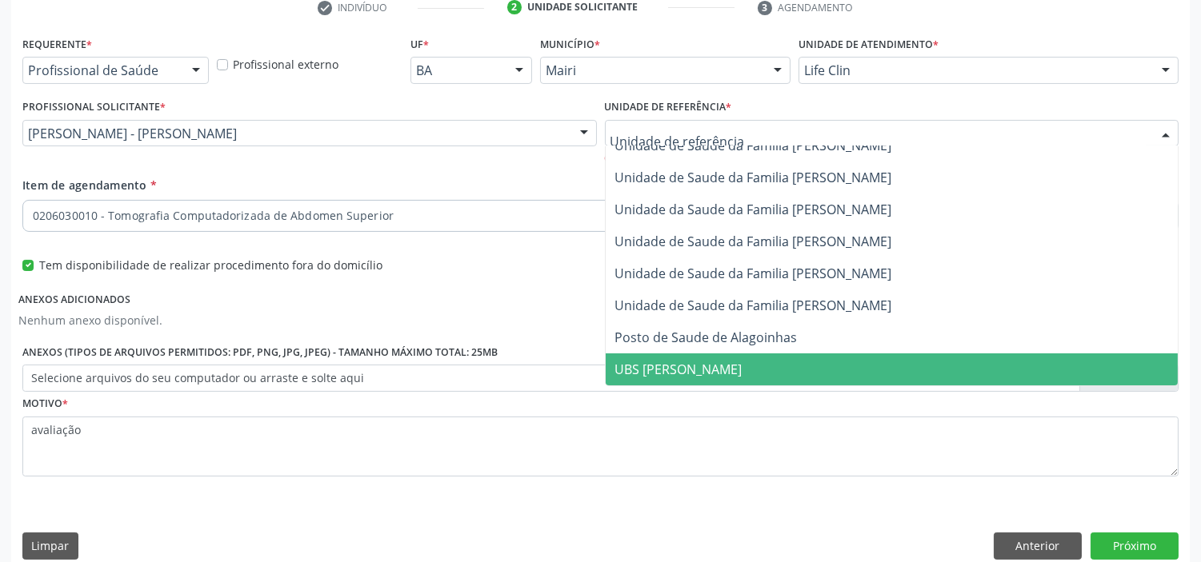
drag, startPoint x: 669, startPoint y: 358, endPoint x: 814, endPoint y: 403, distance: 152.5
click at [669, 358] on span "UBS [PERSON_NAME]" at bounding box center [891, 370] width 573 height 32
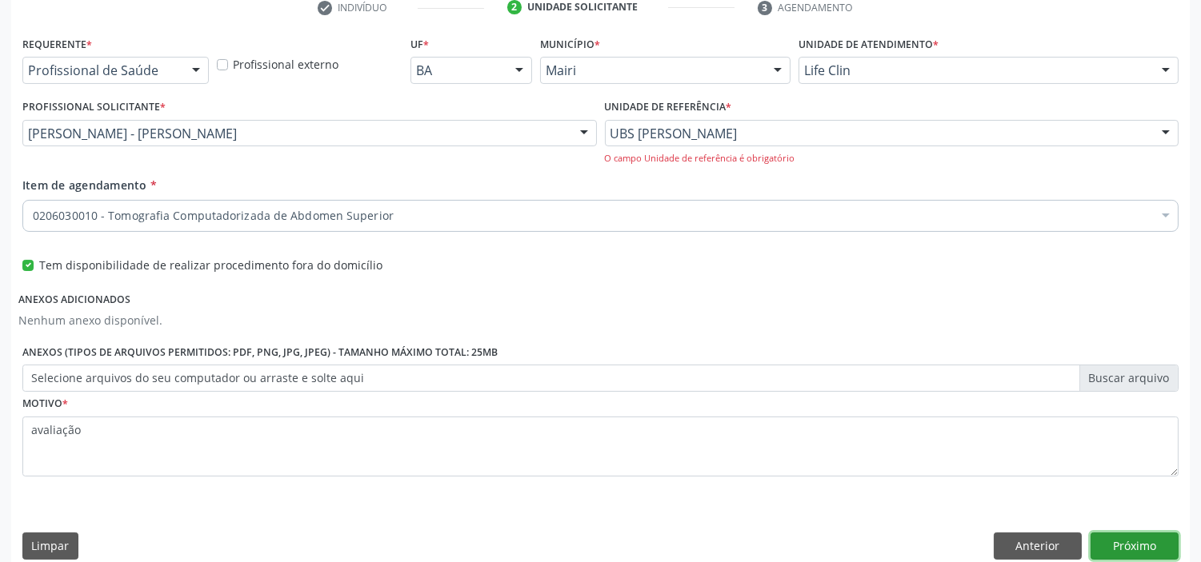
click at [1129, 544] on button "Próximo" at bounding box center [1134, 546] width 88 height 27
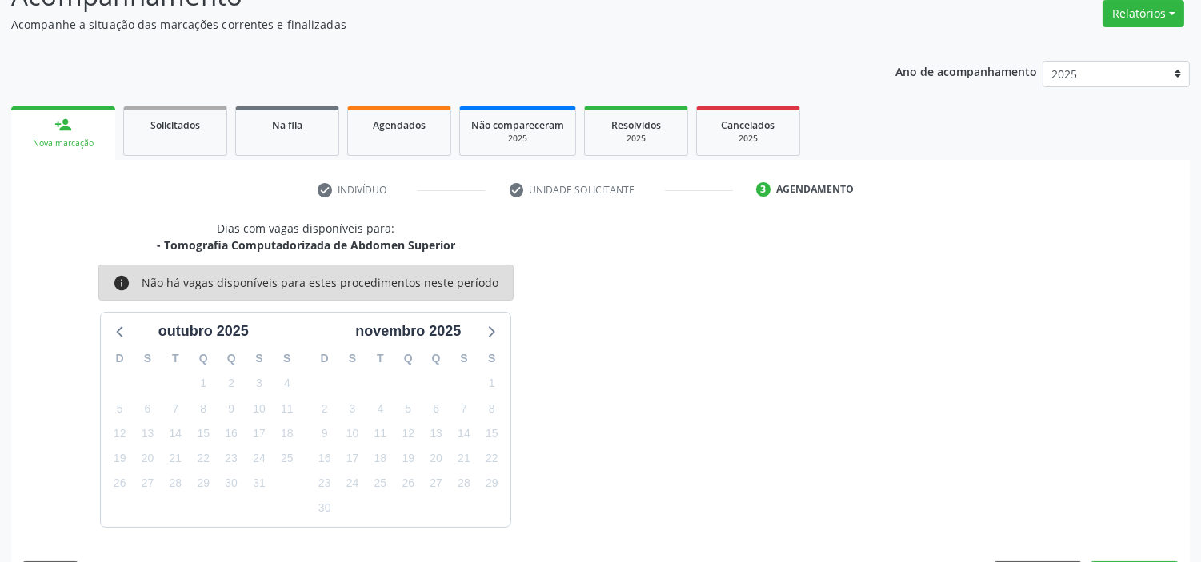
scroll to position [378, 0]
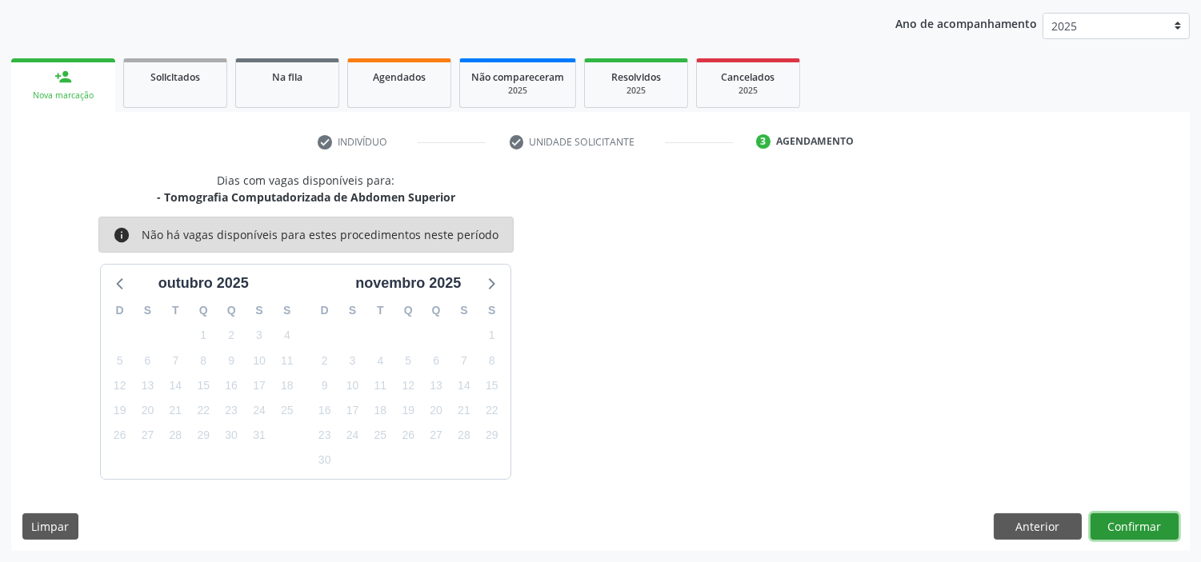
click at [1132, 529] on button "Confirmar" at bounding box center [1134, 526] width 88 height 27
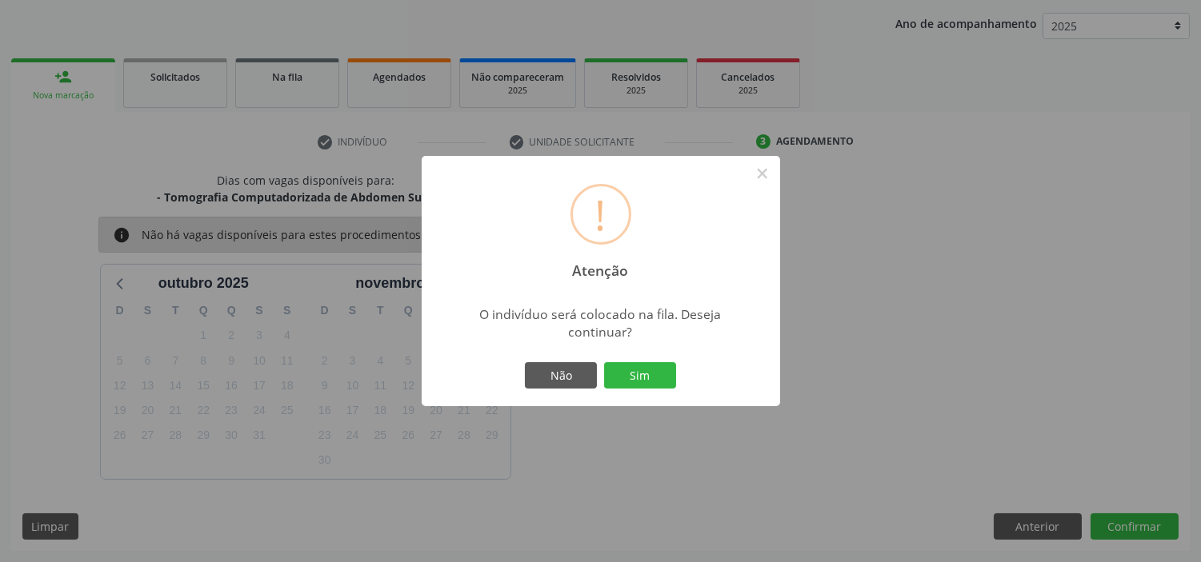
click at [648, 370] on button "Sim" at bounding box center [640, 375] width 72 height 27
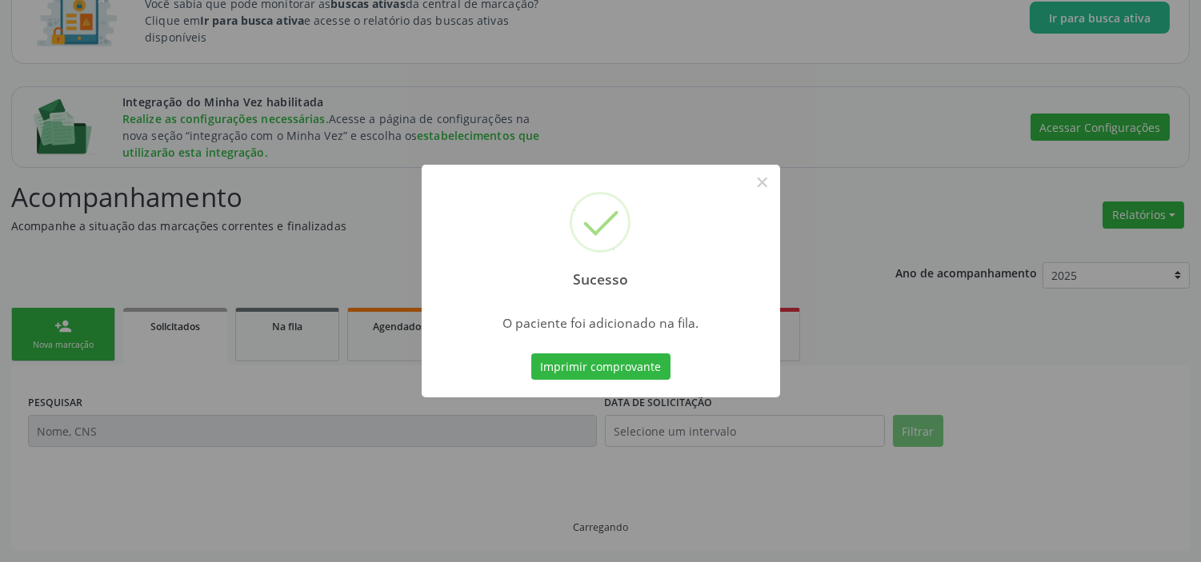
scroll to position [128, 0]
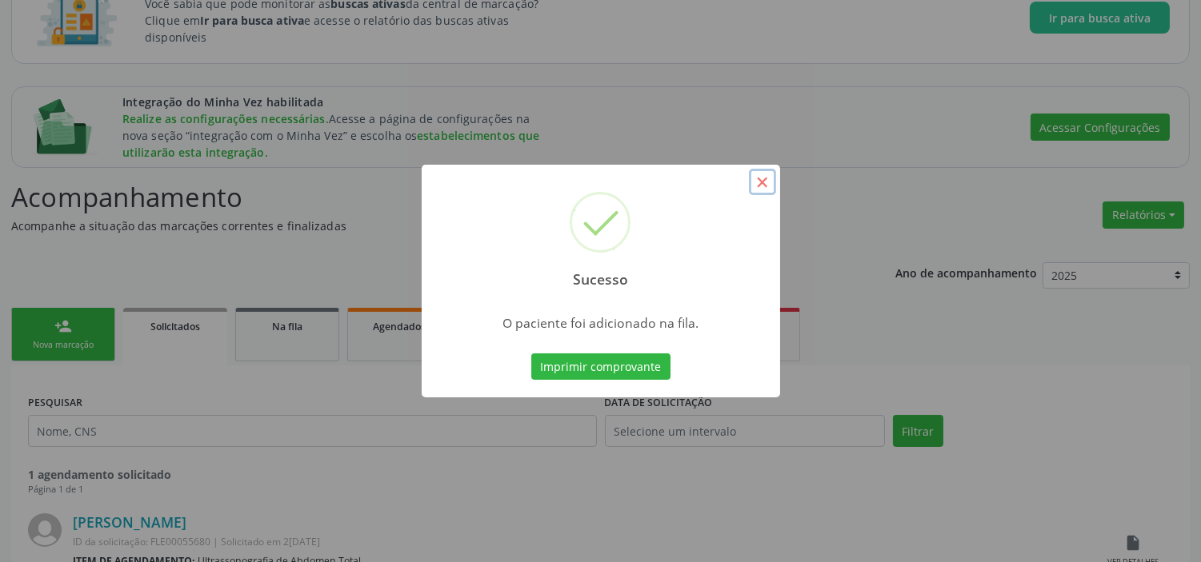
click at [760, 176] on button "×" at bounding box center [762, 182] width 27 height 27
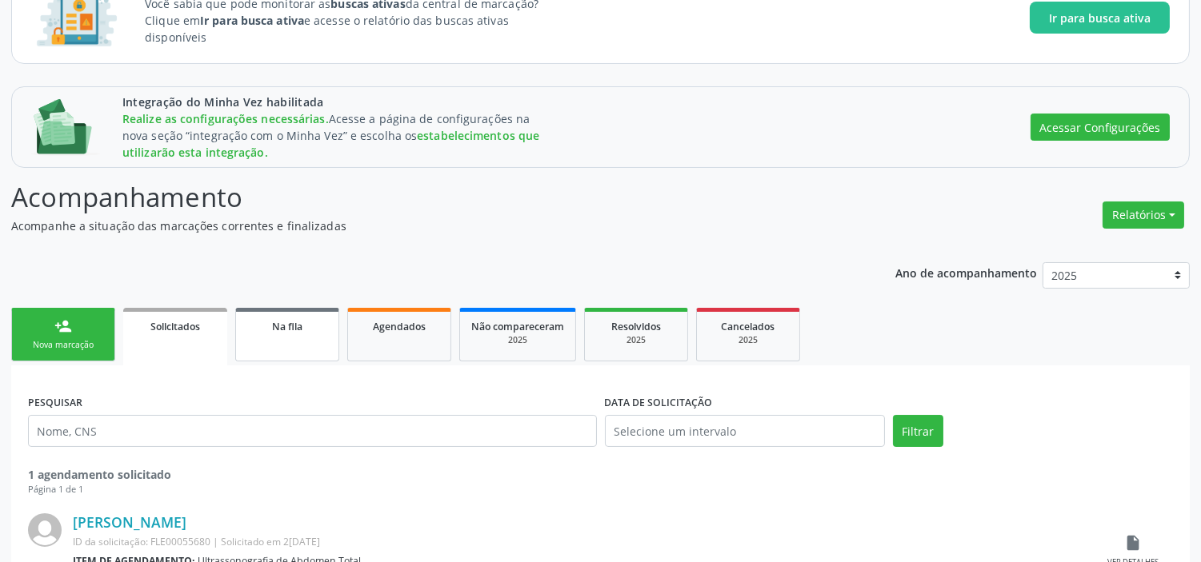
click at [296, 323] on span "Na fila" at bounding box center [287, 327] width 30 height 14
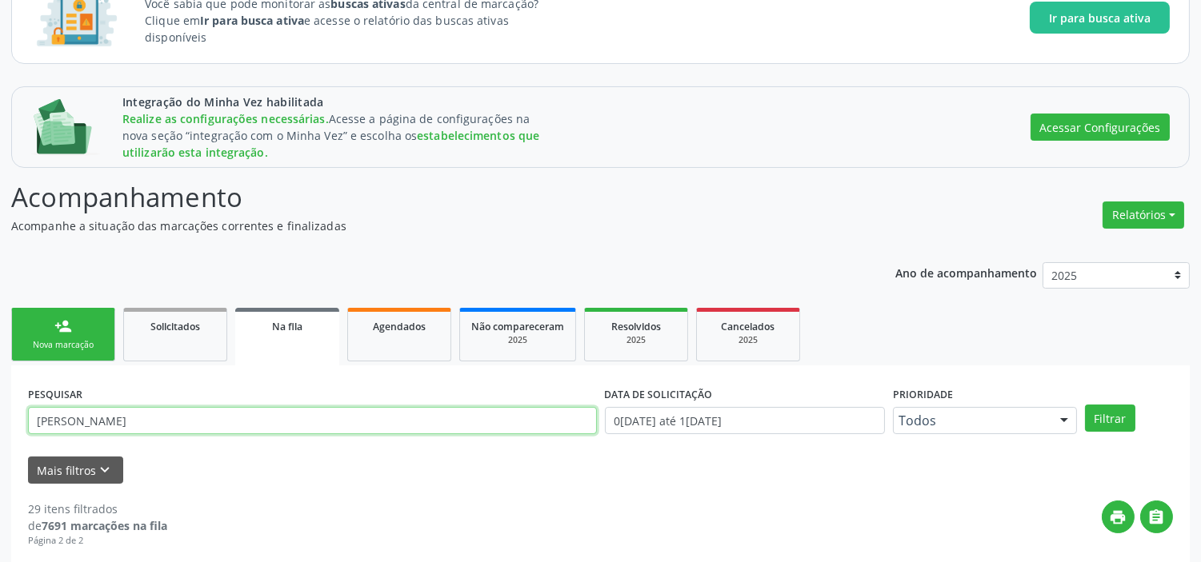
click at [214, 425] on input "[PERSON_NAME]" at bounding box center [312, 420] width 569 height 27
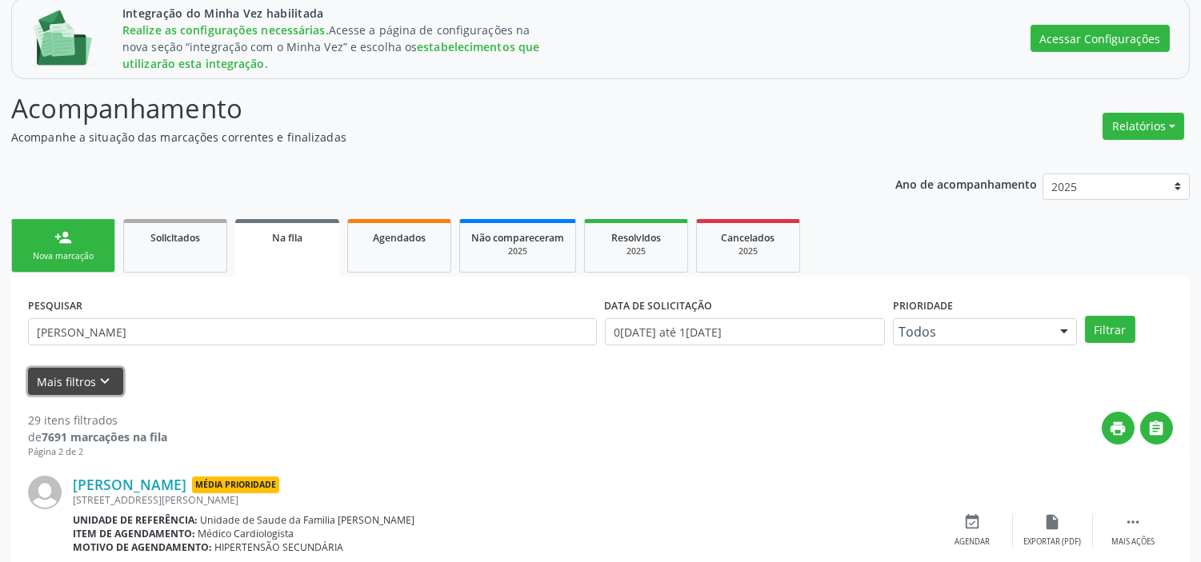
click at [65, 377] on button "Mais filtros keyboard_arrow_down" at bounding box center [75, 382] width 95 height 28
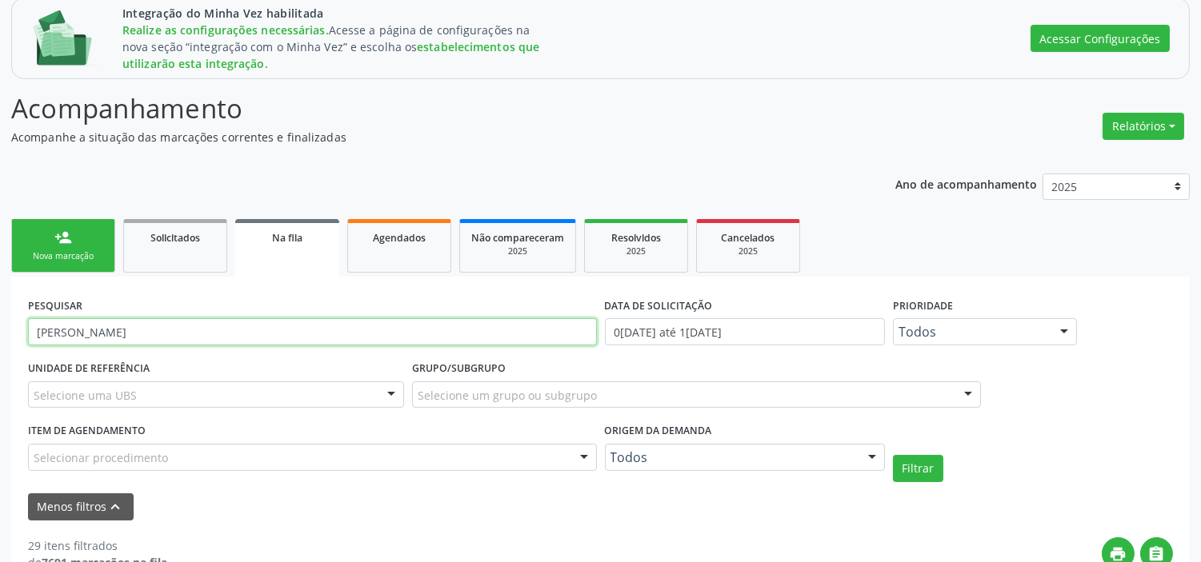
click at [82, 330] on input "[PERSON_NAME]" at bounding box center [312, 331] width 569 height 27
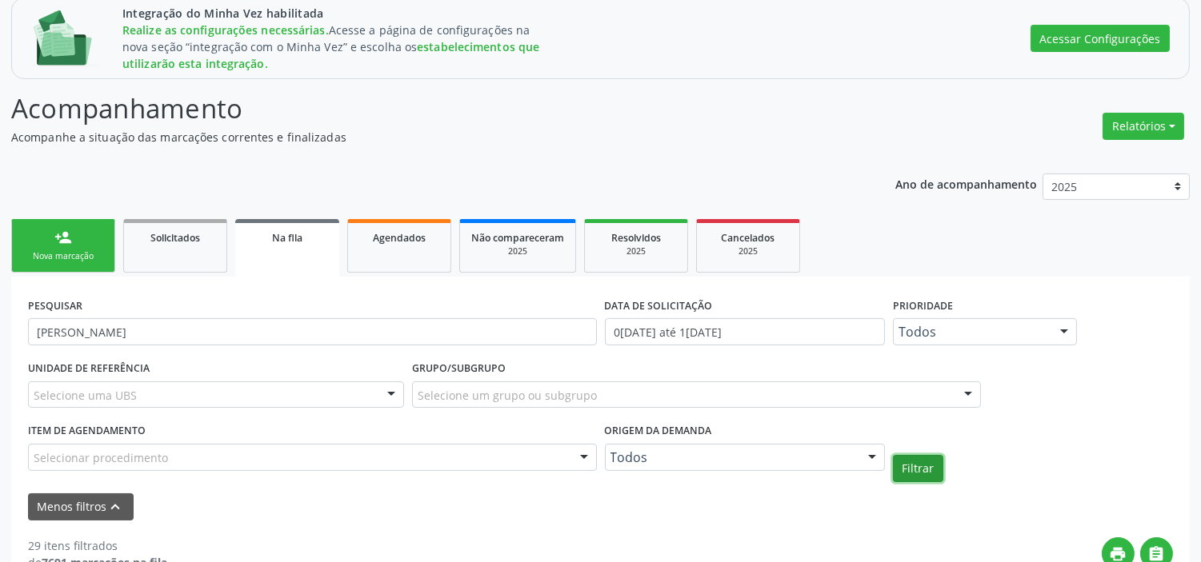
click at [909, 462] on button "Filtrar" at bounding box center [918, 468] width 50 height 27
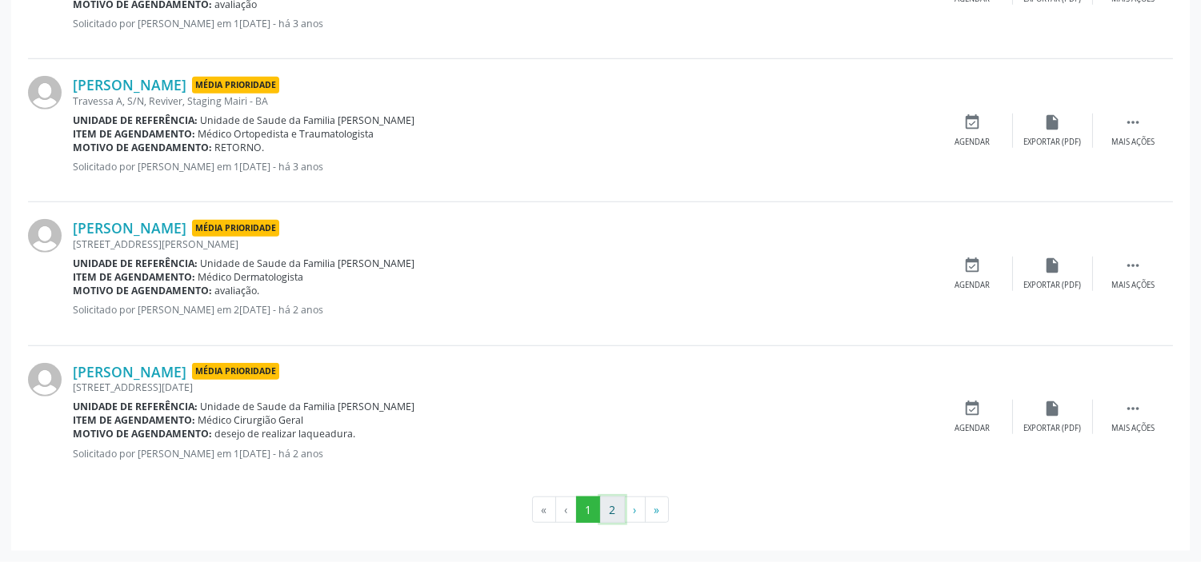
click at [613, 507] on button "2" at bounding box center [612, 510] width 25 height 27
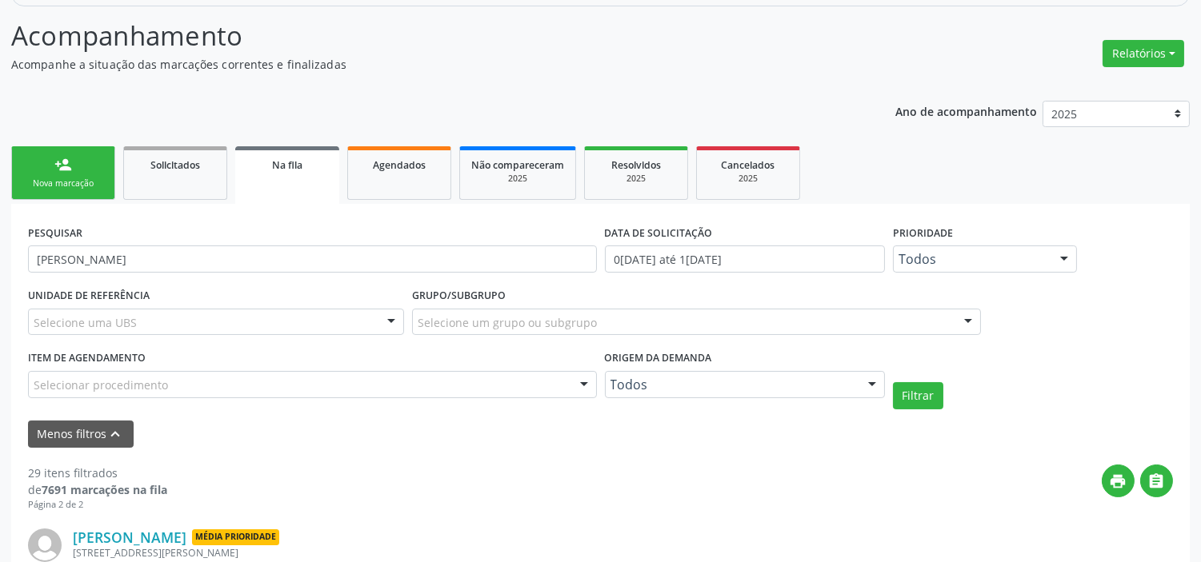
scroll to position [141, 0]
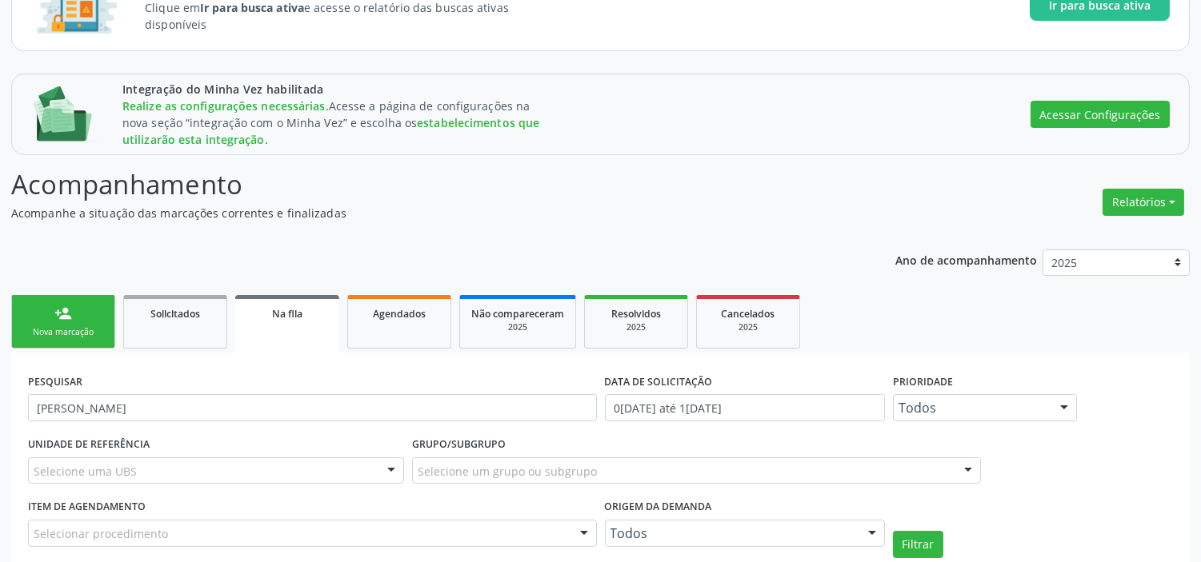
click at [273, 307] on span "Na fila" at bounding box center [287, 314] width 30 height 14
click at [691, 411] on input "0[DATE] até 1[DATE]" at bounding box center [745, 407] width 280 height 27
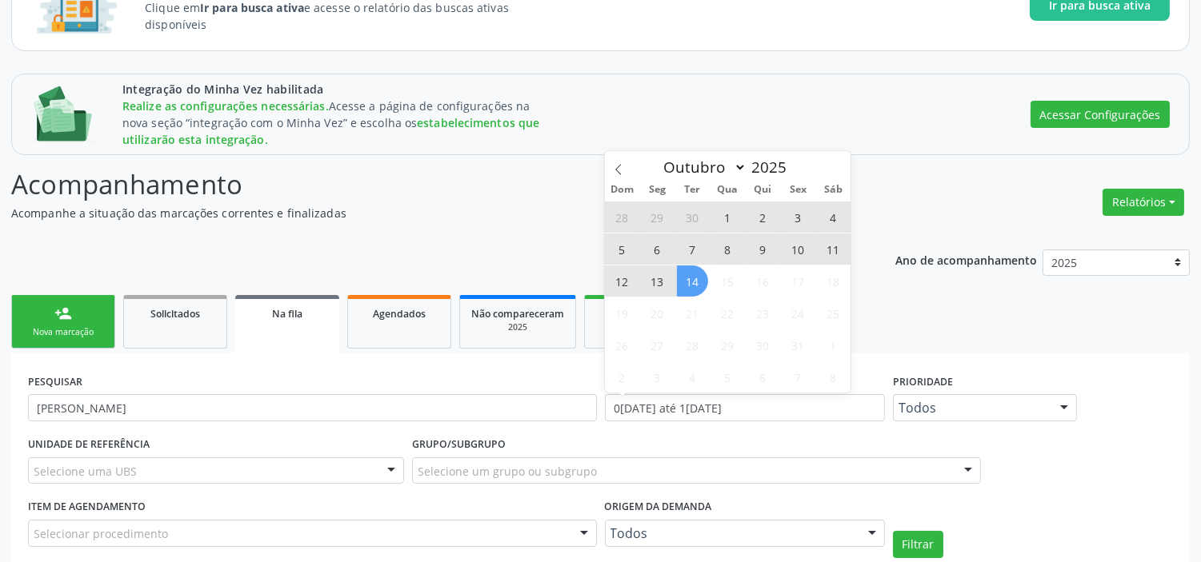
click at [694, 275] on span "14" at bounding box center [692, 281] width 31 height 31
type input "[DATE]"
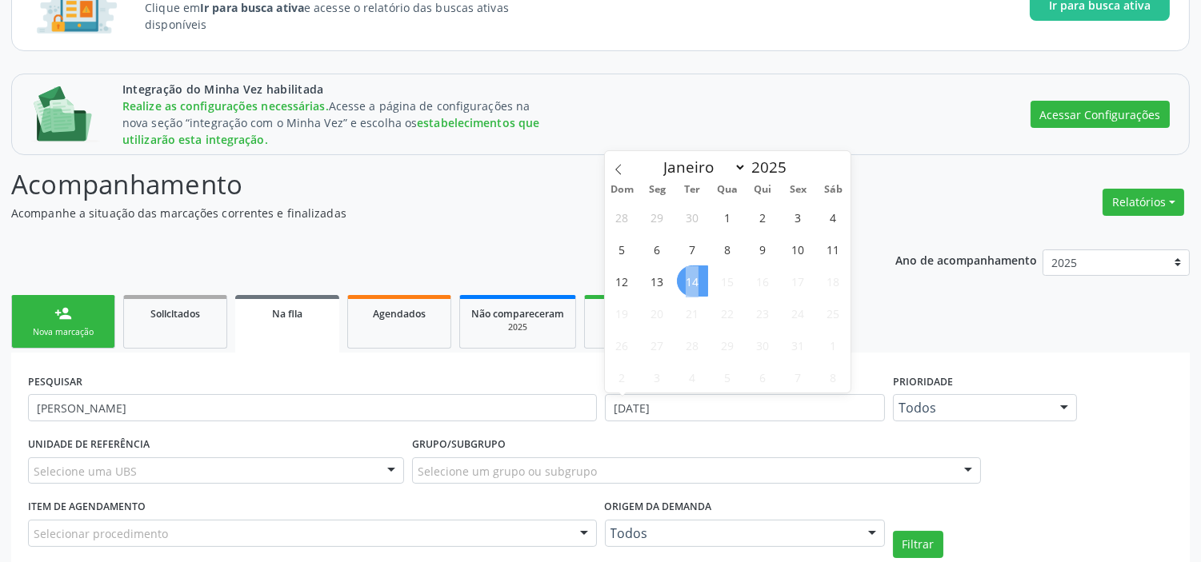
click at [694, 275] on span "14" at bounding box center [692, 281] width 31 height 31
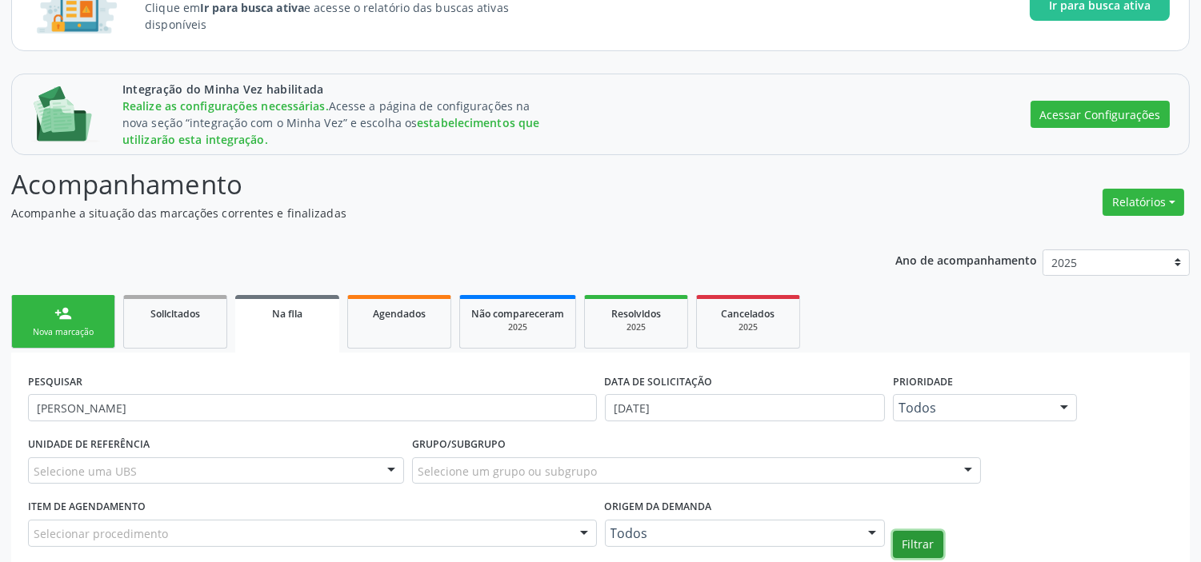
drag, startPoint x: 925, startPoint y: 534, endPoint x: 916, endPoint y: 531, distance: 10.1
click at [926, 534] on button "Filtrar" at bounding box center [918, 544] width 50 height 27
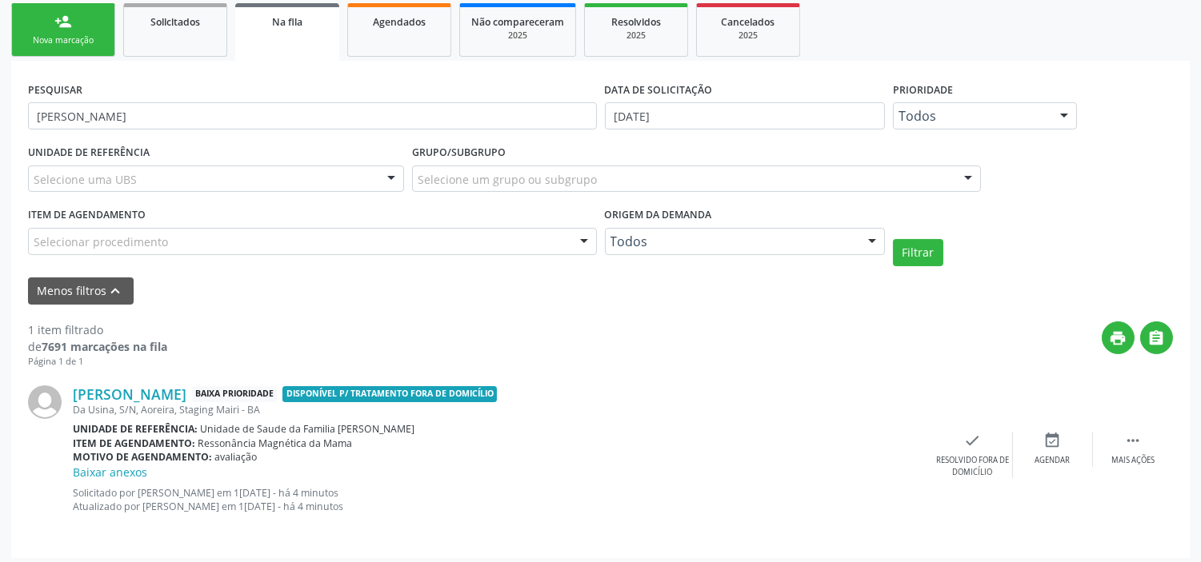
scroll to position [440, 0]
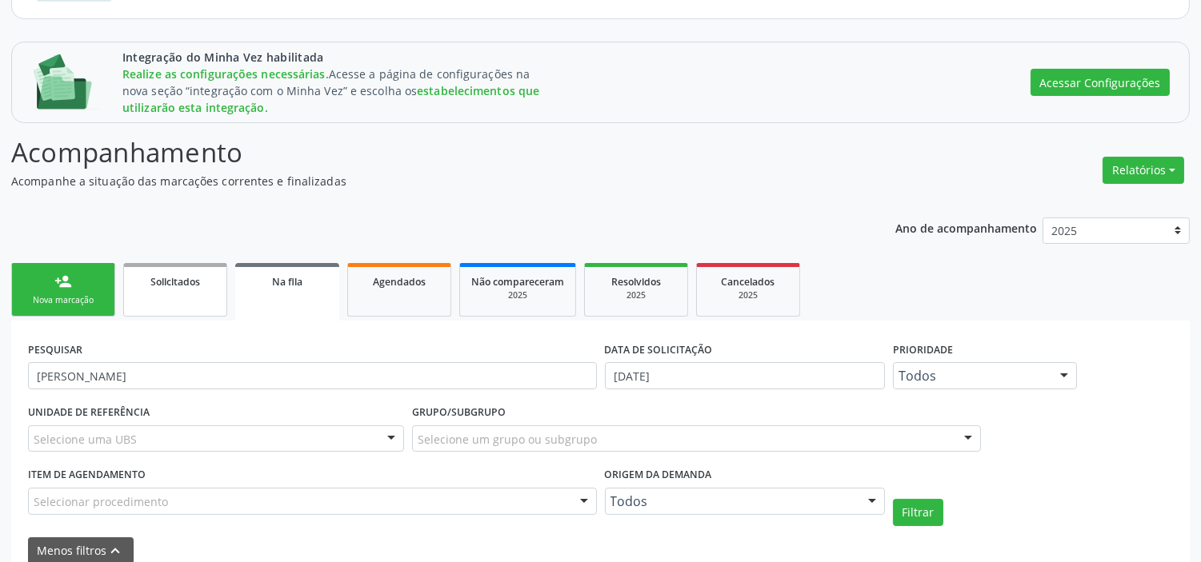
click at [189, 277] on span "Solicitados" at bounding box center [175, 282] width 50 height 14
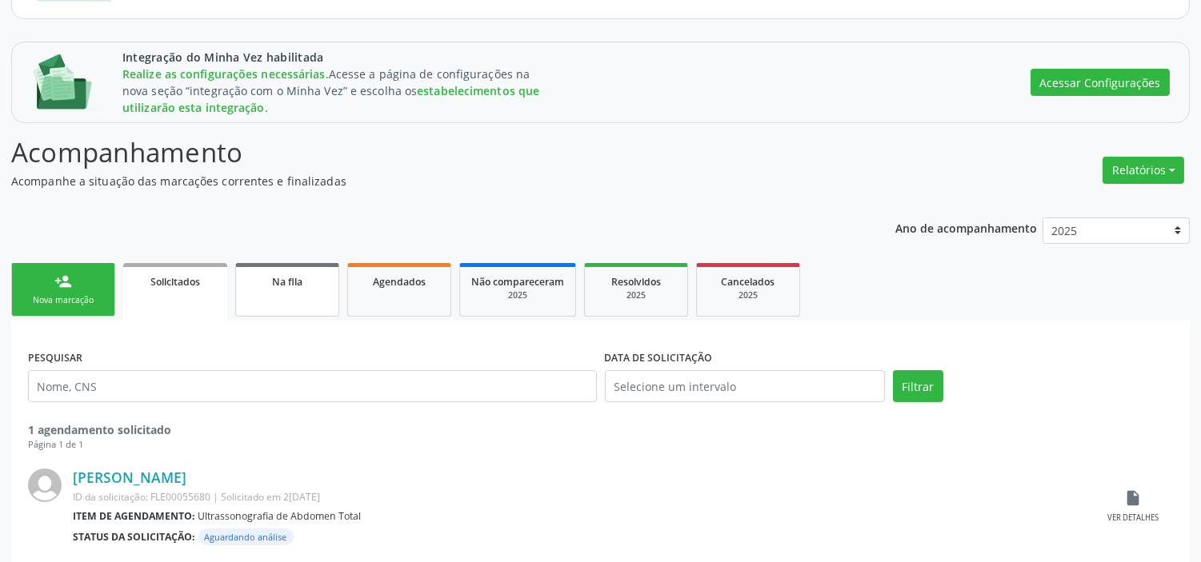
scroll to position [200, 0]
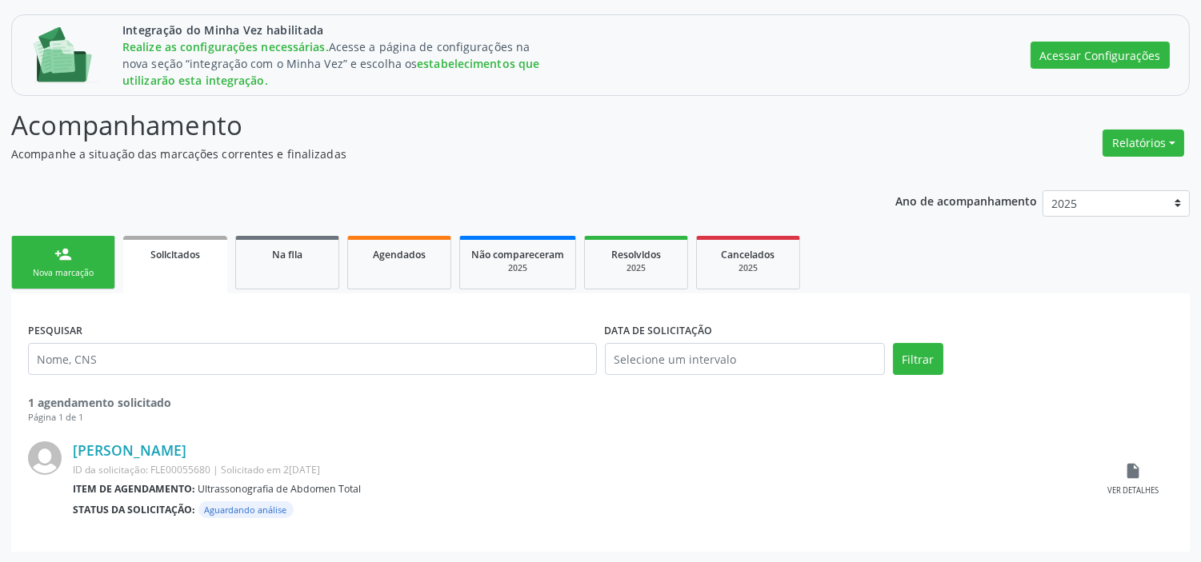
click at [68, 265] on link "person_add Nova marcação" at bounding box center [63, 263] width 104 height 54
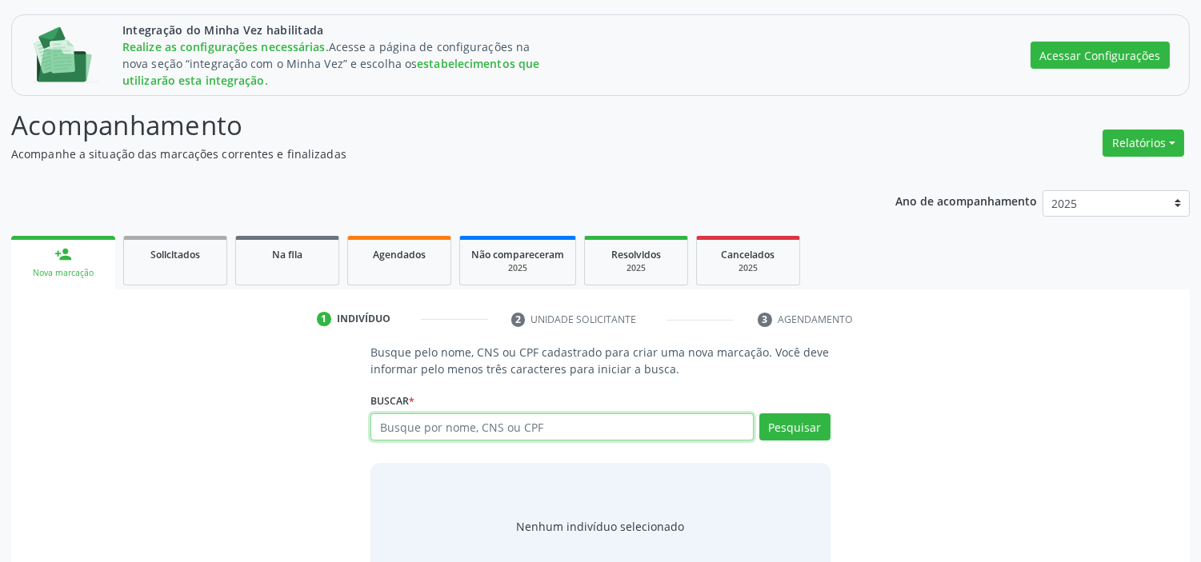
click at [482, 427] on input "text" at bounding box center [561, 427] width 382 height 27
type input "[PERSON_NAME]"
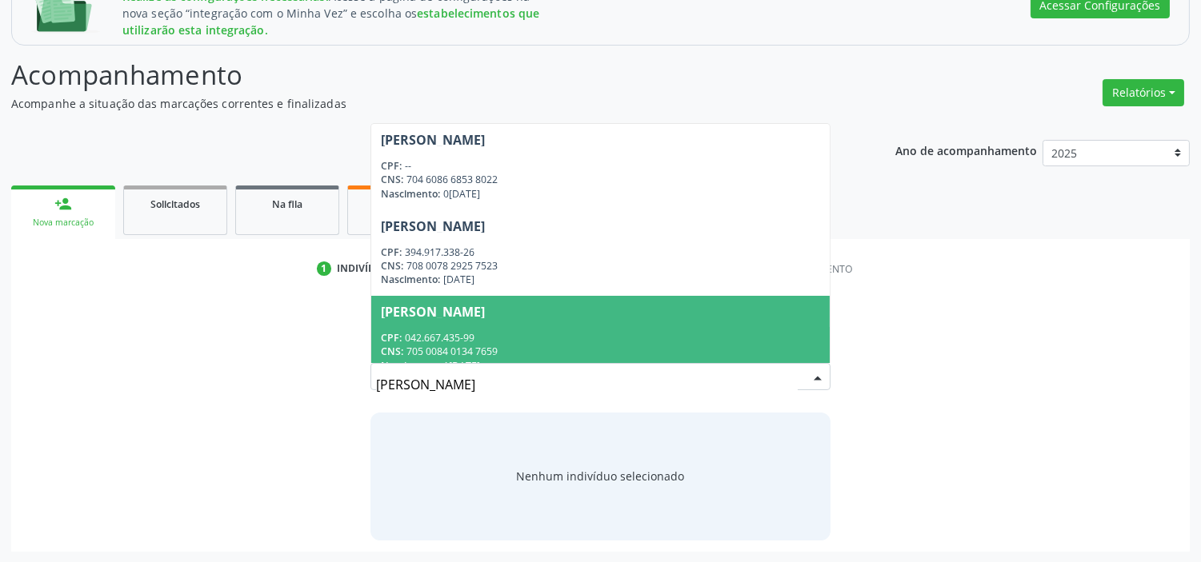
scroll to position [89, 0]
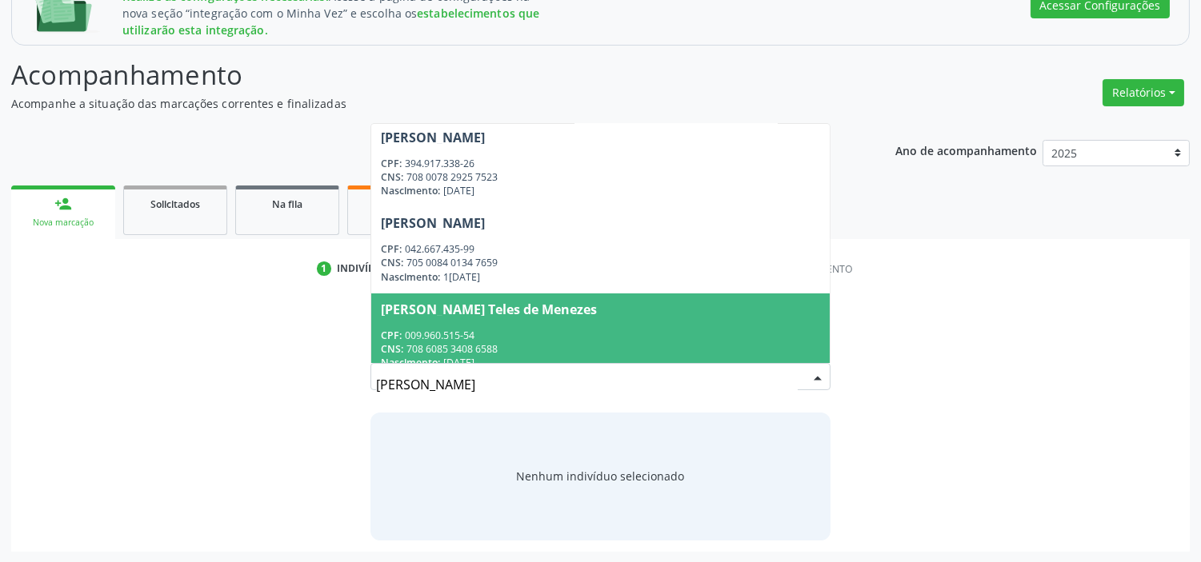
click at [482, 322] on span "[PERSON_NAME] Teles de Menezes CPF: 009.960.515-54 CNS: 708 6085 3408 6588 Nasc…" at bounding box center [600, 337] width 458 height 86
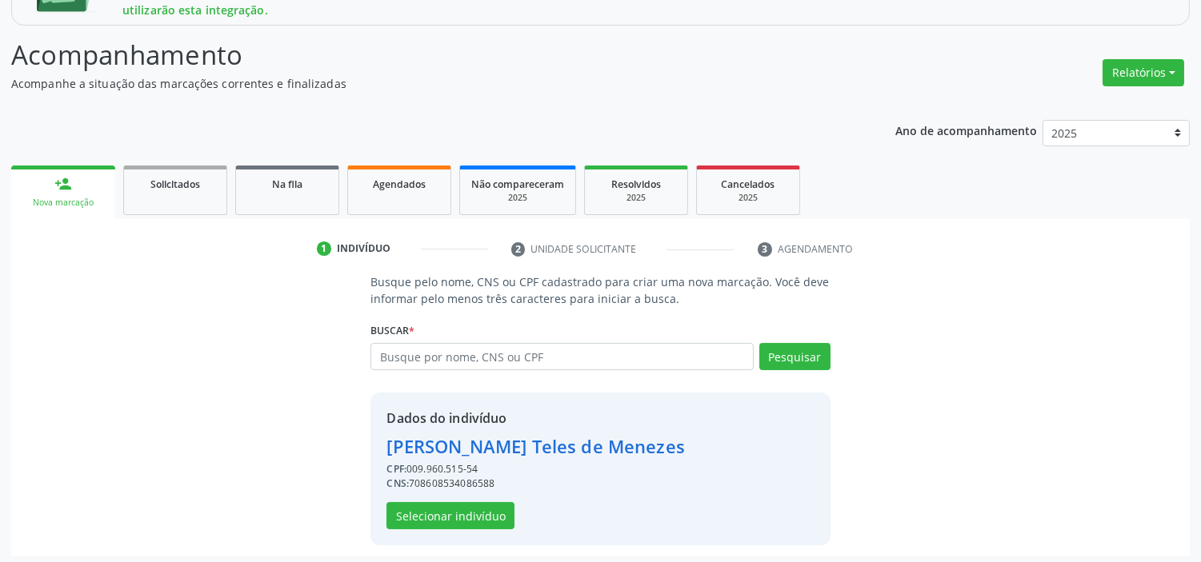
scroll to position [275, 0]
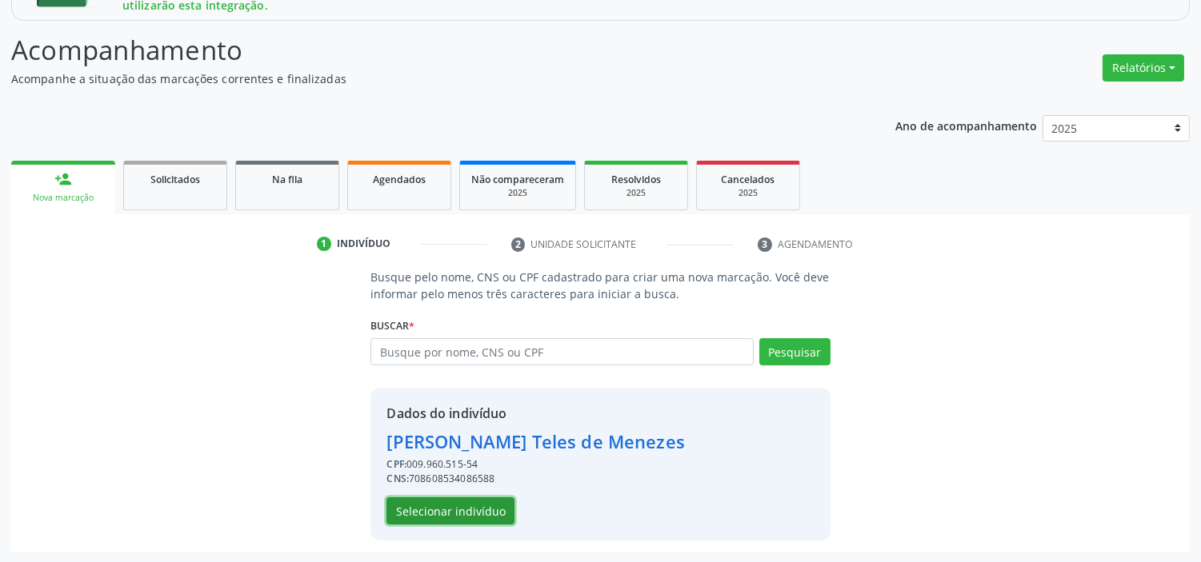
click at [454, 512] on button "Selecionar indivíduo" at bounding box center [450, 511] width 128 height 27
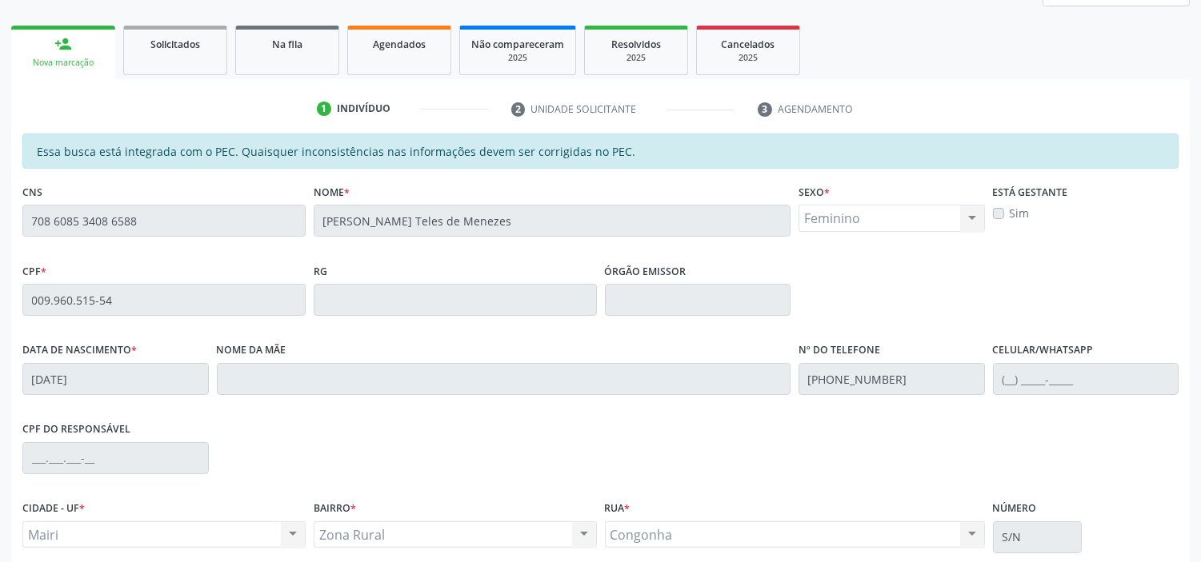
scroll to position [547, 0]
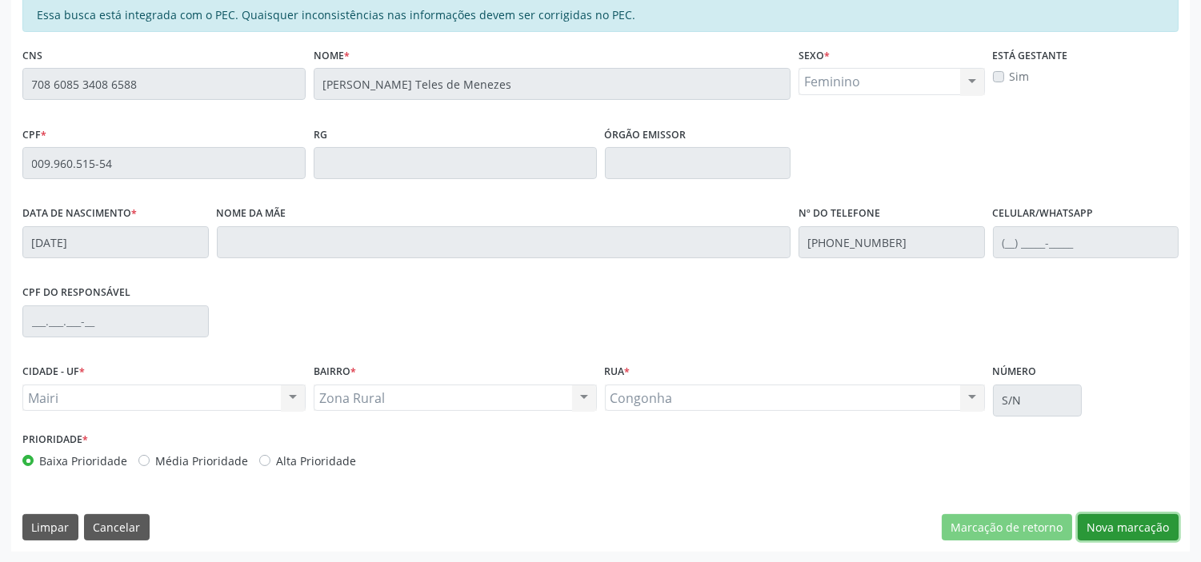
click at [1125, 525] on button "Nova marcação" at bounding box center [1127, 527] width 101 height 27
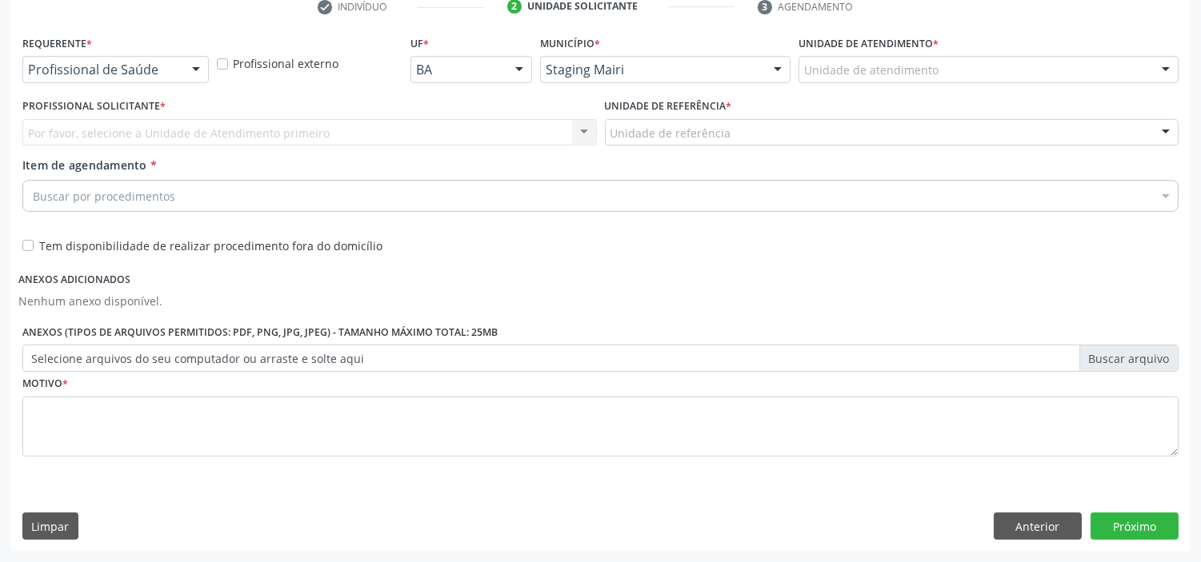
scroll to position [512, 0]
click at [625, 61] on div "Staging Mairi" at bounding box center [665, 70] width 250 height 27
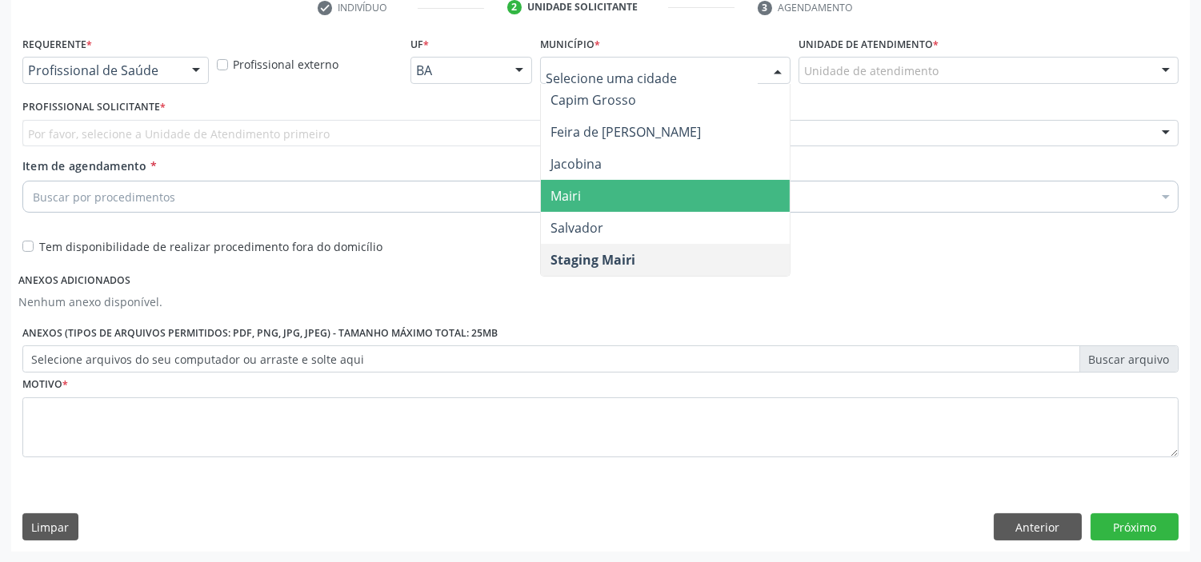
click at [600, 186] on span "Mairi" at bounding box center [665, 196] width 249 height 32
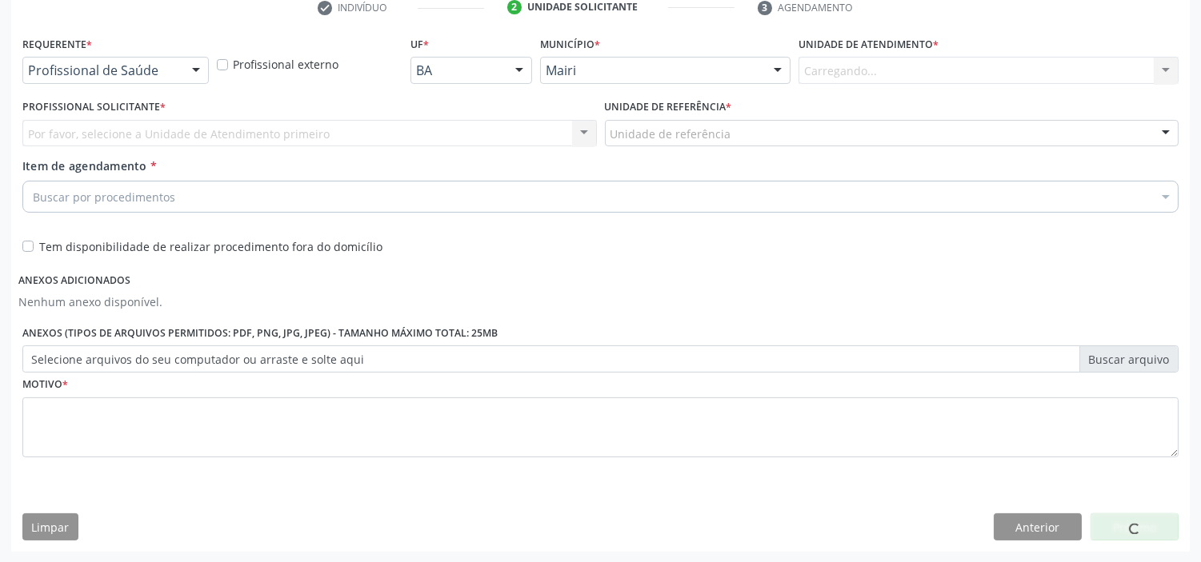
click at [843, 74] on div "Carregando... Nenhum resultado encontrado para: " " Não há nenhuma opção para s…" at bounding box center [988, 70] width 380 height 27
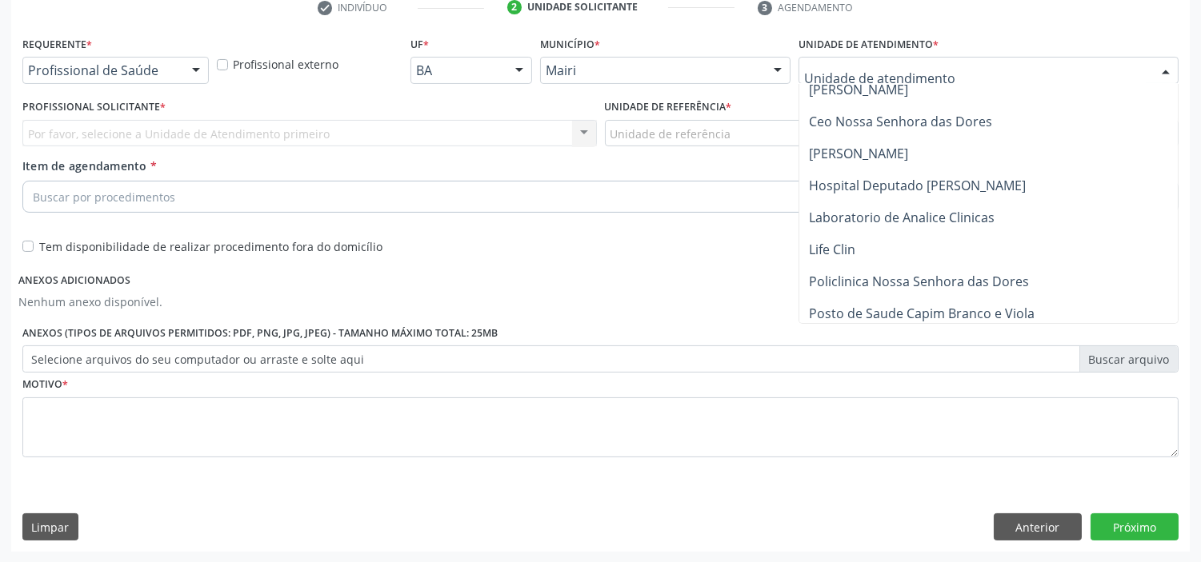
scroll to position [178, 0]
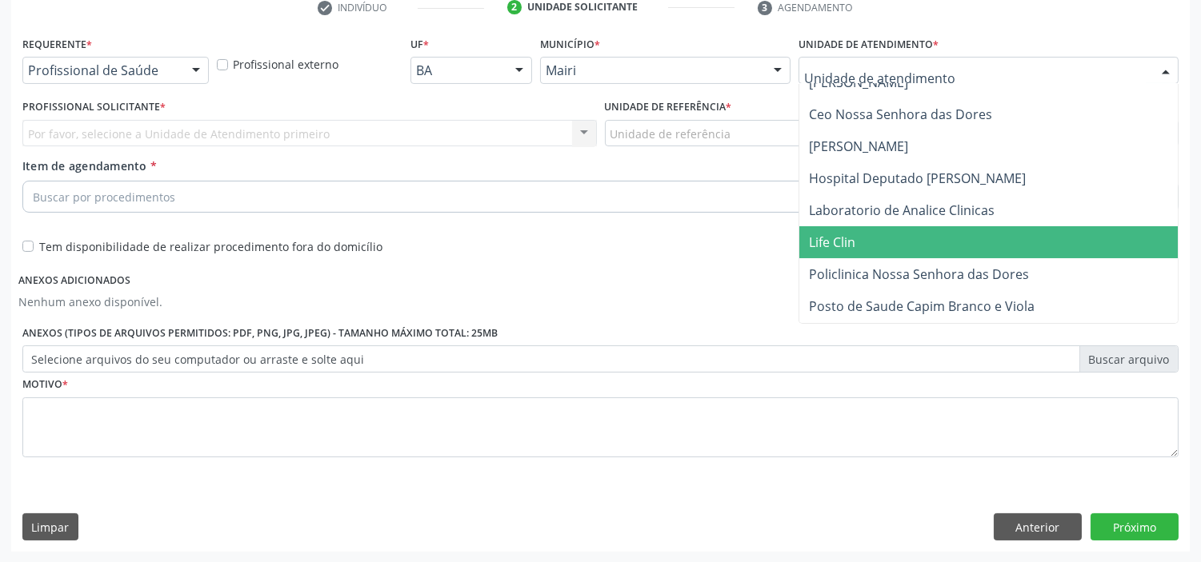
drag, startPoint x: 861, startPoint y: 234, endPoint x: 844, endPoint y: 220, distance: 22.2
click at [861, 233] on span "Life Clin" at bounding box center [1006, 242] width 414 height 32
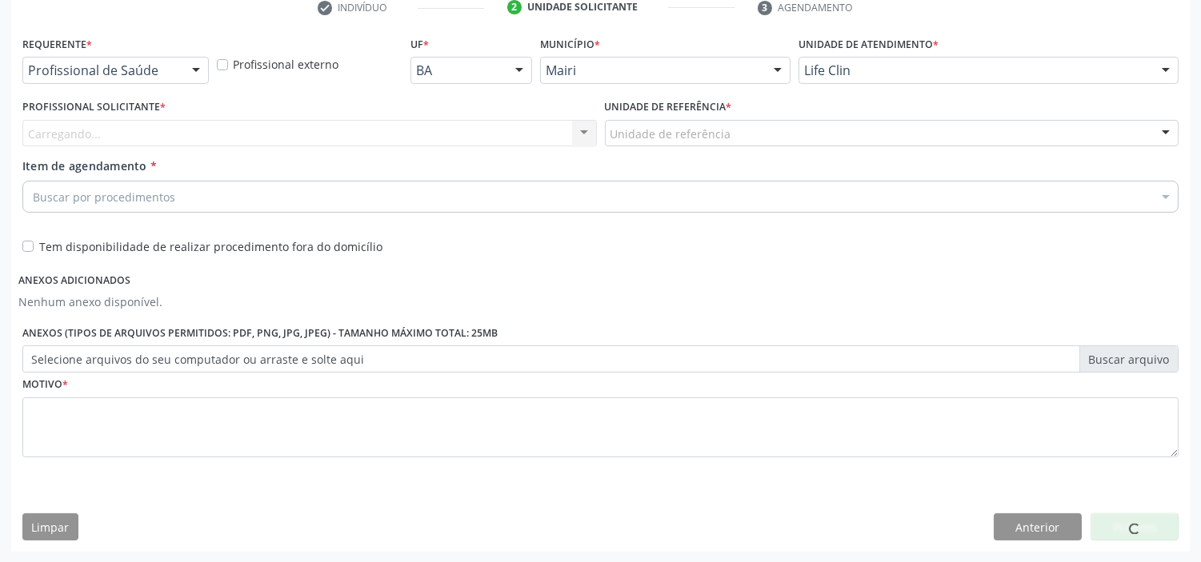
click at [762, 137] on div "Unidade de referência" at bounding box center [892, 133] width 574 height 27
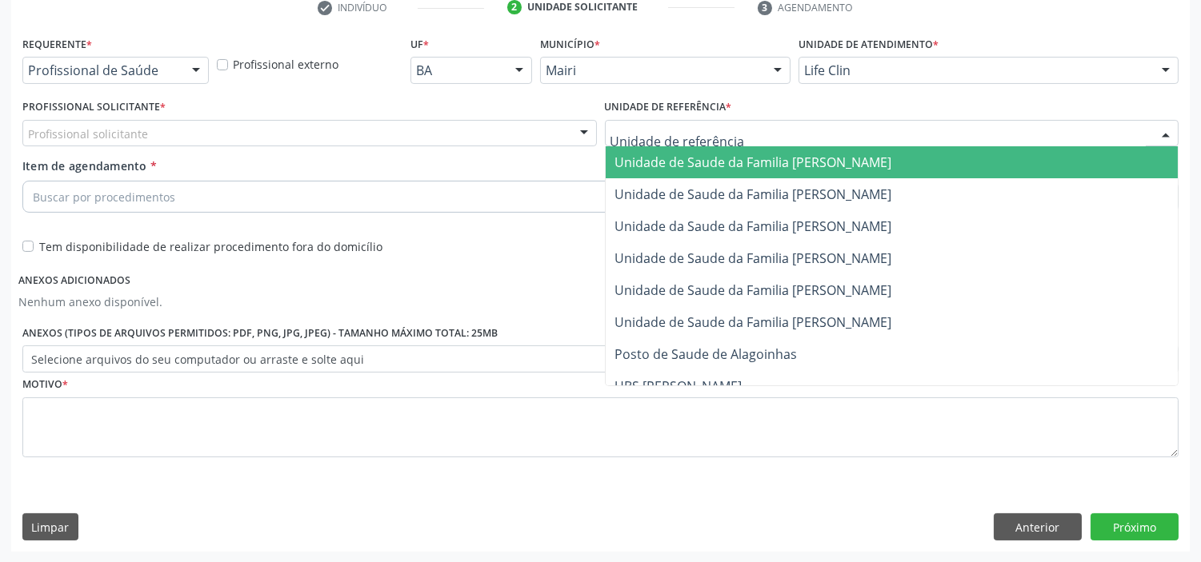
click at [720, 166] on span "Unidade de Saude da Familia [PERSON_NAME]" at bounding box center [753, 163] width 277 height 18
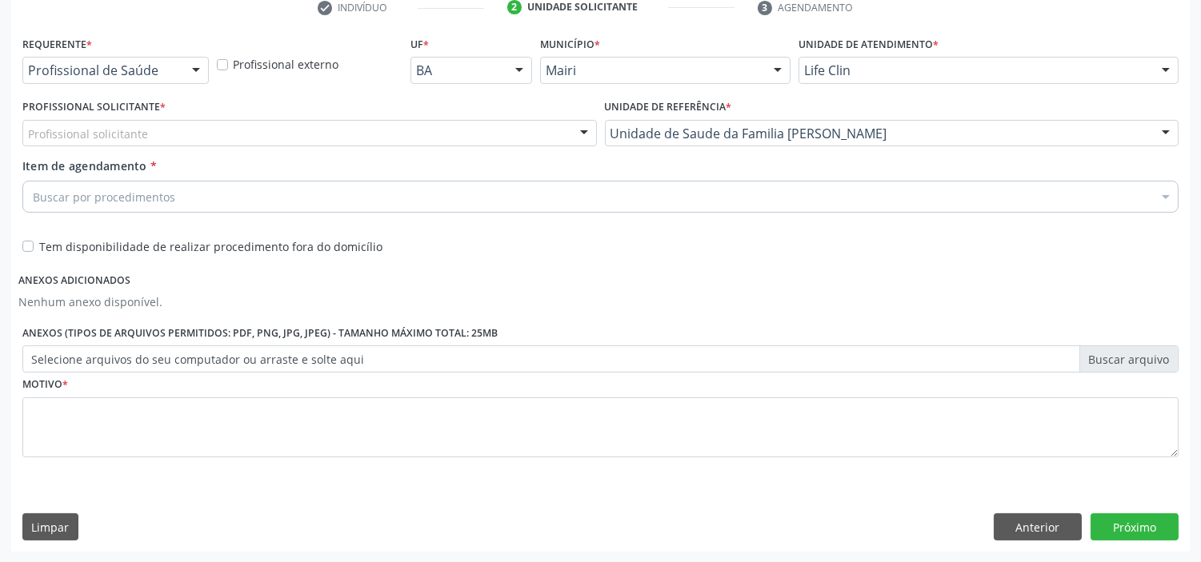
click at [470, 141] on div "Profissional solicitante" at bounding box center [309, 133] width 574 height 27
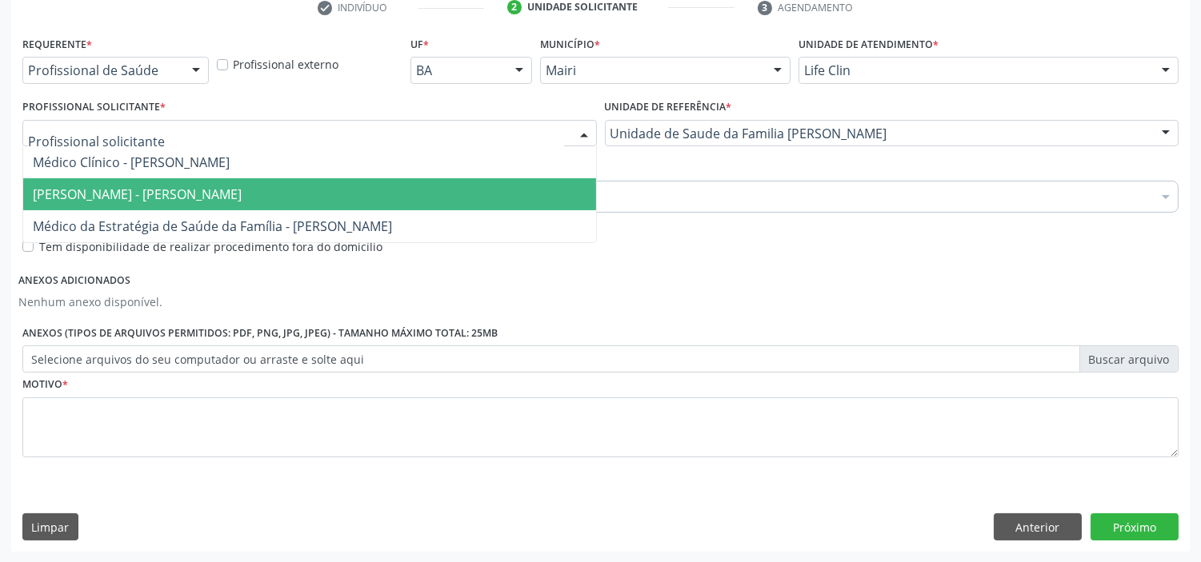
click at [363, 178] on span "[PERSON_NAME] - [PERSON_NAME]" at bounding box center [309, 194] width 573 height 32
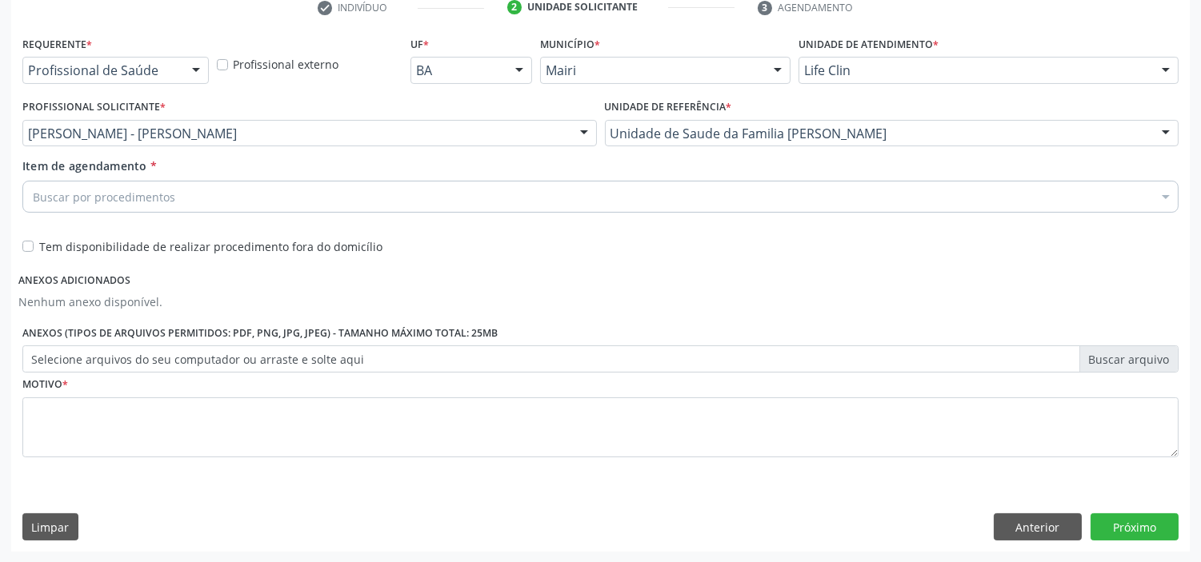
click at [298, 186] on div "Buscar por procedimentos" at bounding box center [600, 197] width 1156 height 32
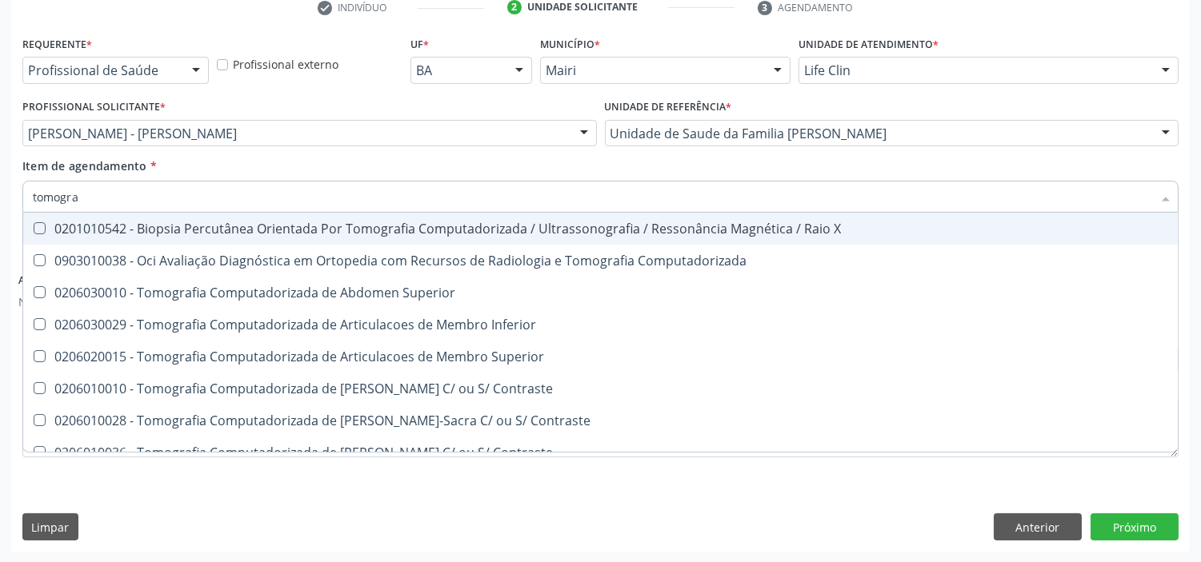
type input "tomograf"
click at [274, 233] on div "0201010542 - Biopsia Percutânea Orientada Por Tomografia Computadorizada / Ultr…" at bounding box center [600, 228] width 1135 height 13
checkbox X "true"
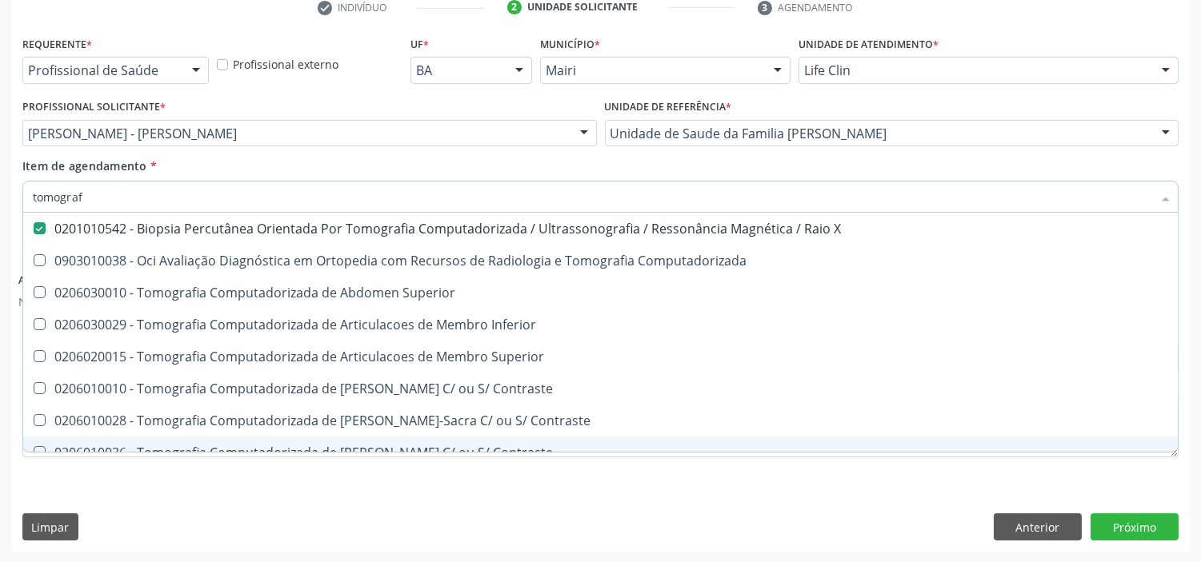
click at [750, 466] on fieldset "Motivo *" at bounding box center [600, 421] width 1156 height 96
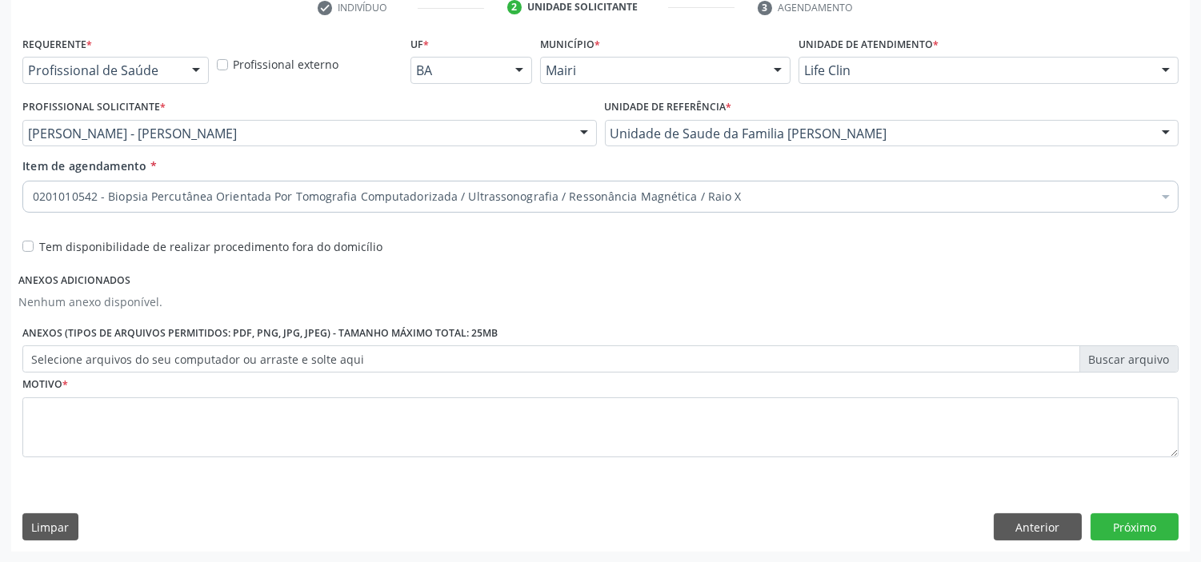
checkbox X "true"
click at [549, 169] on div "Item de agendamento * 0201010542 - Biopsia Percutânea Orientada Por Tomografia …" at bounding box center [600, 183] width 1156 height 50
click at [21, 244] on div "Tem disponibilidade de realizar procedimento fora do domicílio" at bounding box center [309, 237] width 582 height 36
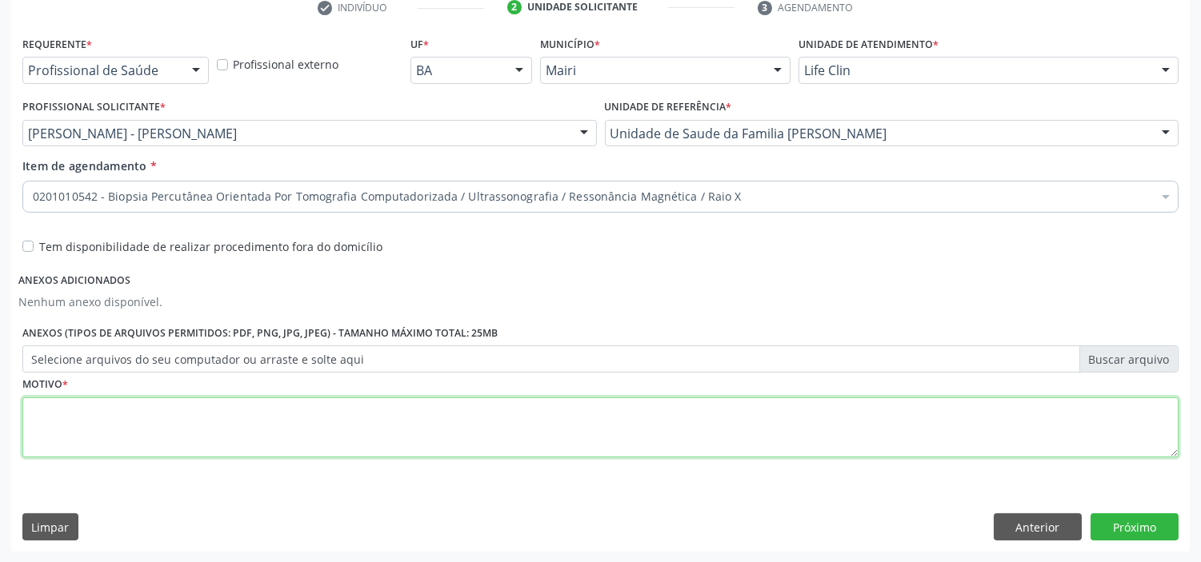
click at [108, 410] on textarea at bounding box center [600, 428] width 1156 height 61
type textarea "avaliação"
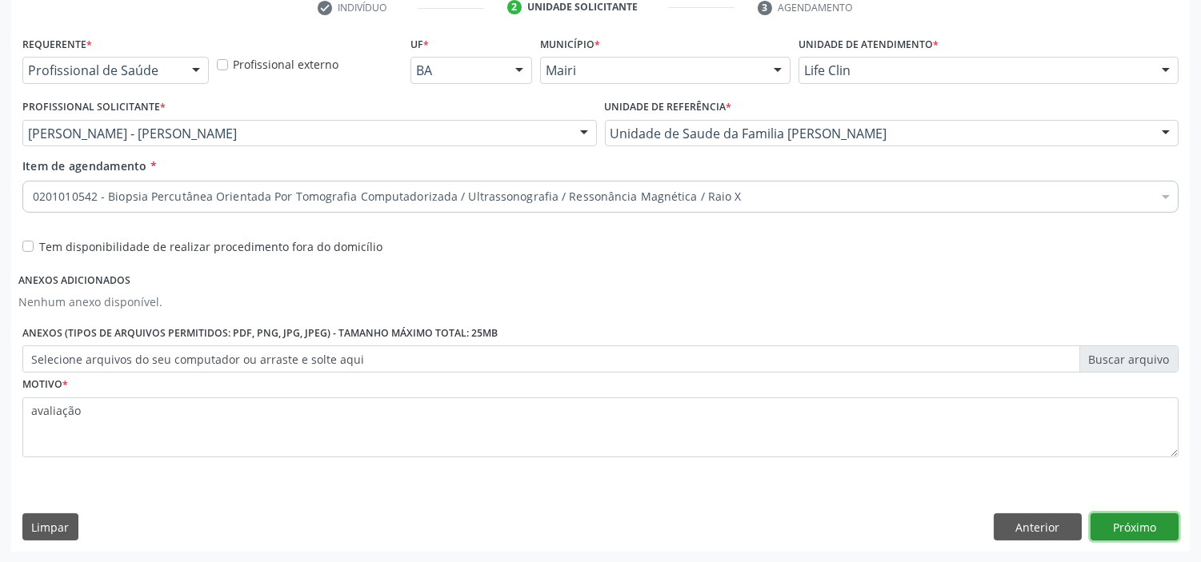
click at [1141, 521] on button "Próximo" at bounding box center [1134, 526] width 88 height 27
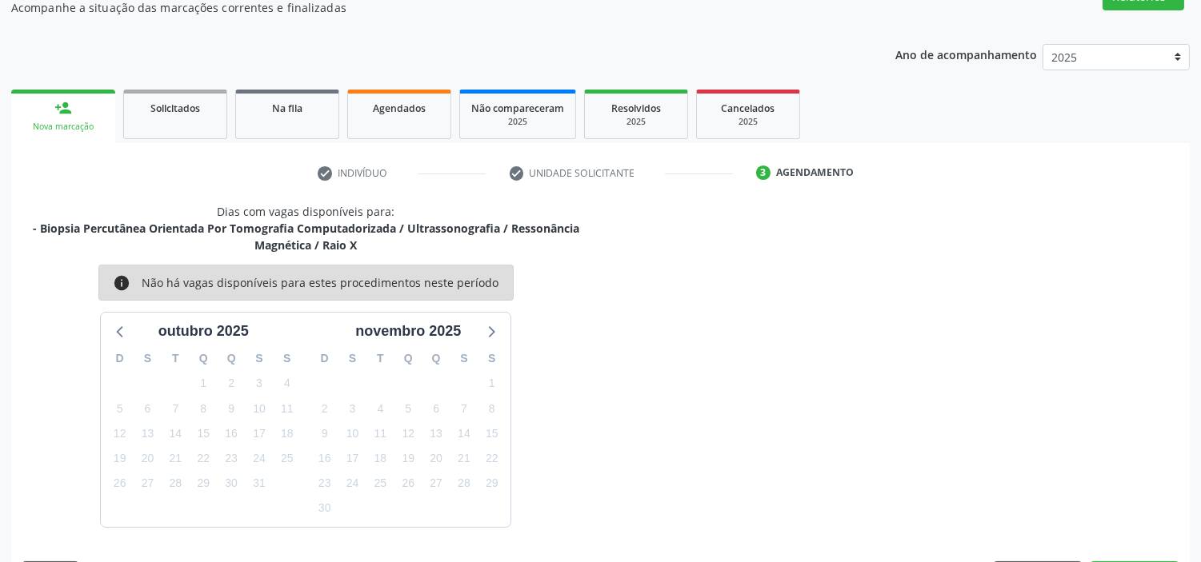
scroll to position [394, 0]
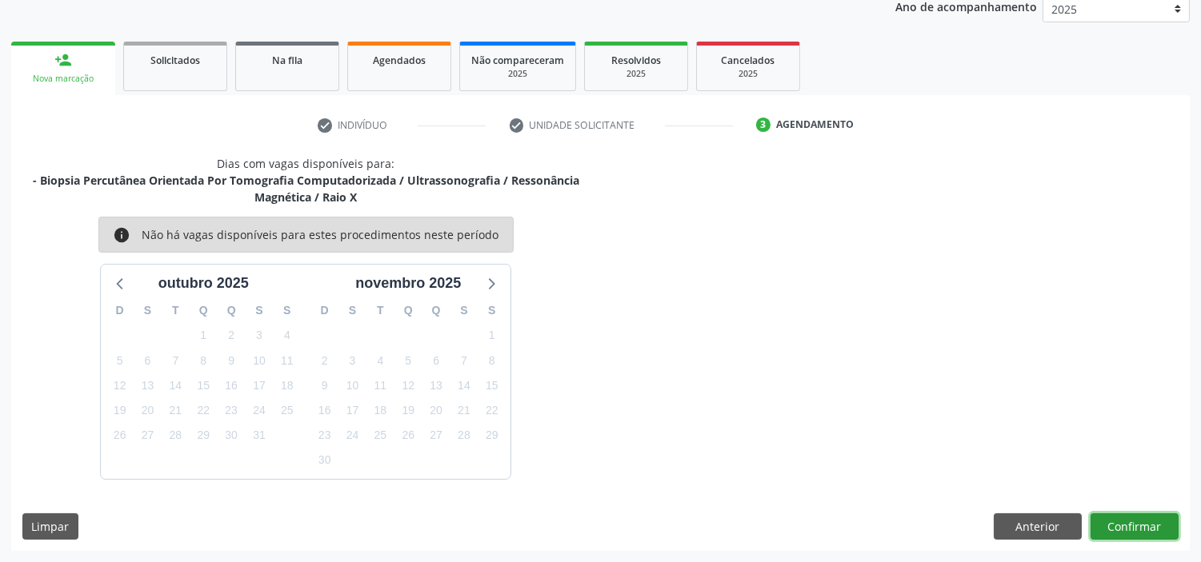
click at [1136, 518] on button "Confirmar" at bounding box center [1134, 526] width 88 height 27
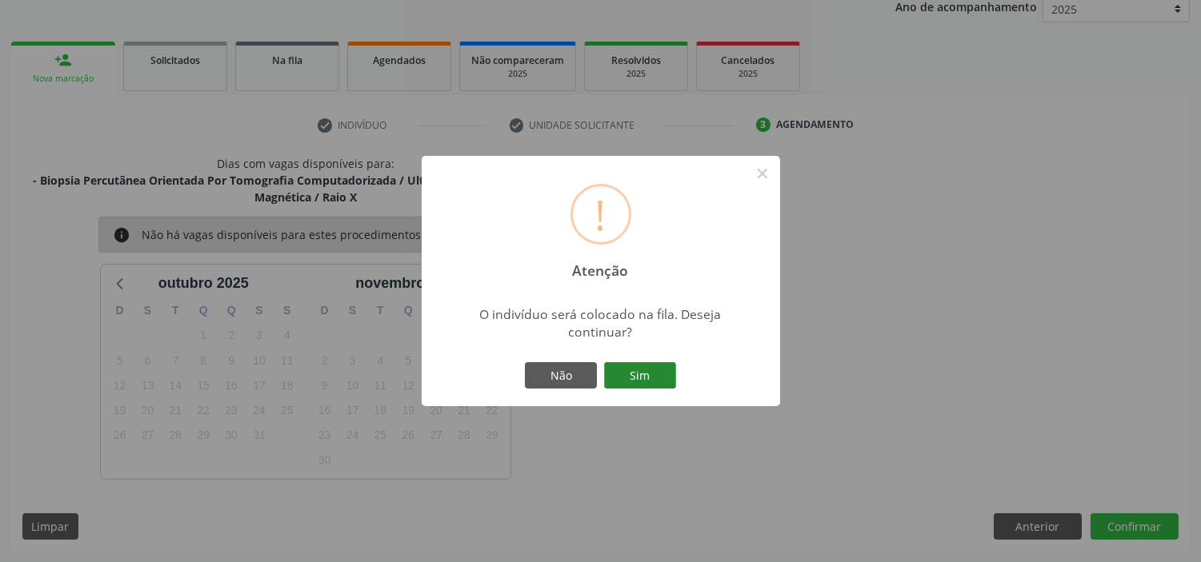
click at [645, 363] on button "Sim" at bounding box center [640, 375] width 72 height 27
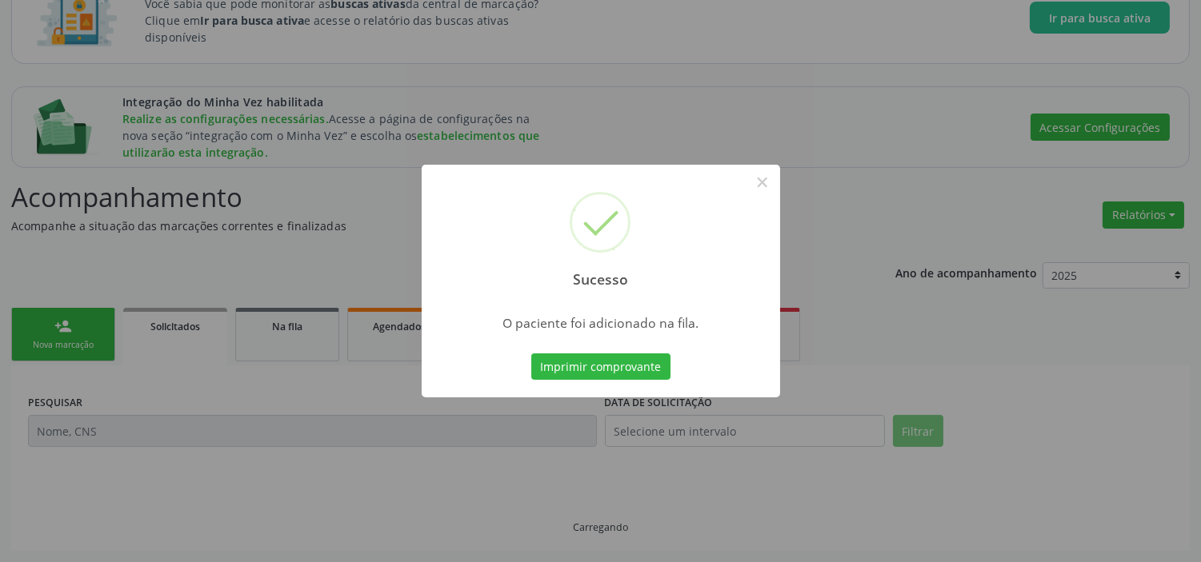
scroll to position [128, 0]
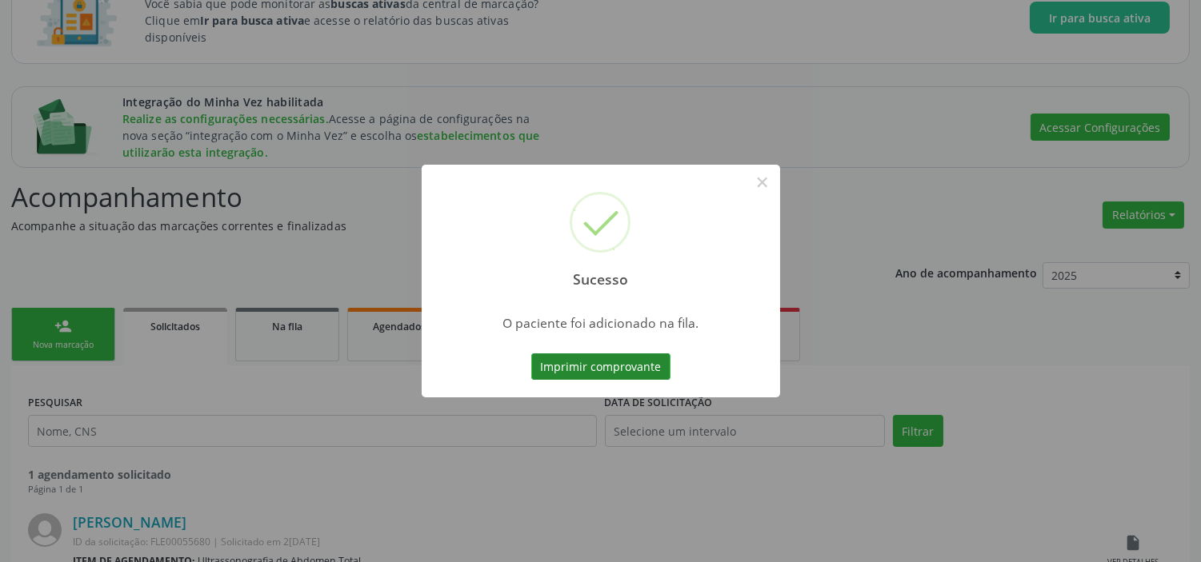
click at [603, 356] on button "Imprimir comprovante" at bounding box center [600, 367] width 139 height 27
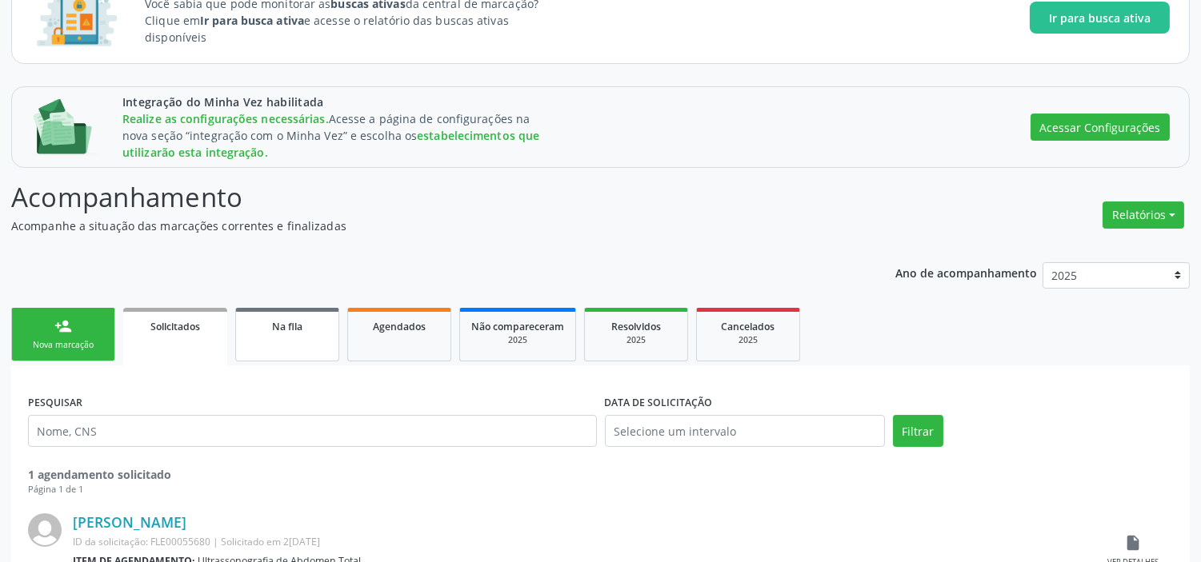
click at [282, 324] on span "Na fila" at bounding box center [287, 327] width 30 height 14
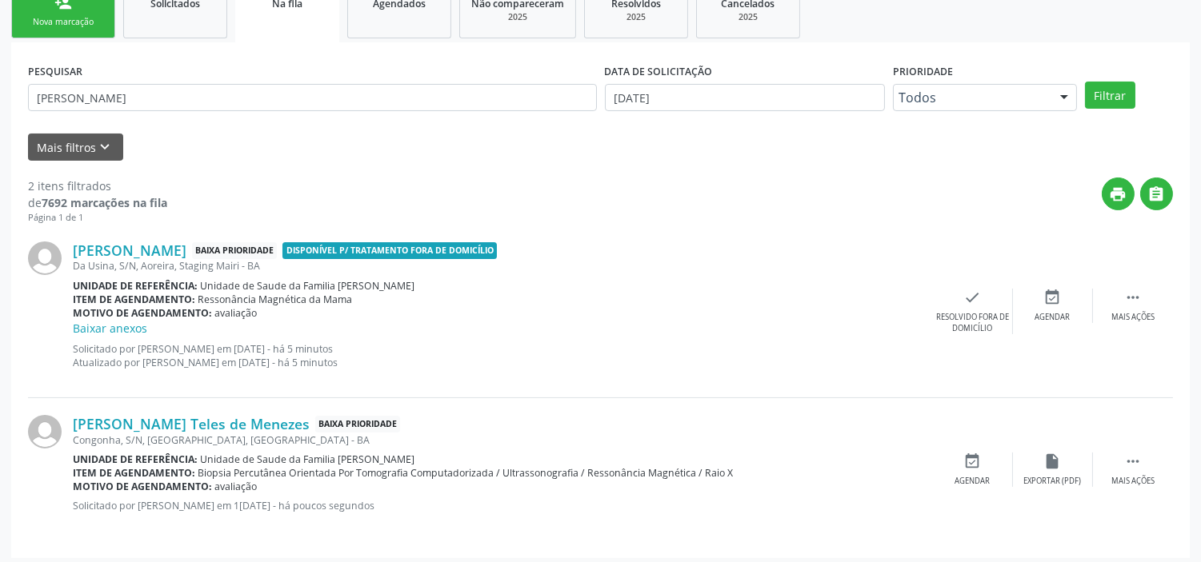
scroll to position [458, 0]
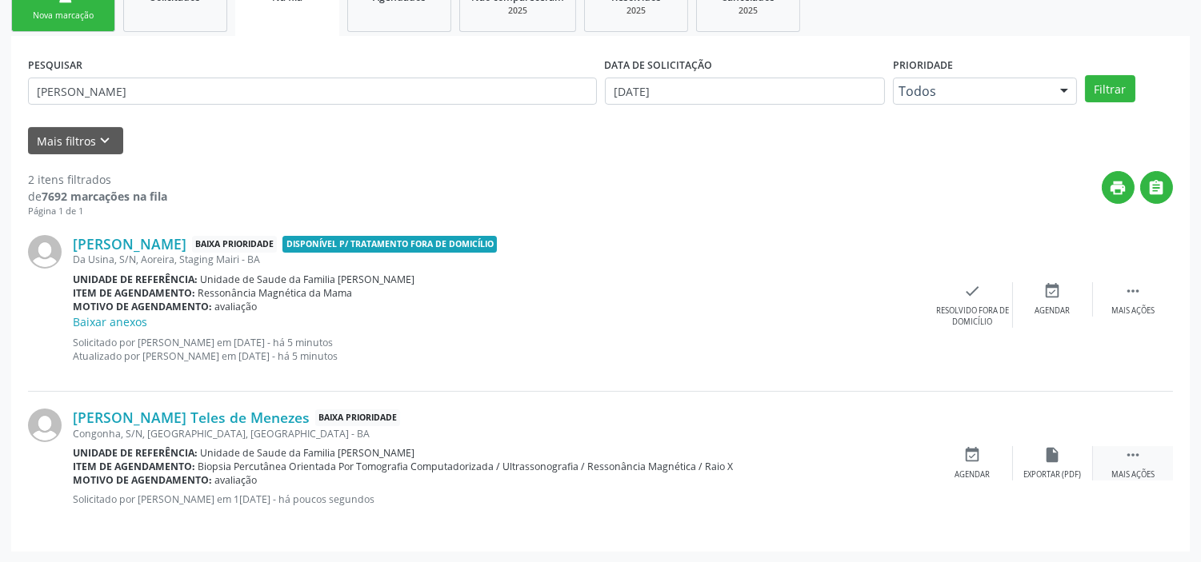
click at [1145, 448] on div " Mais ações" at bounding box center [1133, 463] width 80 height 34
click at [1059, 450] on icon "edit" at bounding box center [1053, 455] width 18 height 18
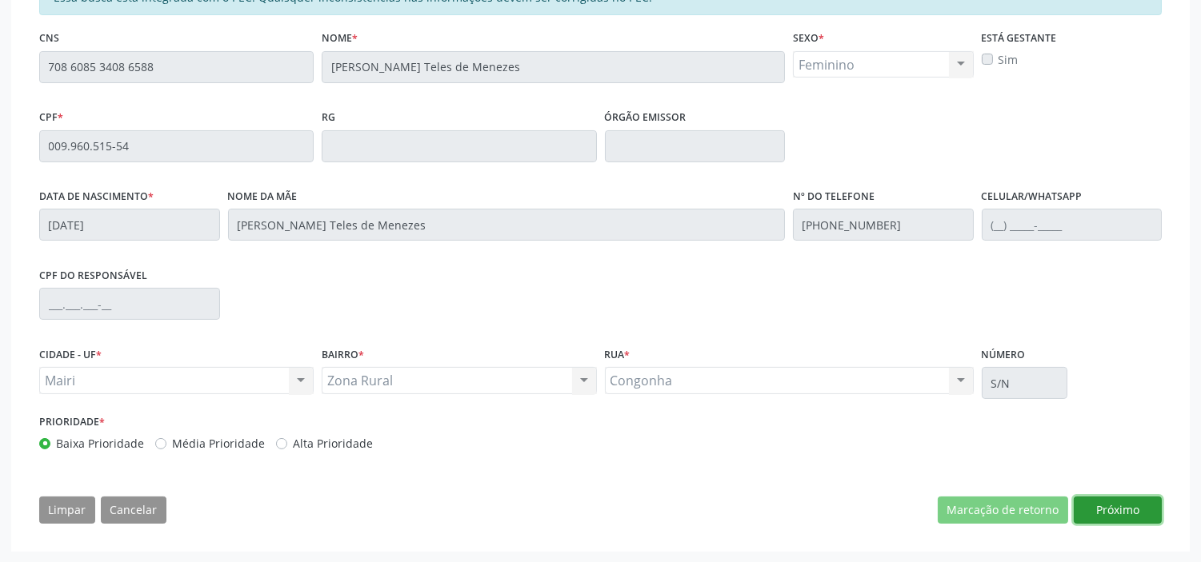
drag, startPoint x: 1106, startPoint y: 504, endPoint x: 928, endPoint y: 466, distance: 182.3
click at [1105, 504] on button "Próximo" at bounding box center [1117, 510] width 88 height 27
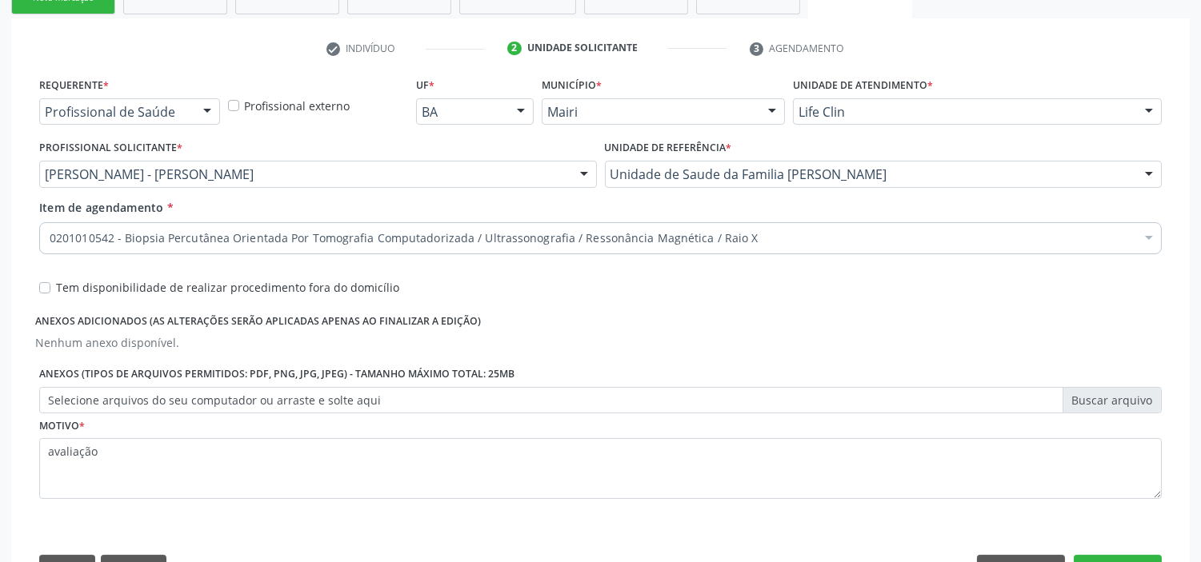
scroll to position [444, 0]
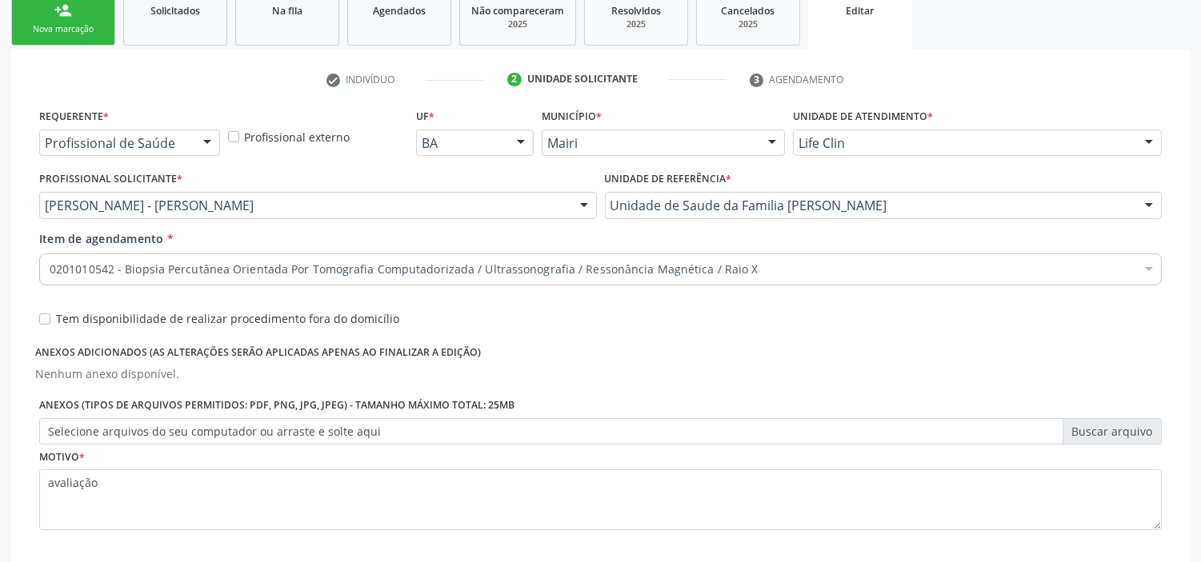
click at [56, 318] on label "Tem disponibilidade de realizar procedimento fora do domicílio" at bounding box center [227, 318] width 343 height 17
click at [39, 318] on input "Tem disponibilidade de realizar procedimento fora do domicílio" at bounding box center [44, 317] width 11 height 14
checkbox input "true"
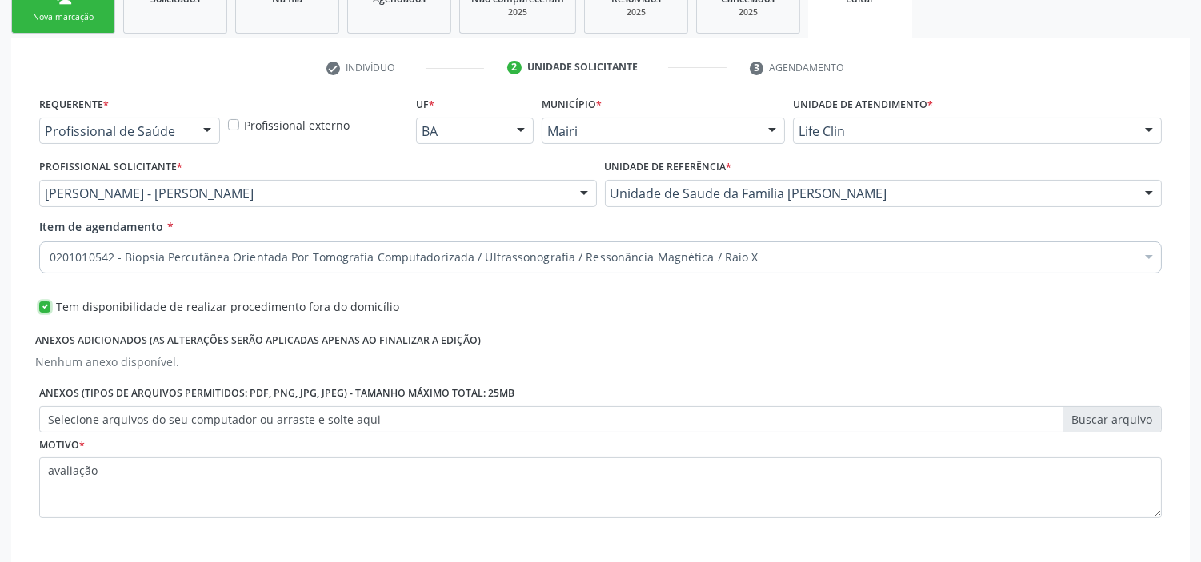
scroll to position [533, 0]
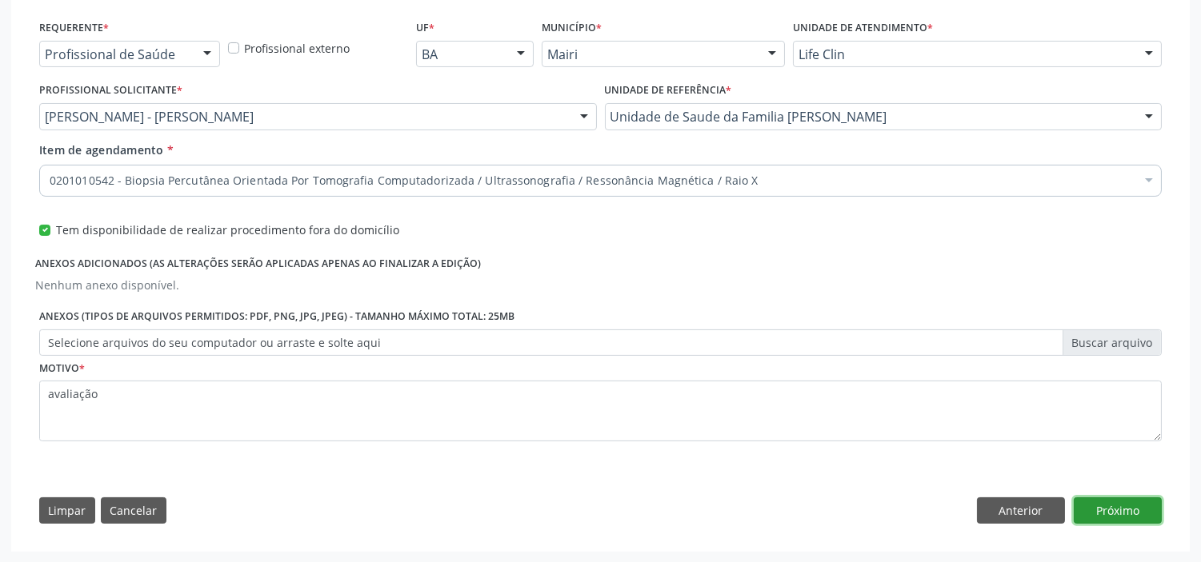
click at [1110, 515] on button "Próximo" at bounding box center [1117, 511] width 88 height 27
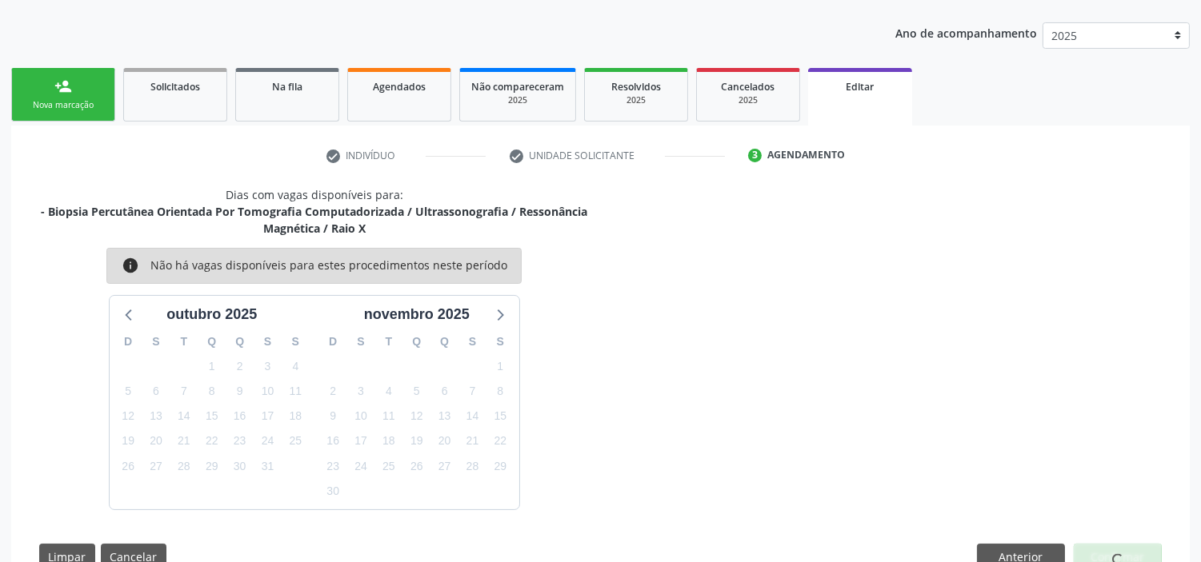
scroll to position [416, 0]
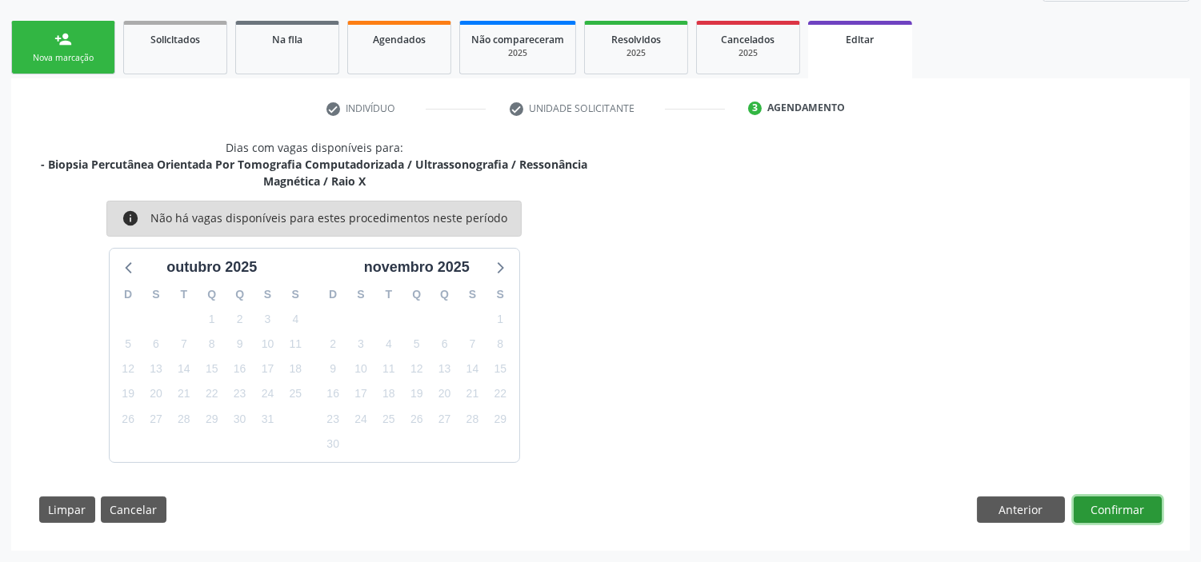
click at [1110, 515] on button "Confirmar" at bounding box center [1117, 510] width 88 height 27
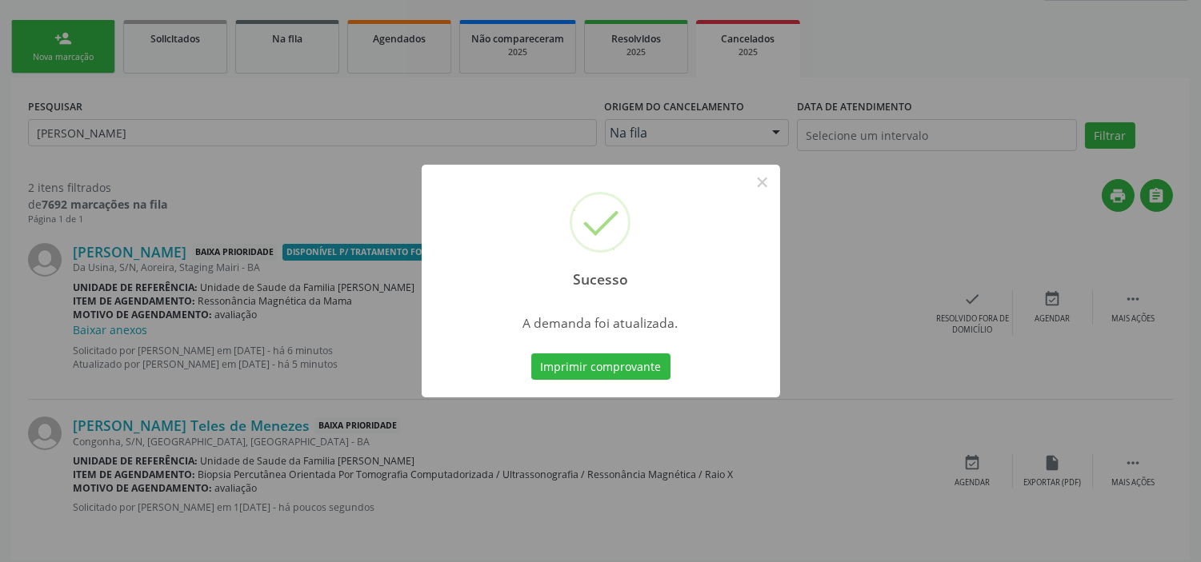
scroll to position [0, 0]
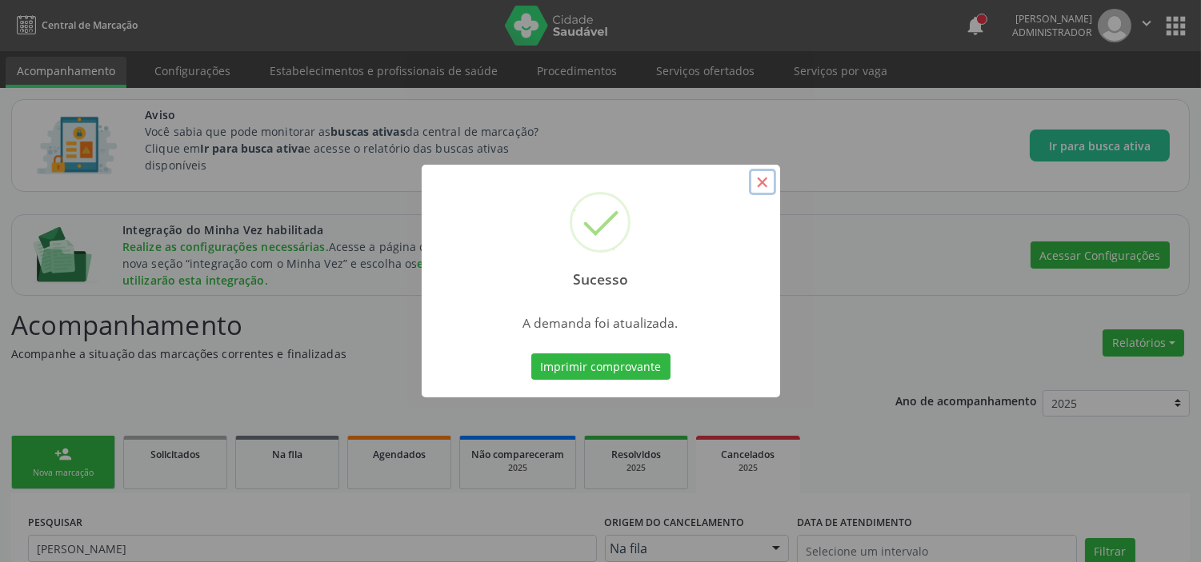
click at [768, 176] on button "×" at bounding box center [762, 182] width 27 height 27
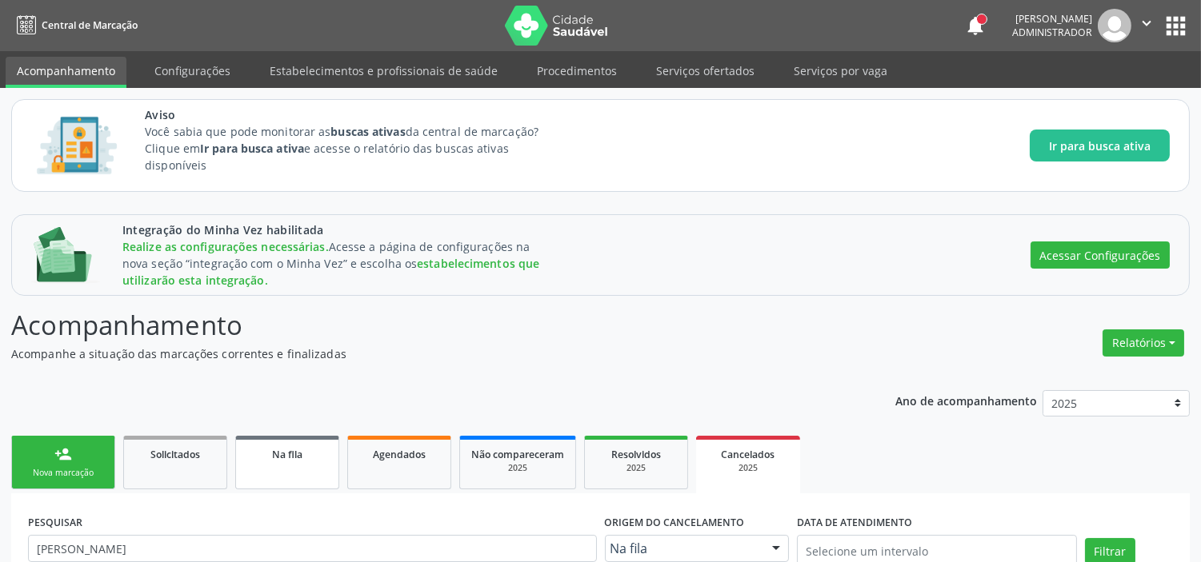
click at [291, 450] on span "Na fila" at bounding box center [287, 455] width 30 height 14
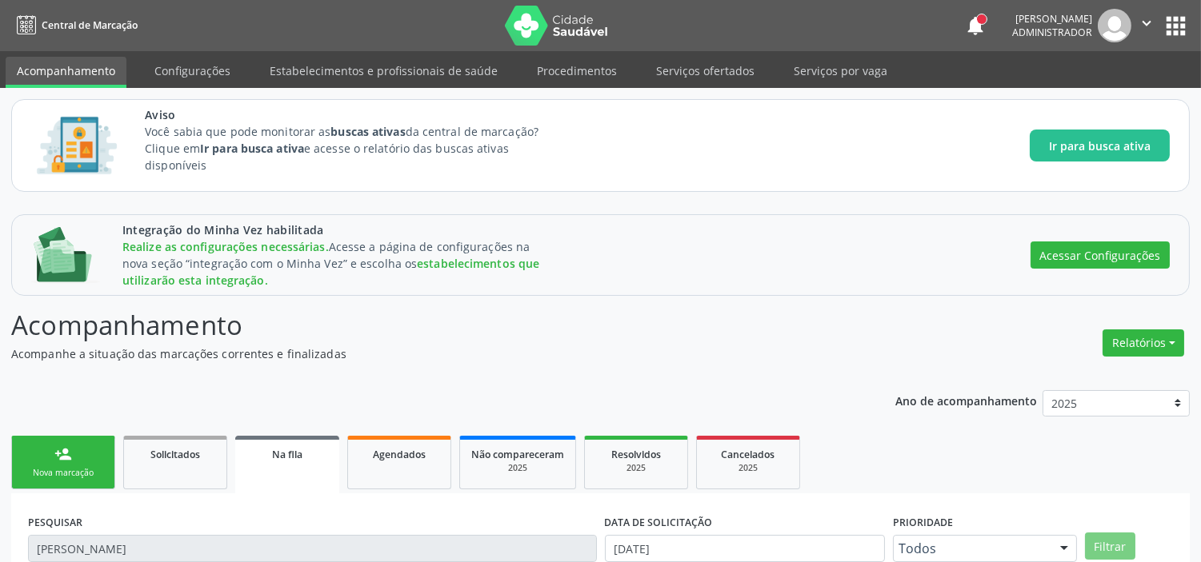
click at [275, 454] on span "Na fila" at bounding box center [287, 455] width 30 height 14
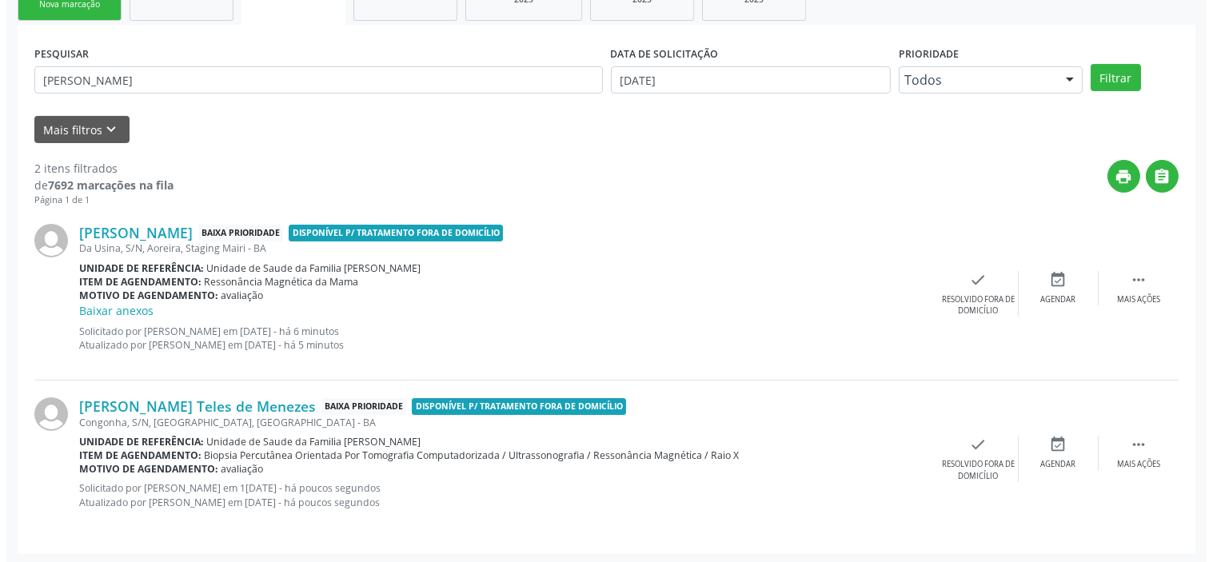
scroll to position [470, 0]
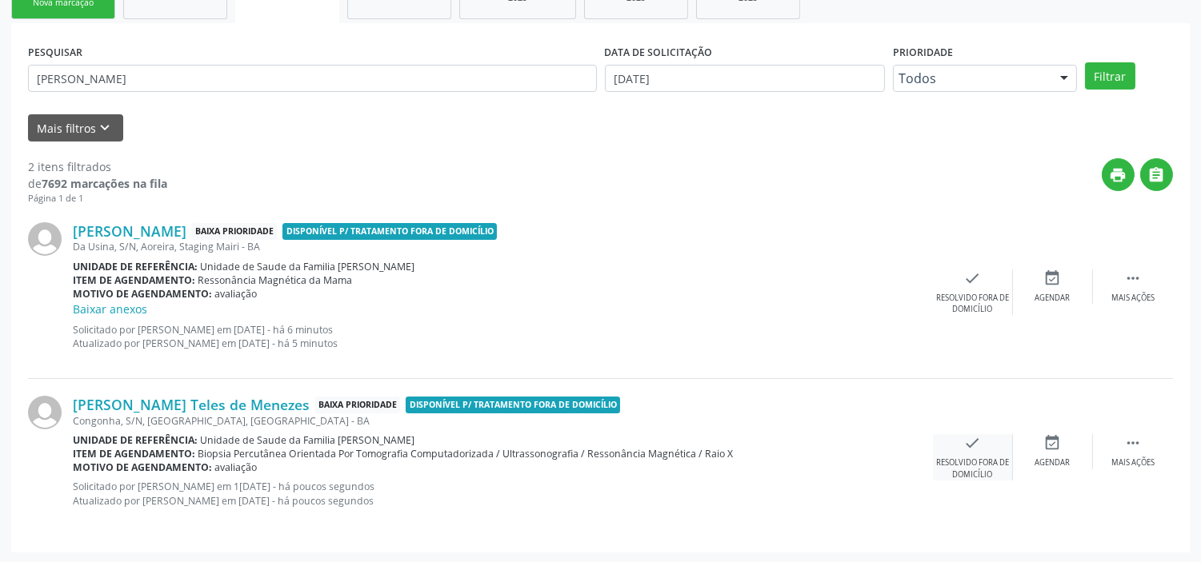
click at [989, 451] on div "check Resolvido fora de domicílio" at bounding box center [973, 457] width 80 height 46
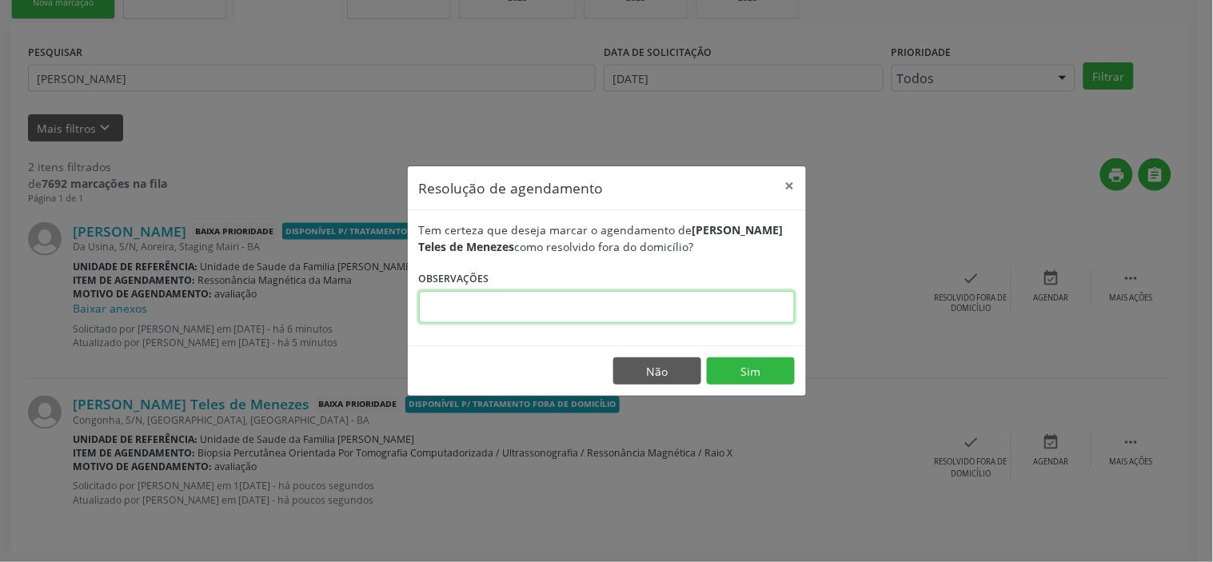
click at [573, 296] on input "text" at bounding box center [607, 307] width 376 height 32
drag, startPoint x: 741, startPoint y: 307, endPoint x: 418, endPoint y: 289, distance: 323.7
click at [419, 289] on form "Tem certeza que deseja marcar o agendamento de [PERSON_NAME] como resolvido for…" at bounding box center [607, 273] width 376 height 102
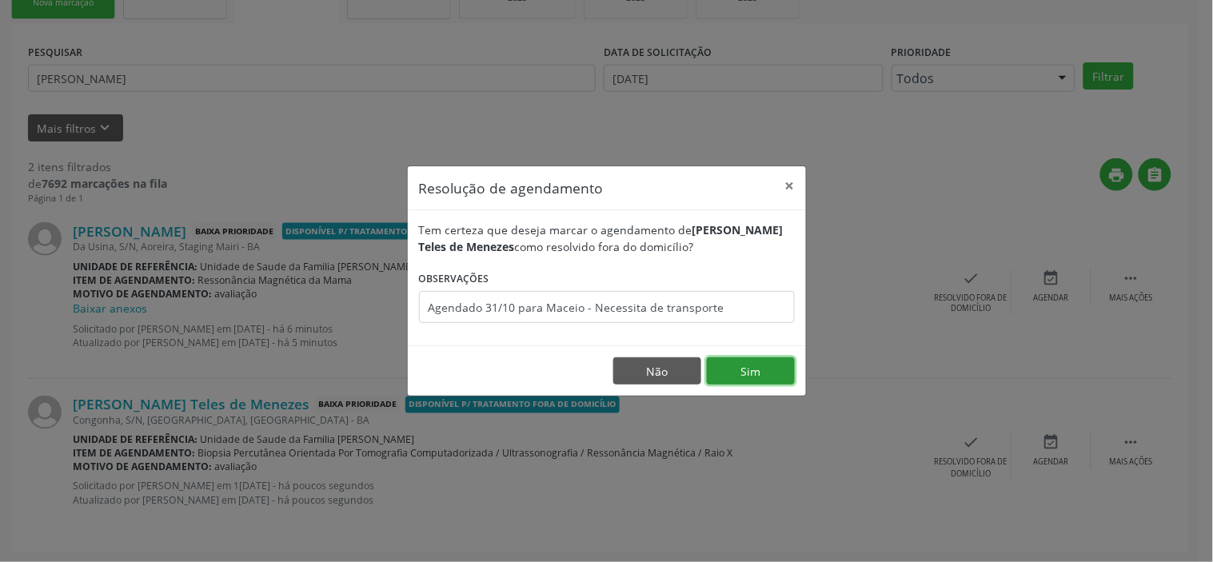
click at [756, 366] on button "Sim" at bounding box center [751, 371] width 88 height 27
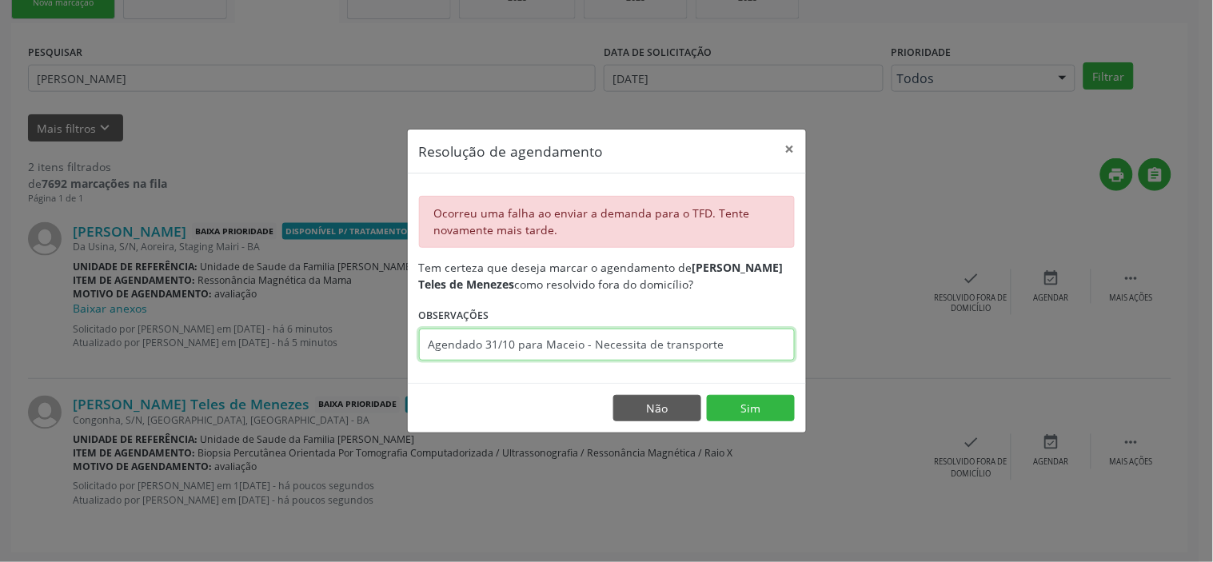
click at [506, 348] on input "Agendado 31/10 para Maceio - Necessita de transporte" at bounding box center [607, 345] width 376 height 32
click at [501, 344] on input "Agendado 31/10 para Maceio - Necessita de transporte" at bounding box center [607, 345] width 376 height 32
type input "Agendado 31-10 para Maceio - Necessita de transporte"
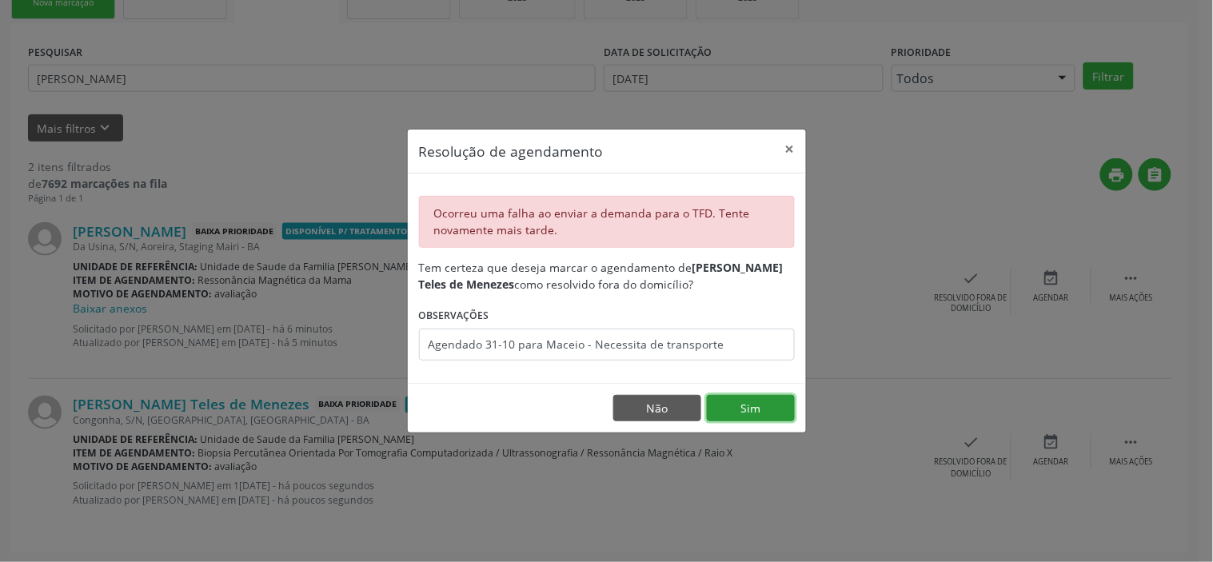
click at [763, 405] on button "Sim" at bounding box center [751, 408] width 88 height 27
